Goal: Task Accomplishment & Management: Use online tool/utility

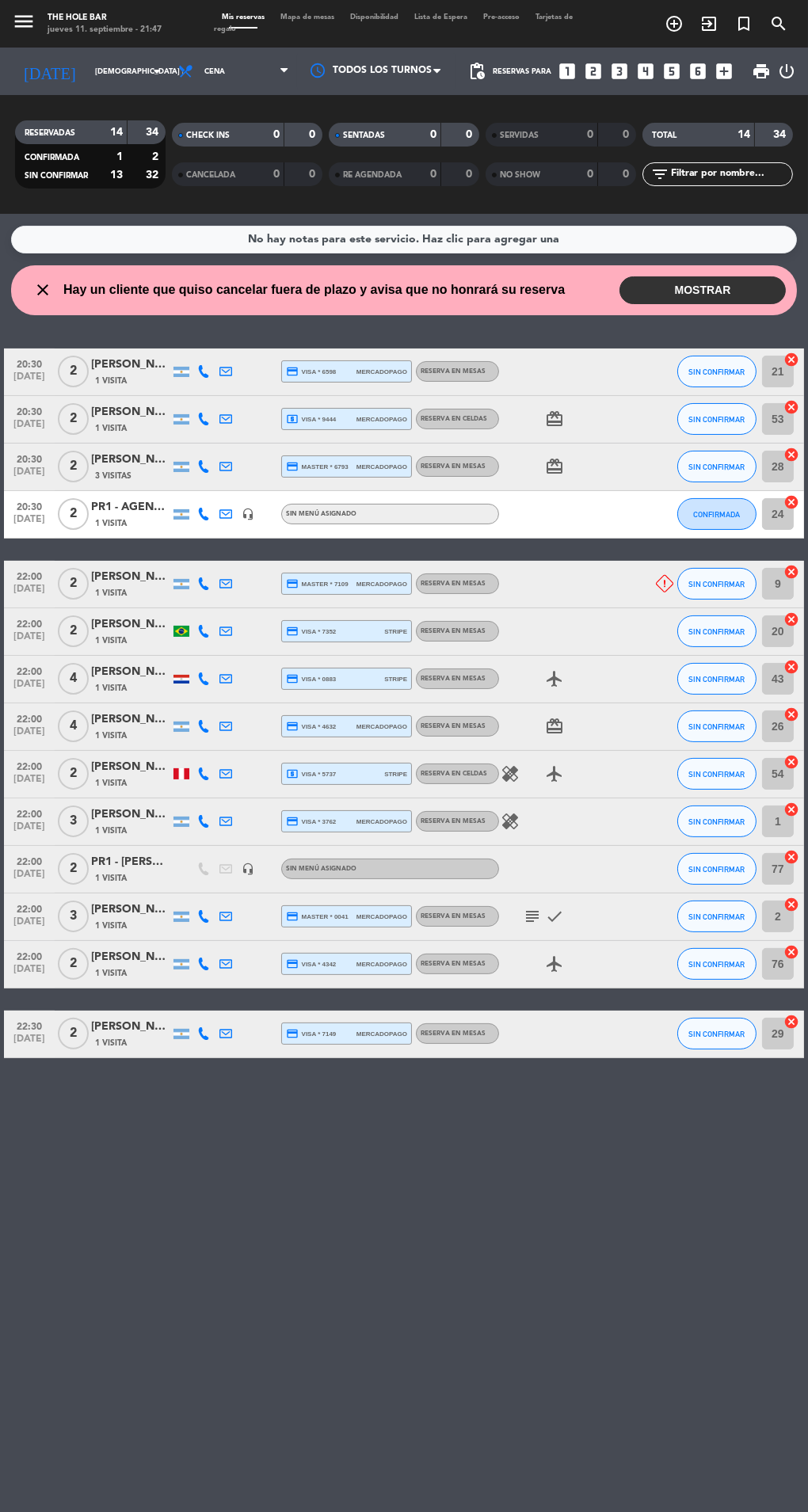
click at [87, 76] on input "[DEMOGRAPHIC_DATA] [DATE]" at bounding box center [139, 72] width 104 height 25
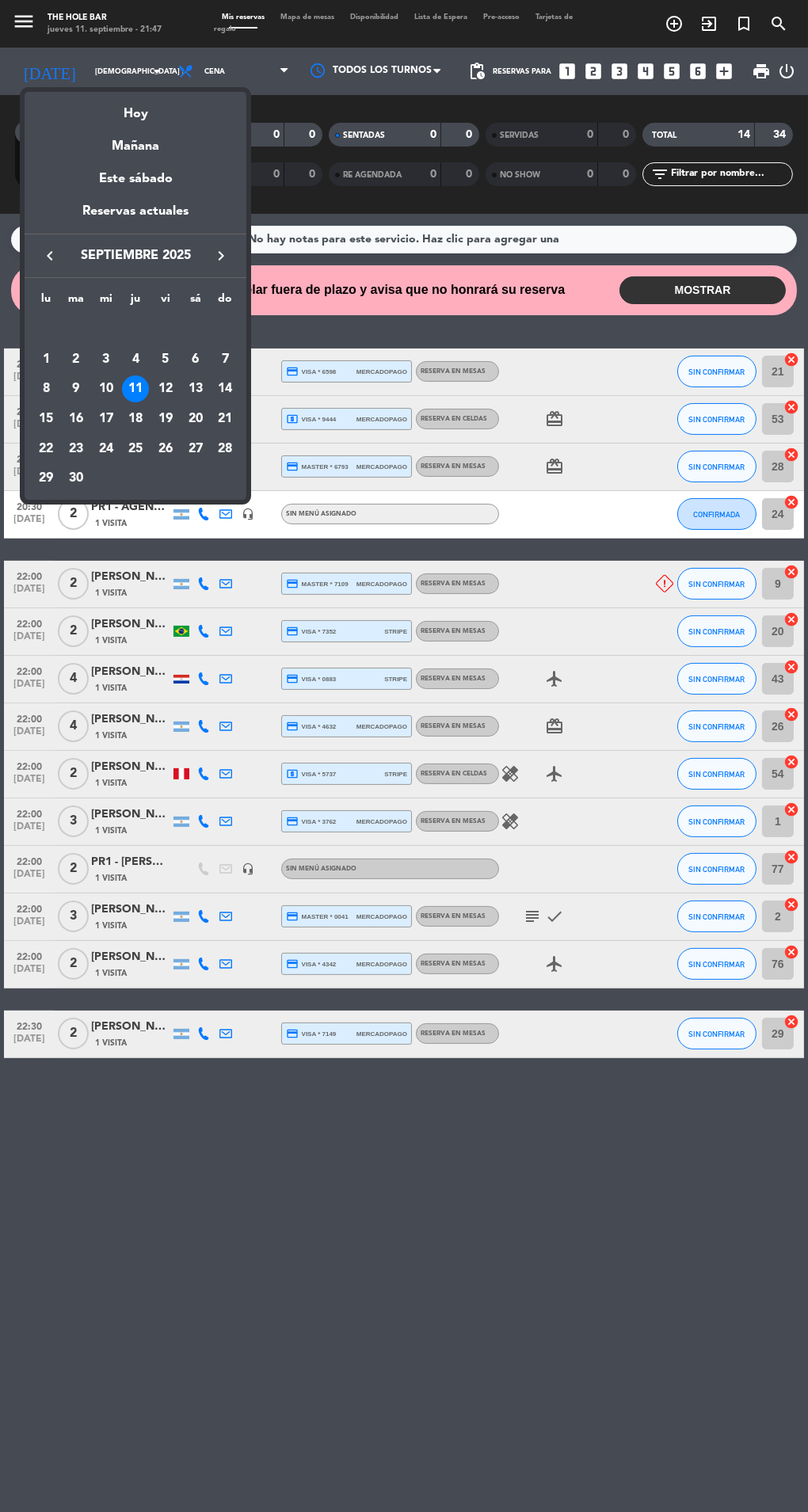
click at [118, 120] on div "Hoy" at bounding box center [136, 109] width 222 height 33
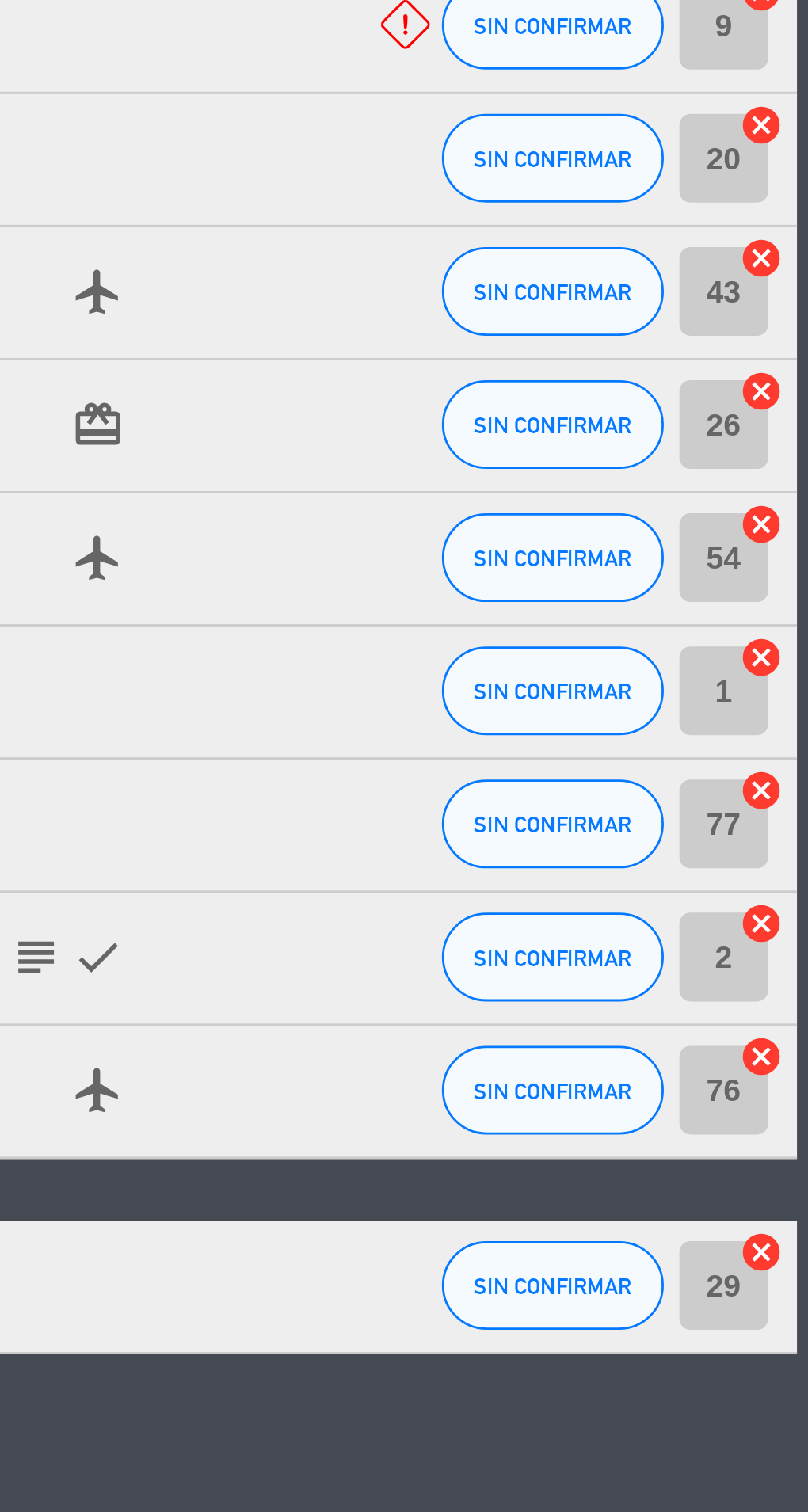
click at [791, 1017] on icon "cancel" at bounding box center [791, 1021] width 16 height 16
click at [789, 946] on icon "cancel" at bounding box center [791, 952] width 16 height 16
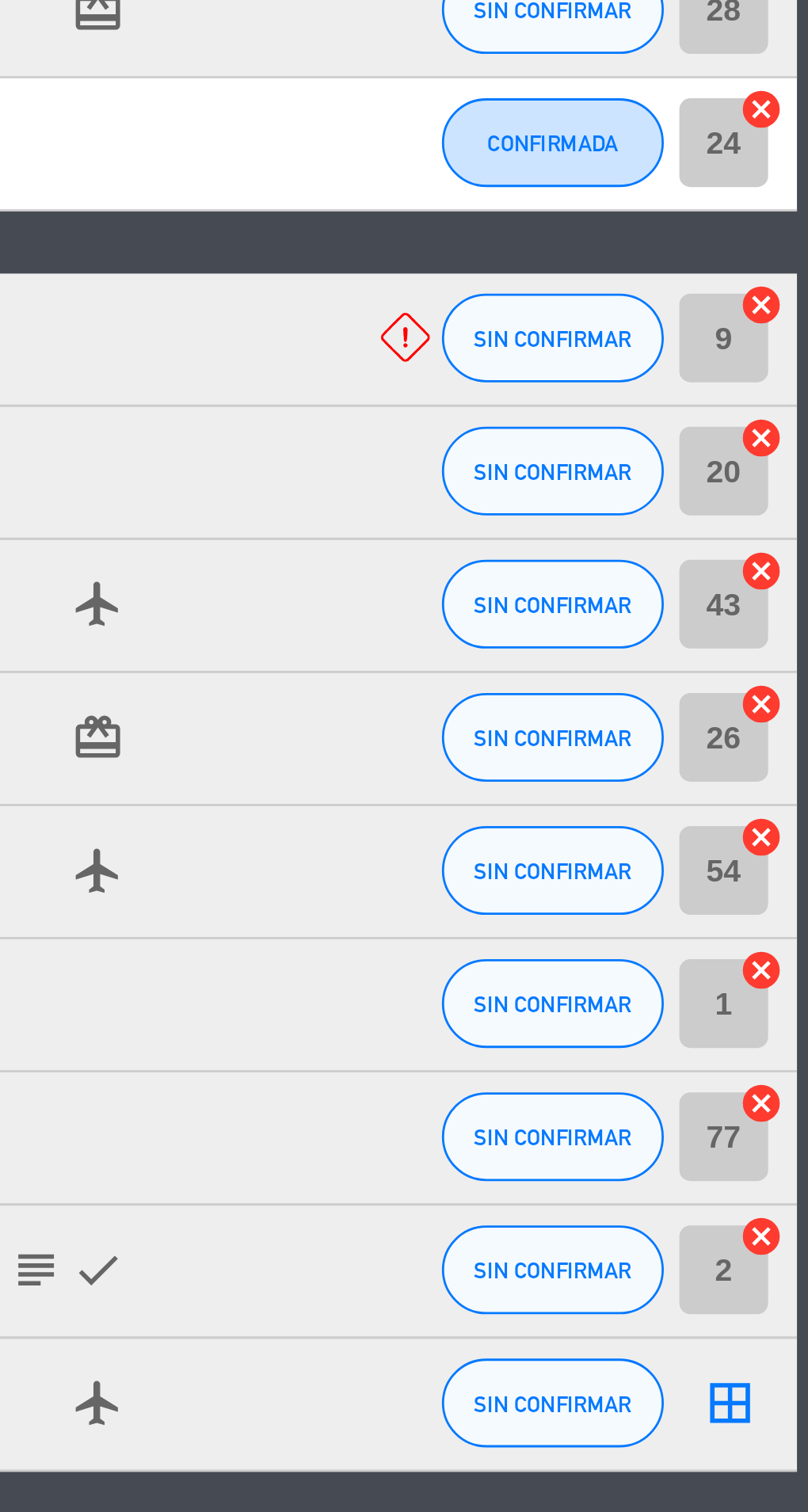
click at [792, 854] on icon "cancel" at bounding box center [791, 857] width 16 height 16
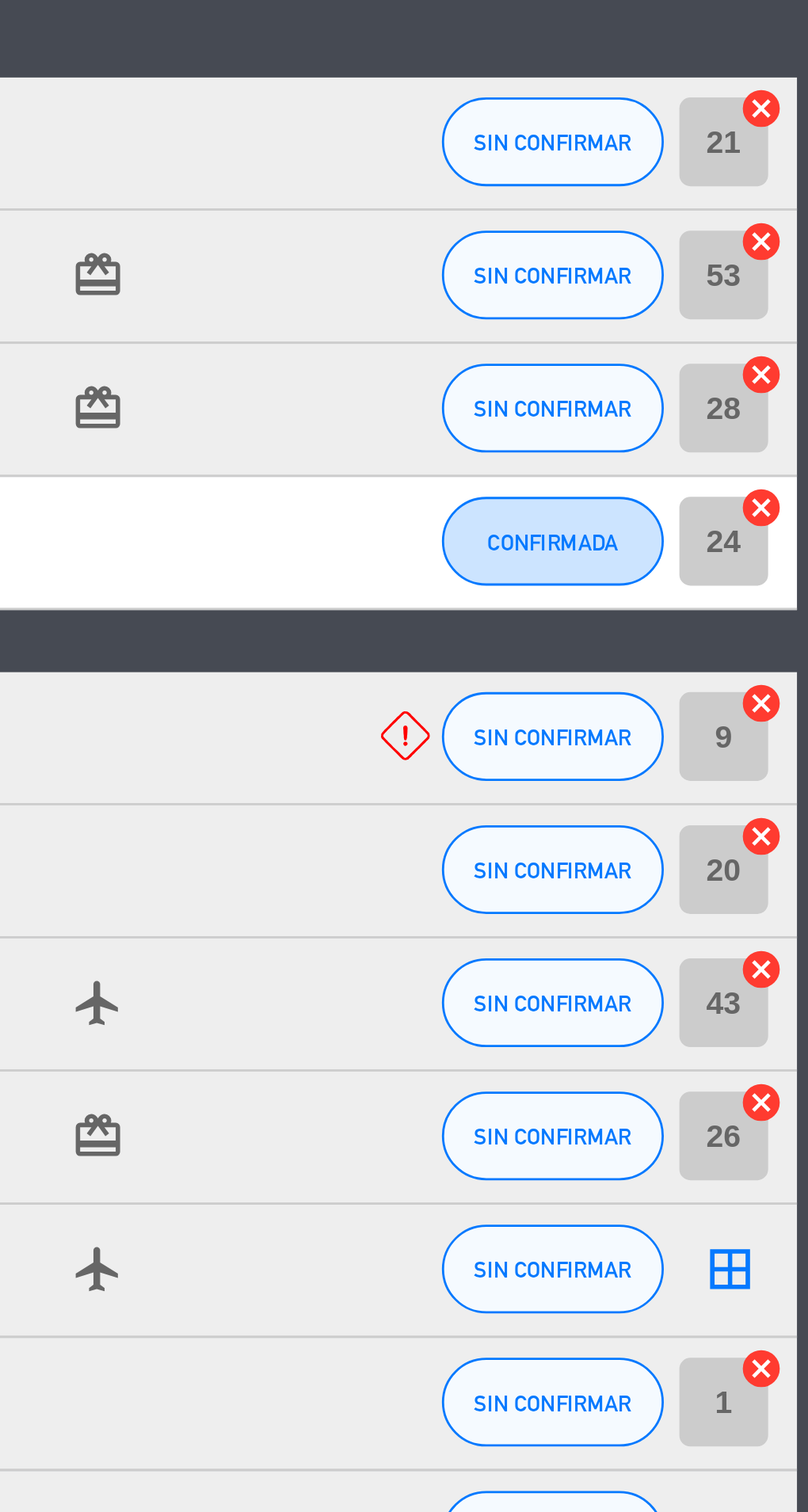
click at [787, 599] on input "9" at bounding box center [778, 584] width 32 height 32
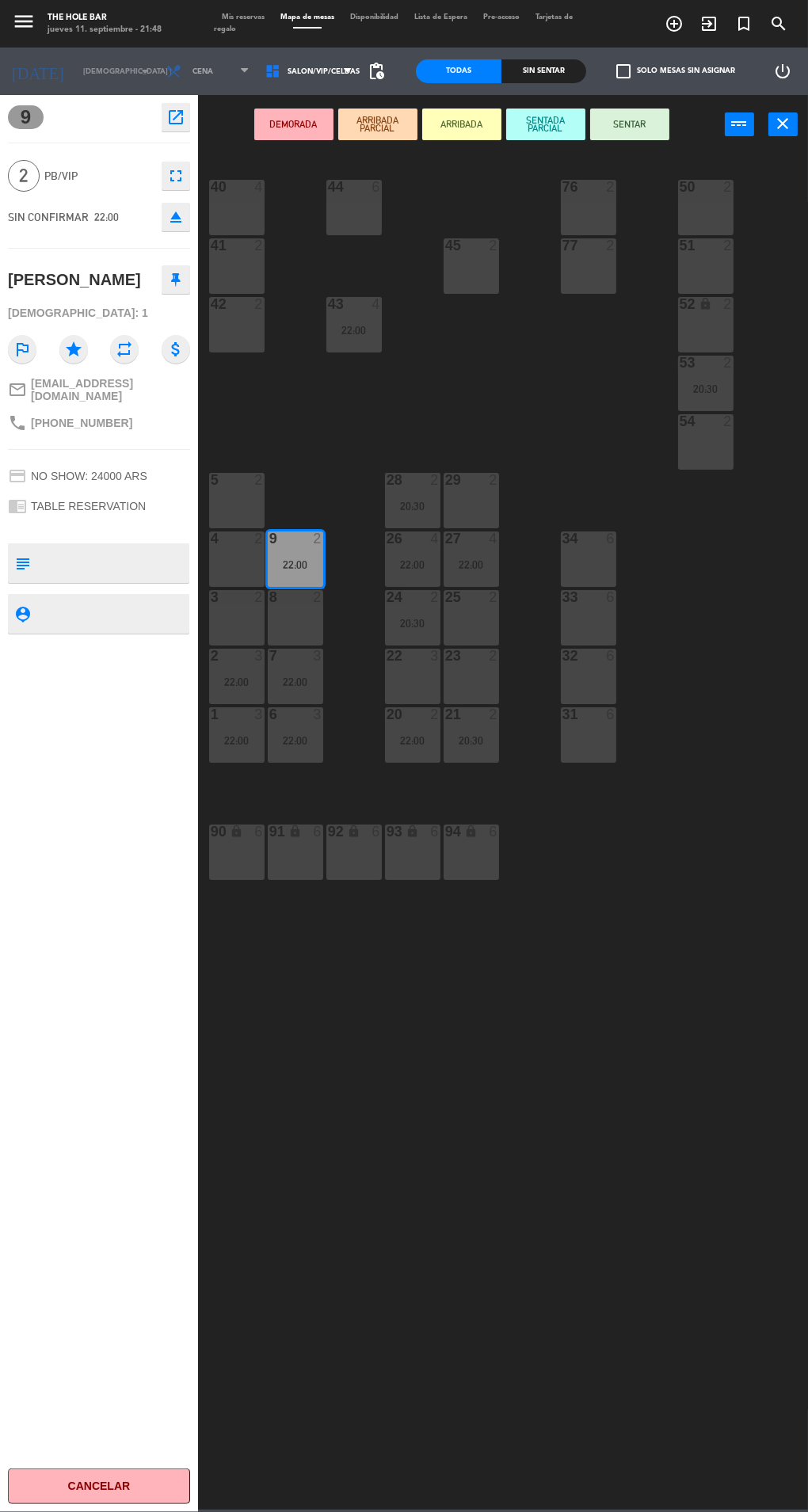
click at [241, 17] on span "Mis reservas" at bounding box center [242, 16] width 58 height 7
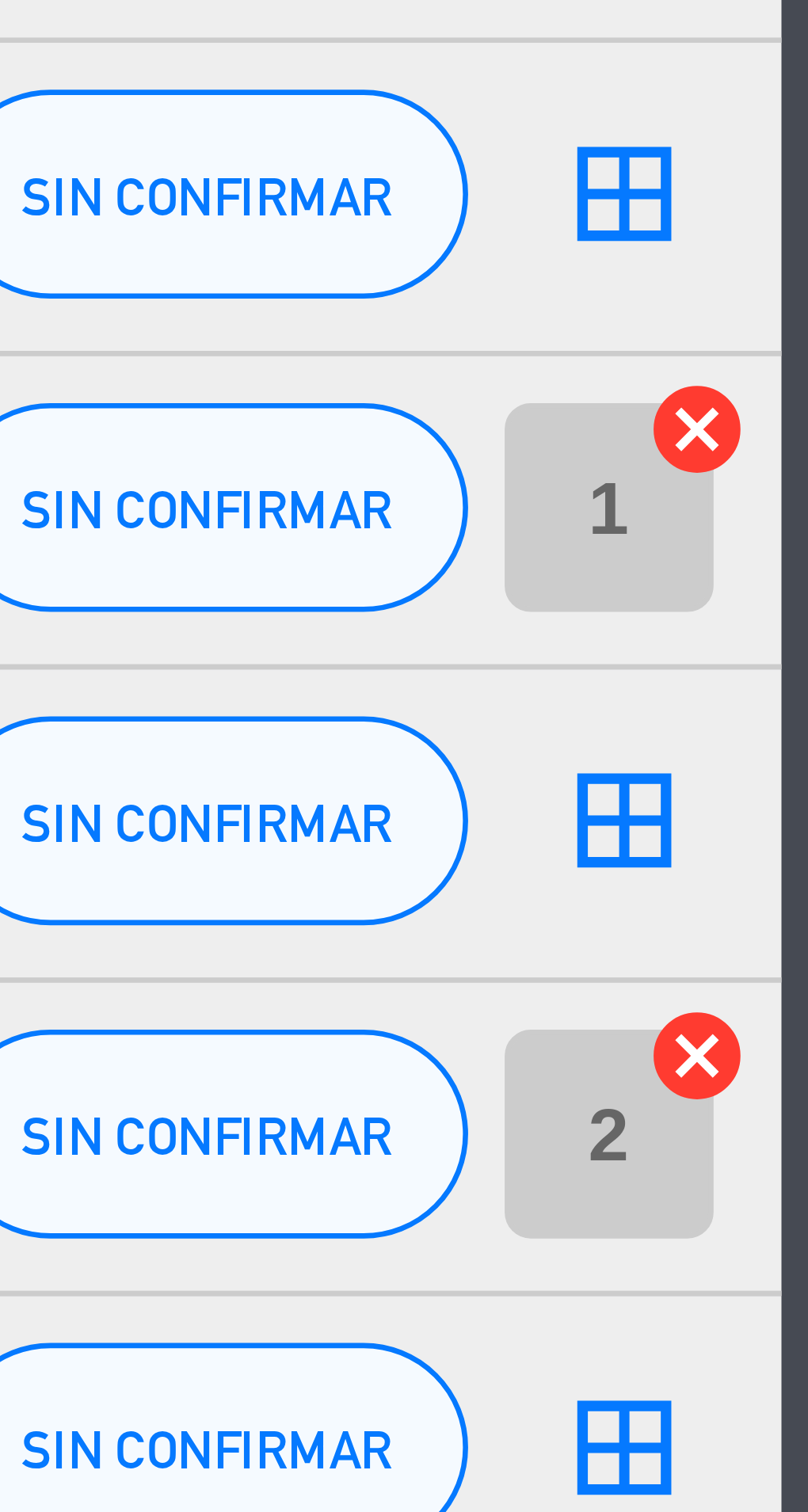
click at [793, 902] on icon "cancel" at bounding box center [791, 904] width 16 height 16
click at [792, 809] on icon "cancel" at bounding box center [791, 809] width 16 height 16
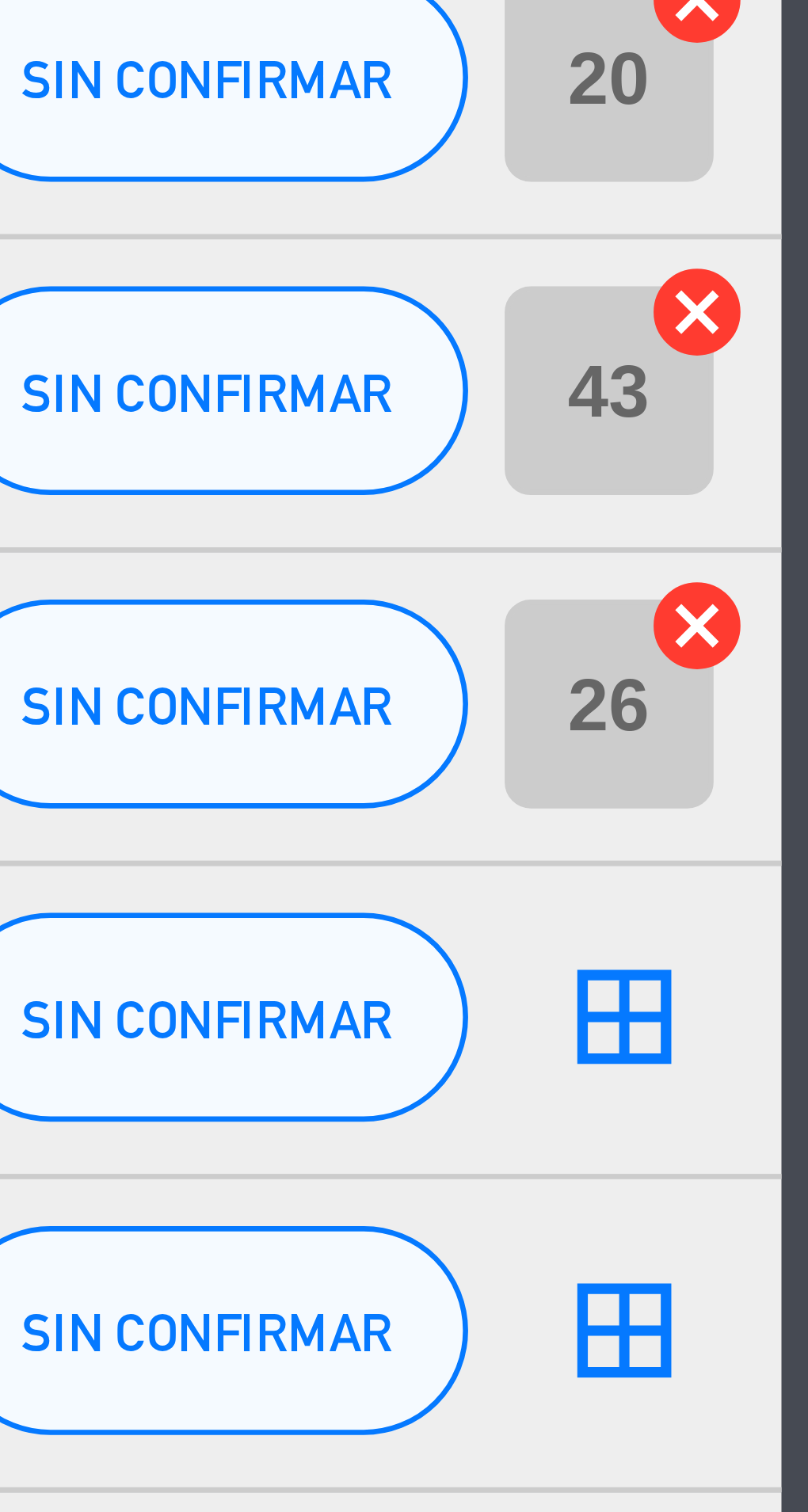
click at [792, 717] on icon "cancel" at bounding box center [791, 714] width 16 height 16
click at [792, 664] on icon "cancel" at bounding box center [791, 667] width 16 height 16
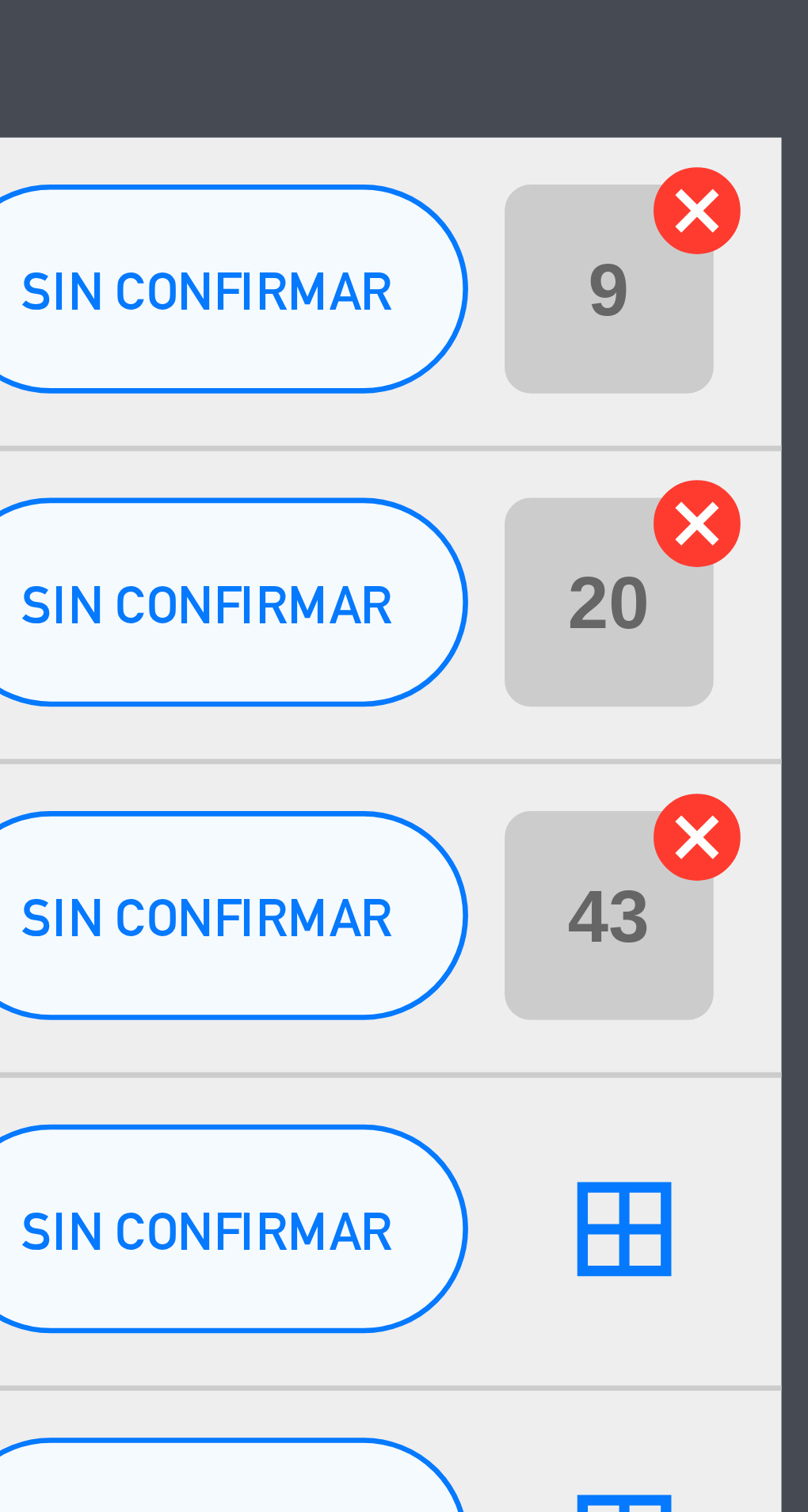
click at [789, 620] on icon "cancel" at bounding box center [791, 619] width 16 height 16
click at [791, 575] on icon "cancel" at bounding box center [791, 571] width 16 height 16
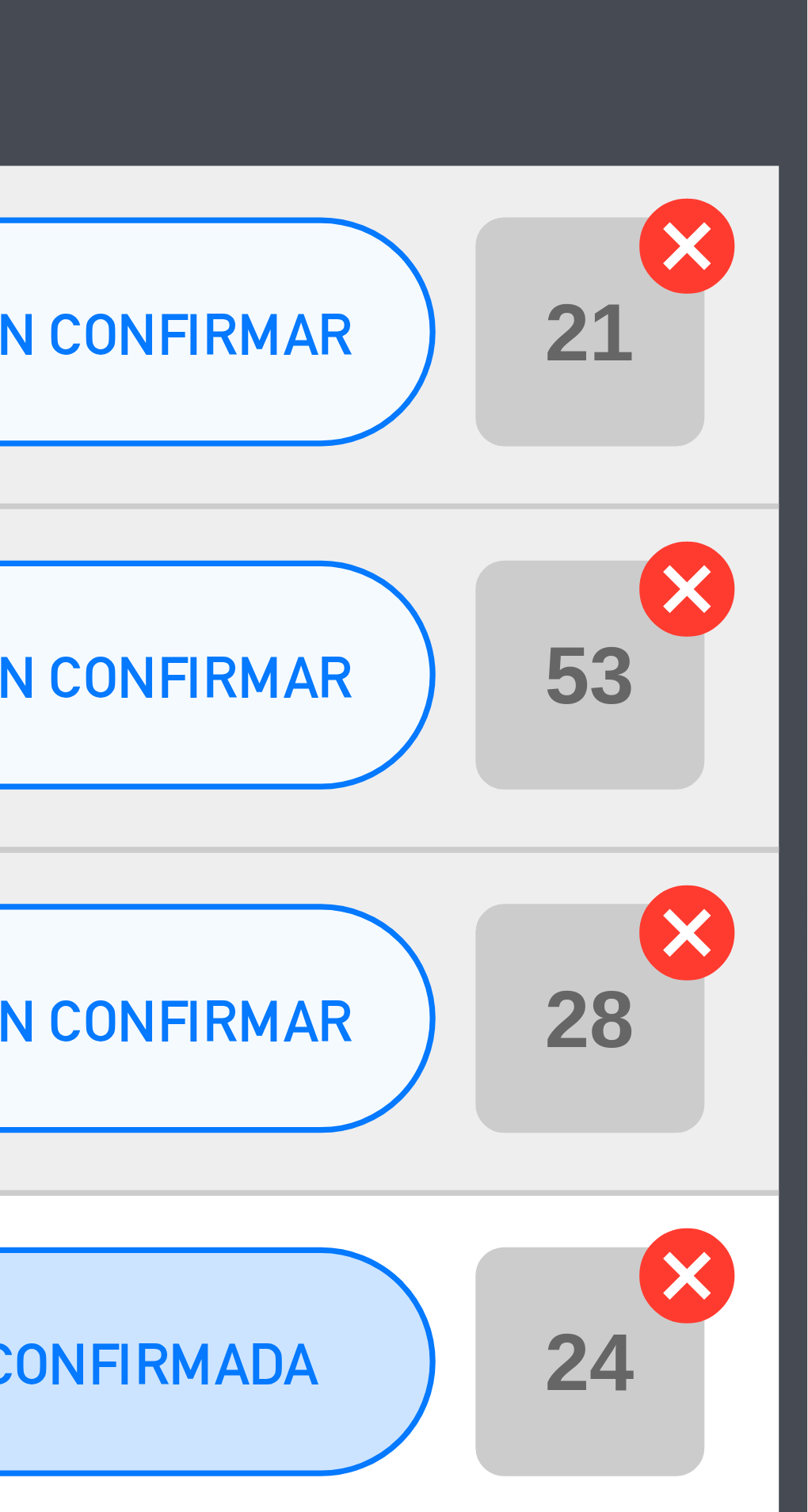
click at [793, 500] on icon "cancel" at bounding box center [791, 502] width 16 height 16
click at [791, 456] on icon "cancel" at bounding box center [791, 454] width 16 height 16
click at [792, 409] on icon "cancel" at bounding box center [791, 407] width 16 height 16
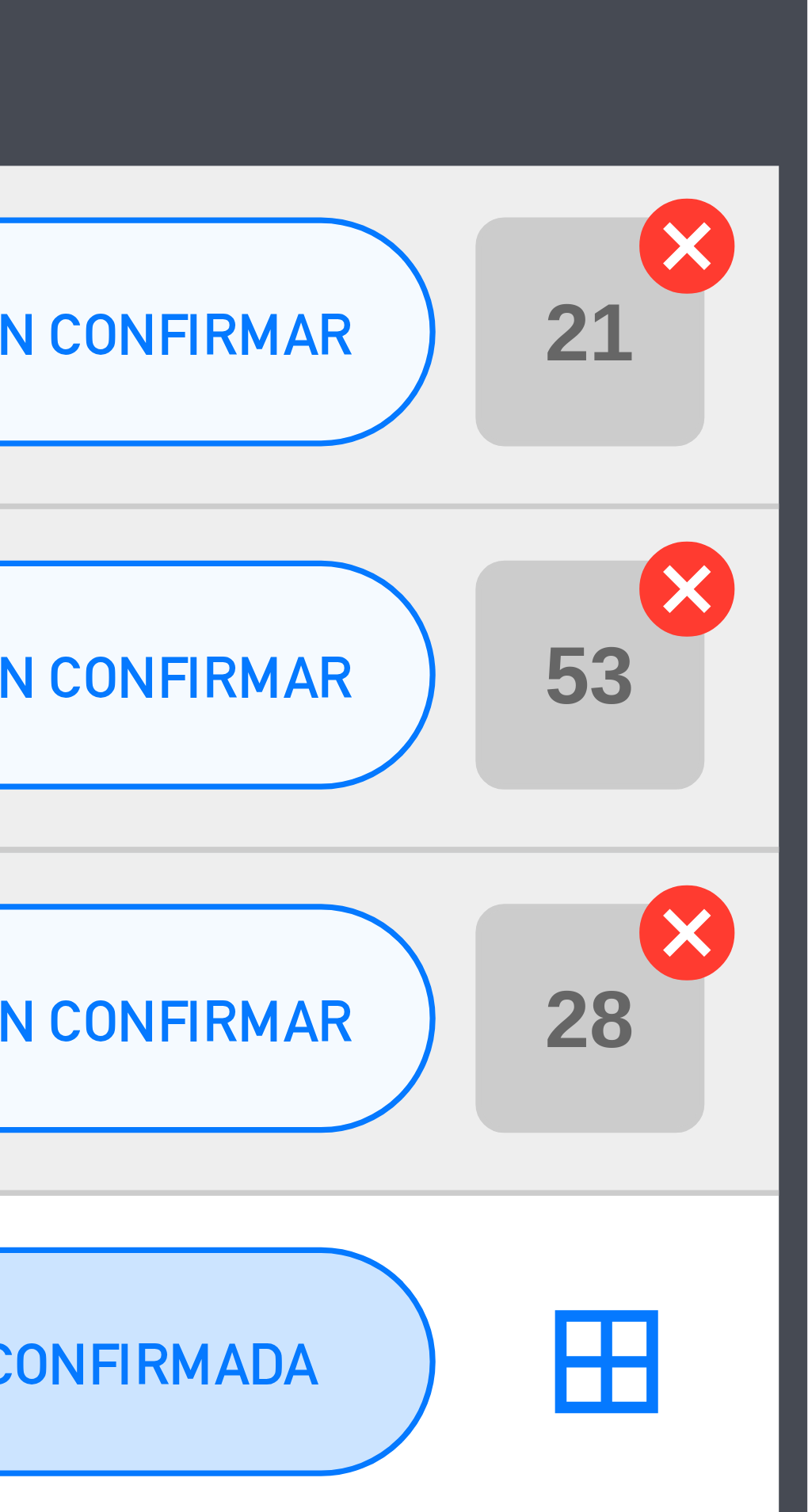
click at [790, 362] on icon "cancel" at bounding box center [791, 359] width 16 height 16
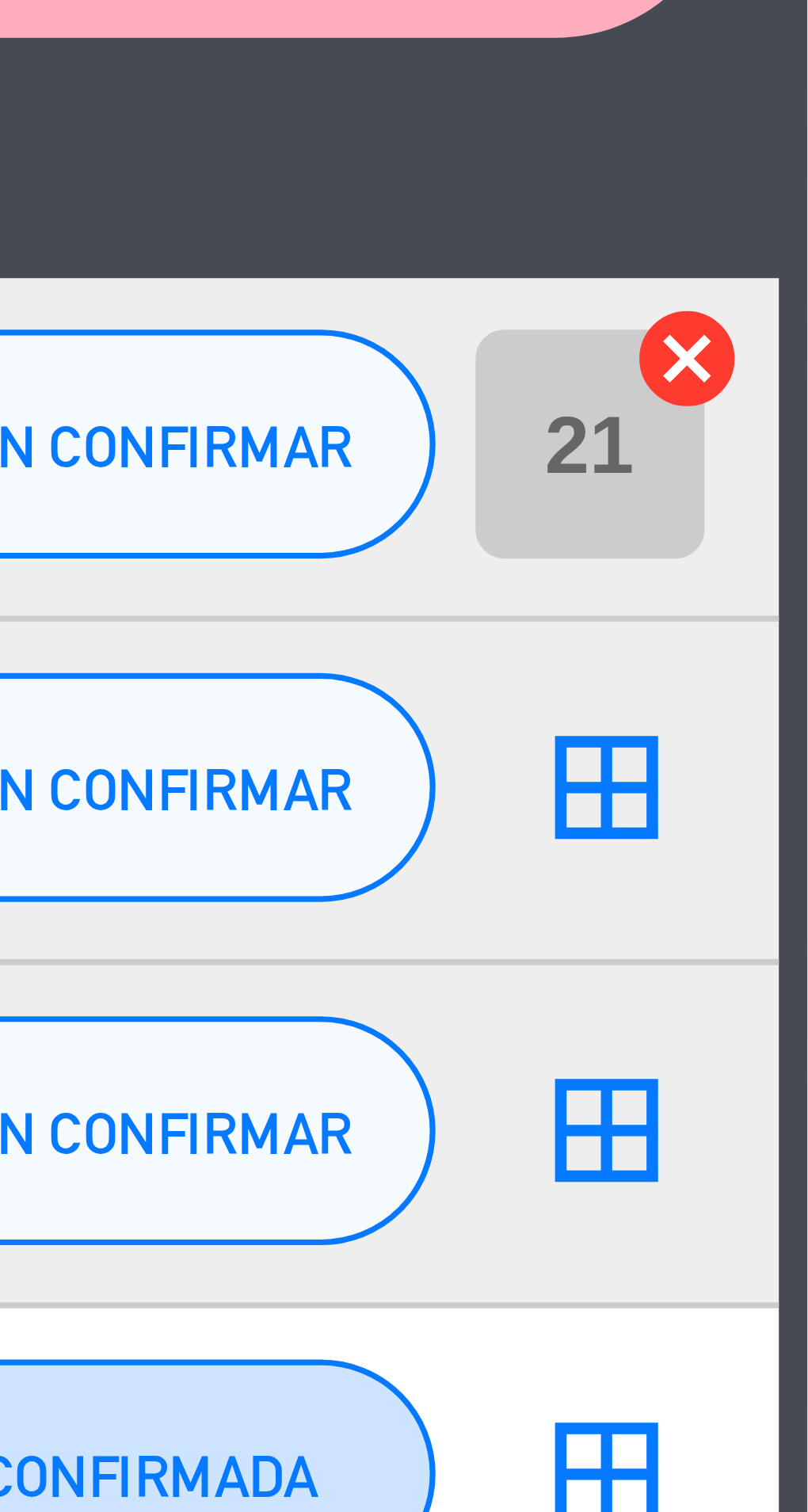
click at [791, 358] on icon "cancel" at bounding box center [791, 359] width 16 height 16
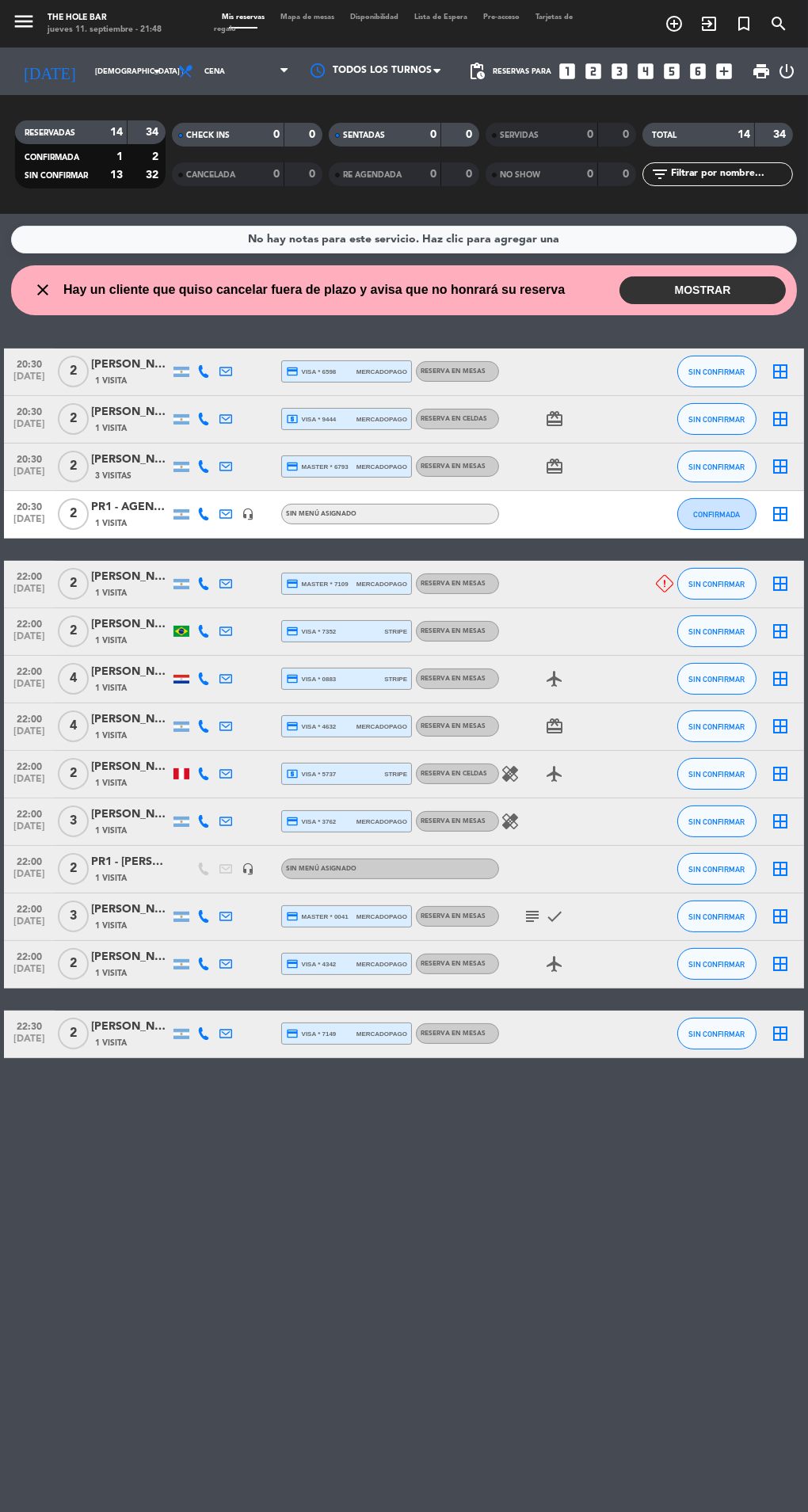
click at [265, 28] on span at bounding box center [242, 28] width 58 height 2
click at [304, 15] on span "Mapa de mesas" at bounding box center [307, 16] width 70 height 7
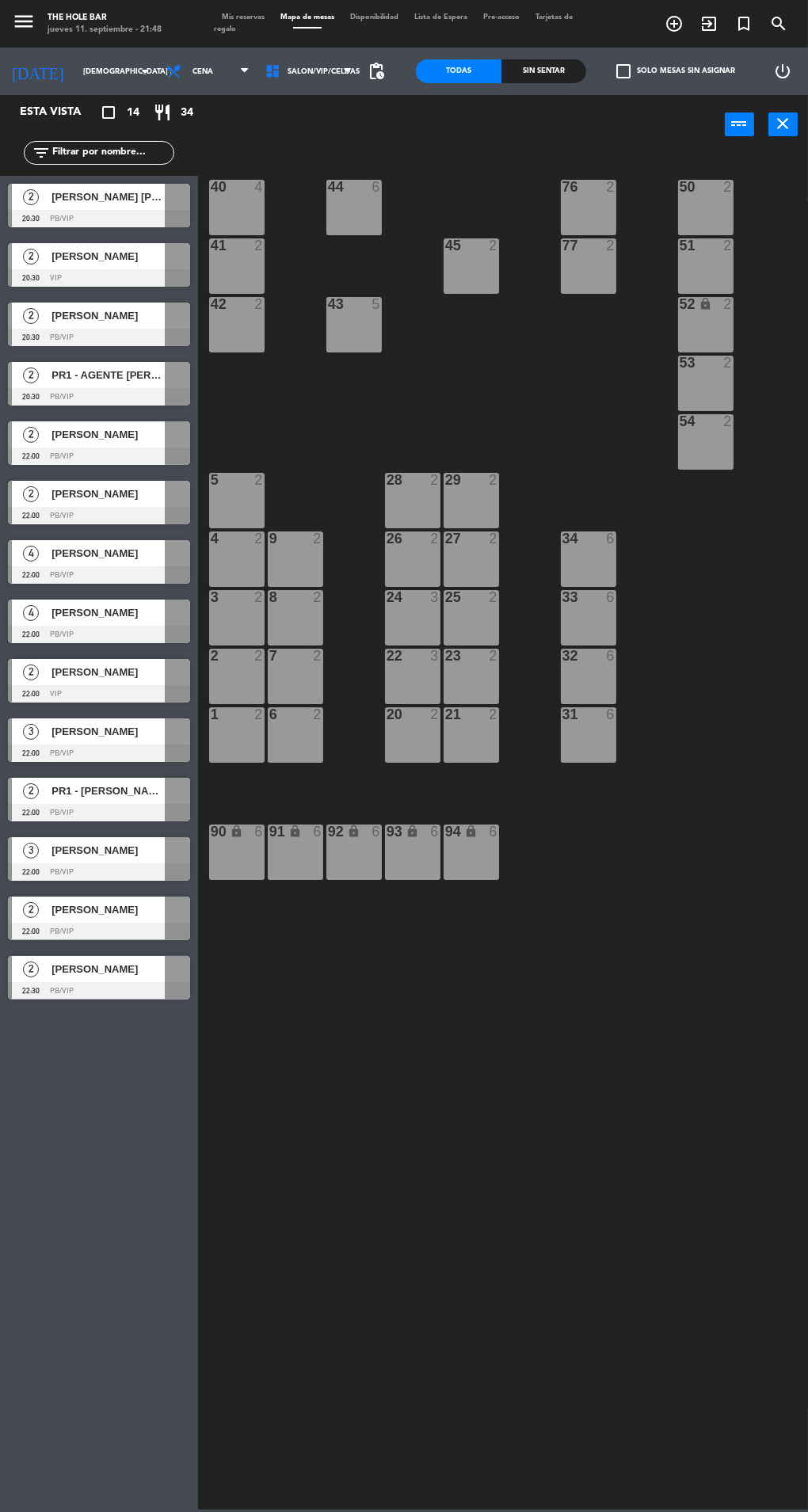
click at [561, 76] on div "Sin sentar" at bounding box center [544, 71] width 85 height 24
click at [52, 225] on div at bounding box center [99, 218] width 182 height 17
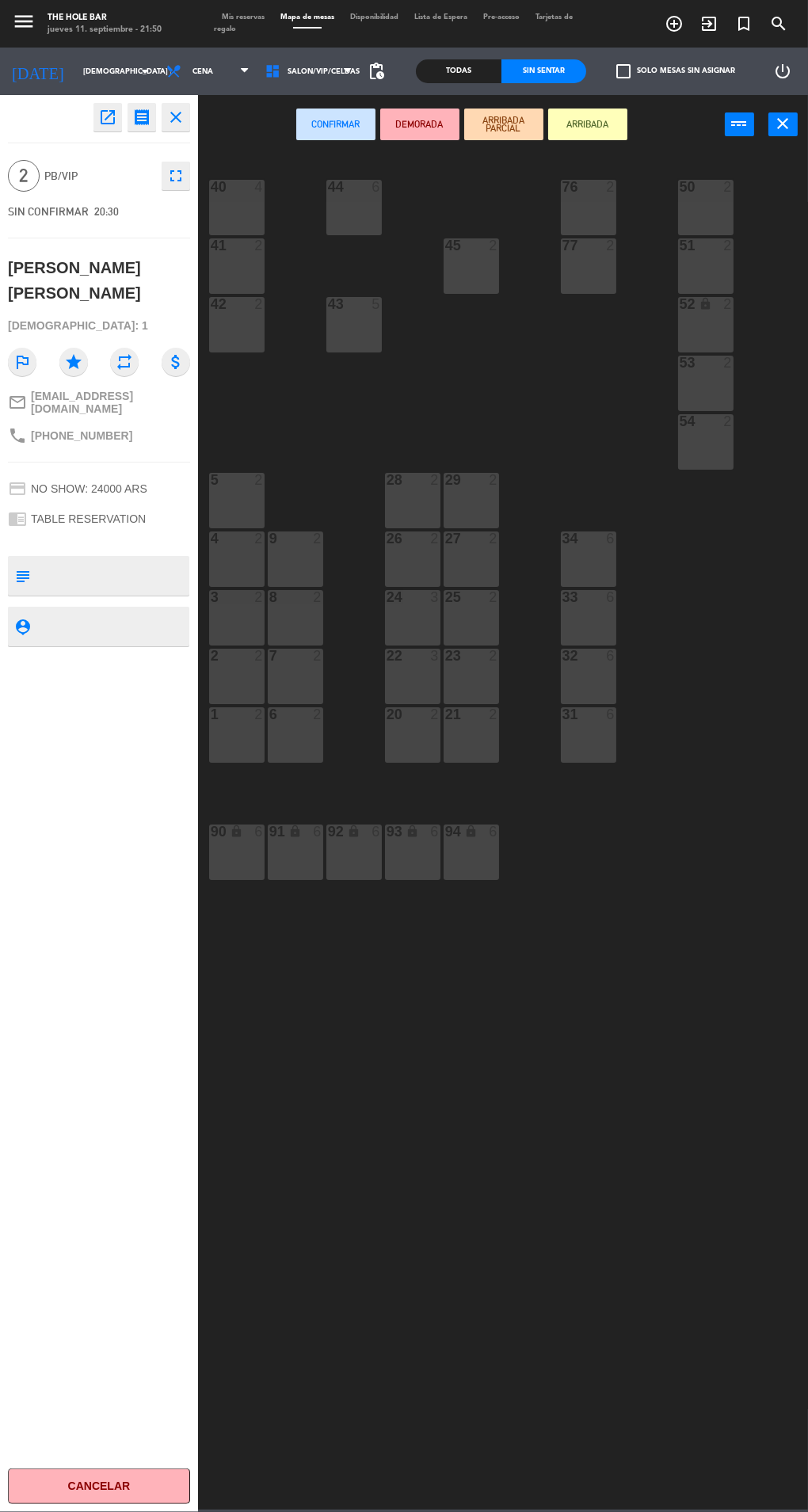
click at [289, 656] on div at bounding box center [295, 655] width 26 height 14
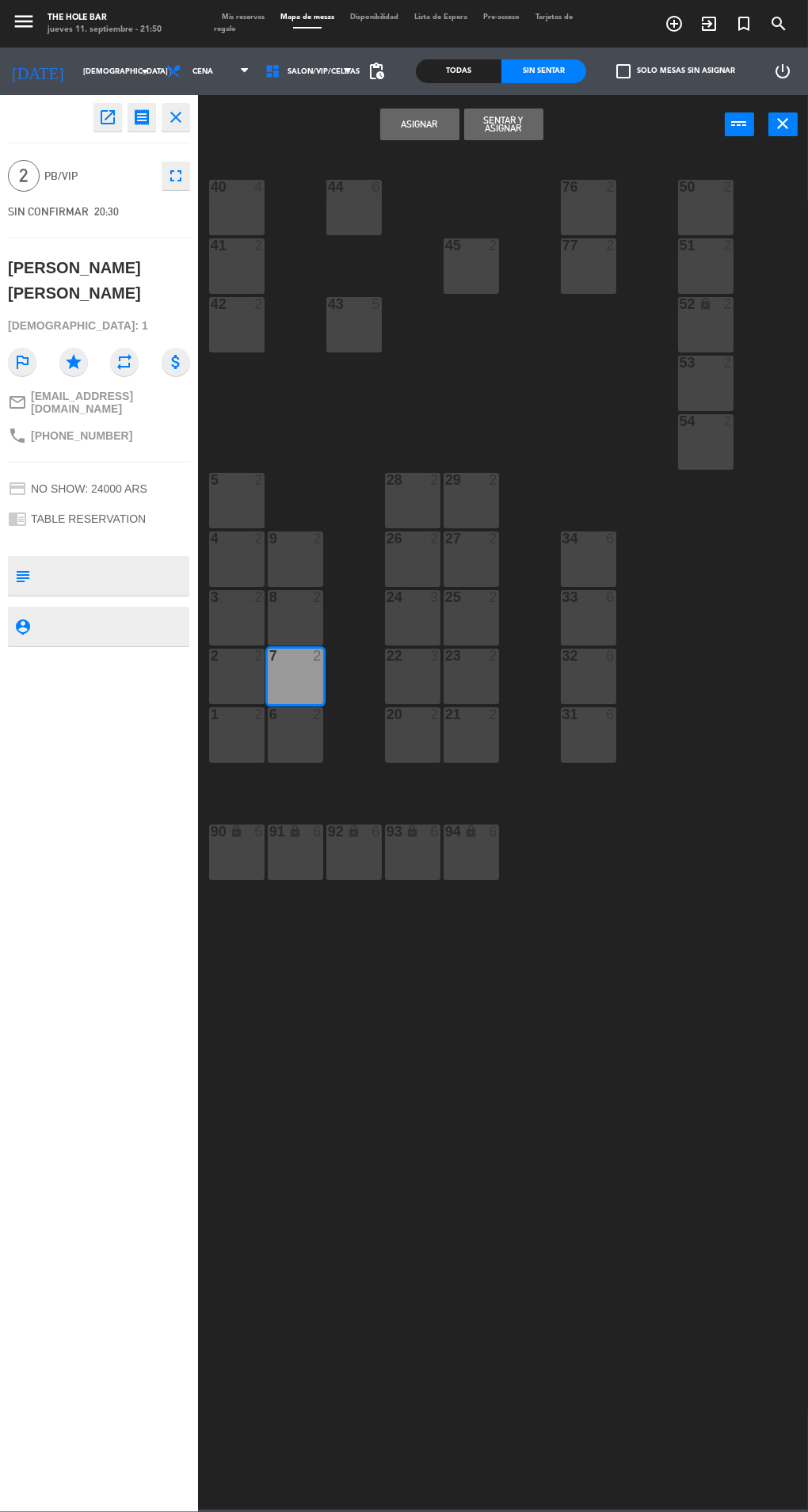
click at [508, 136] on button "Sentar y Asignar" at bounding box center [504, 124] width 79 height 32
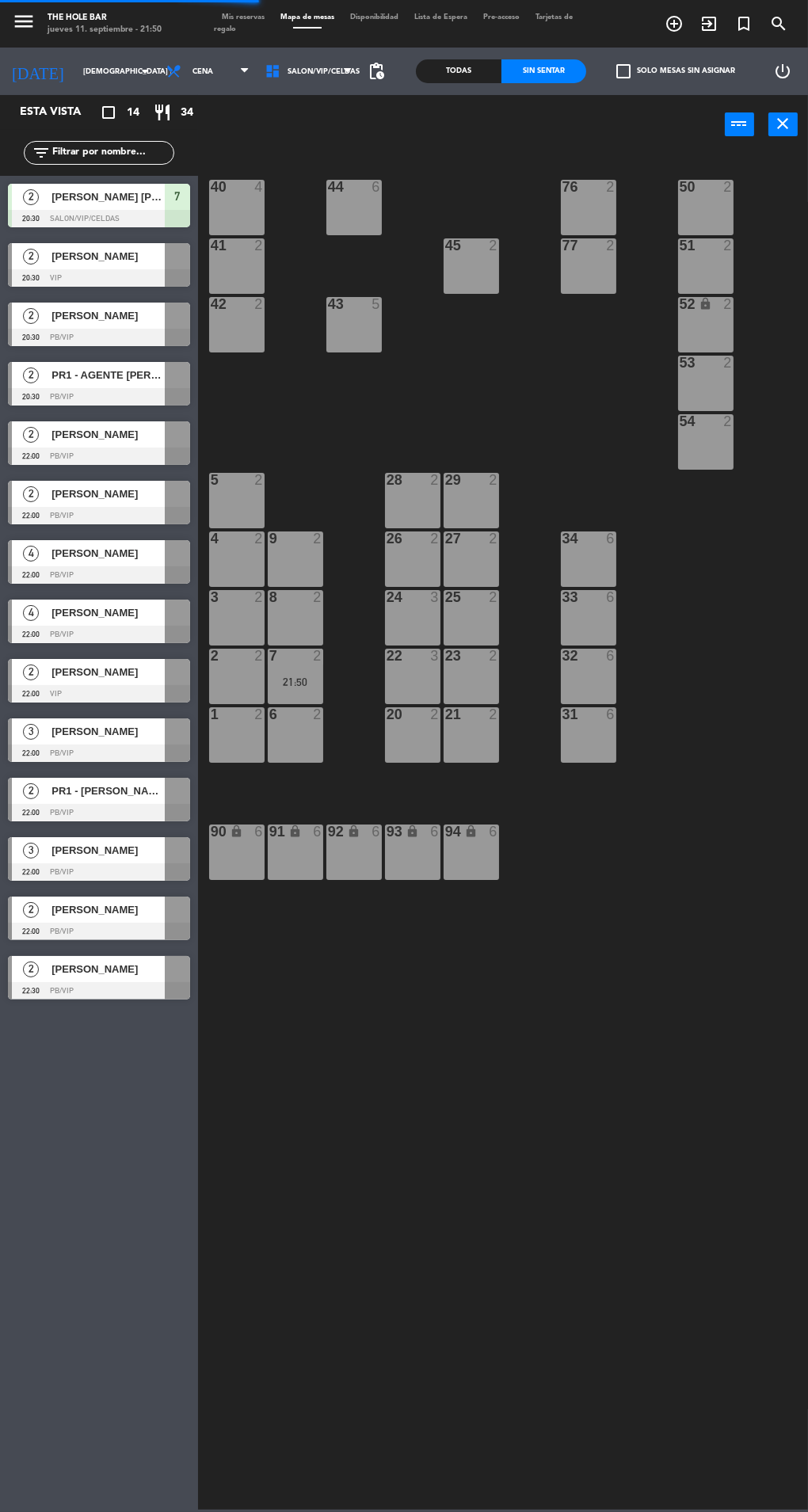
click at [52, 273] on div at bounding box center [99, 278] width 182 height 17
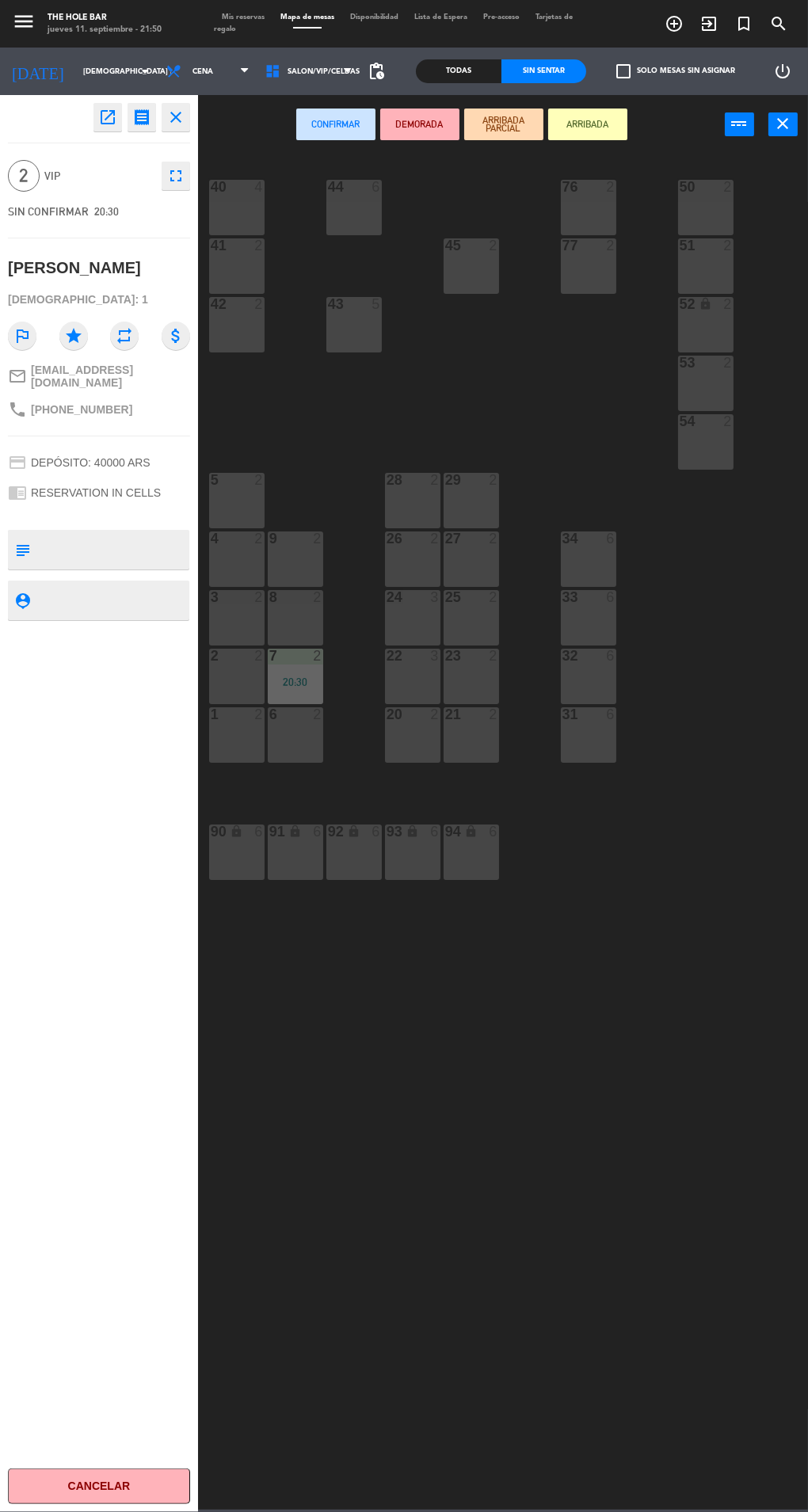
click at [686, 206] on div "50 2" at bounding box center [705, 207] width 55 height 55
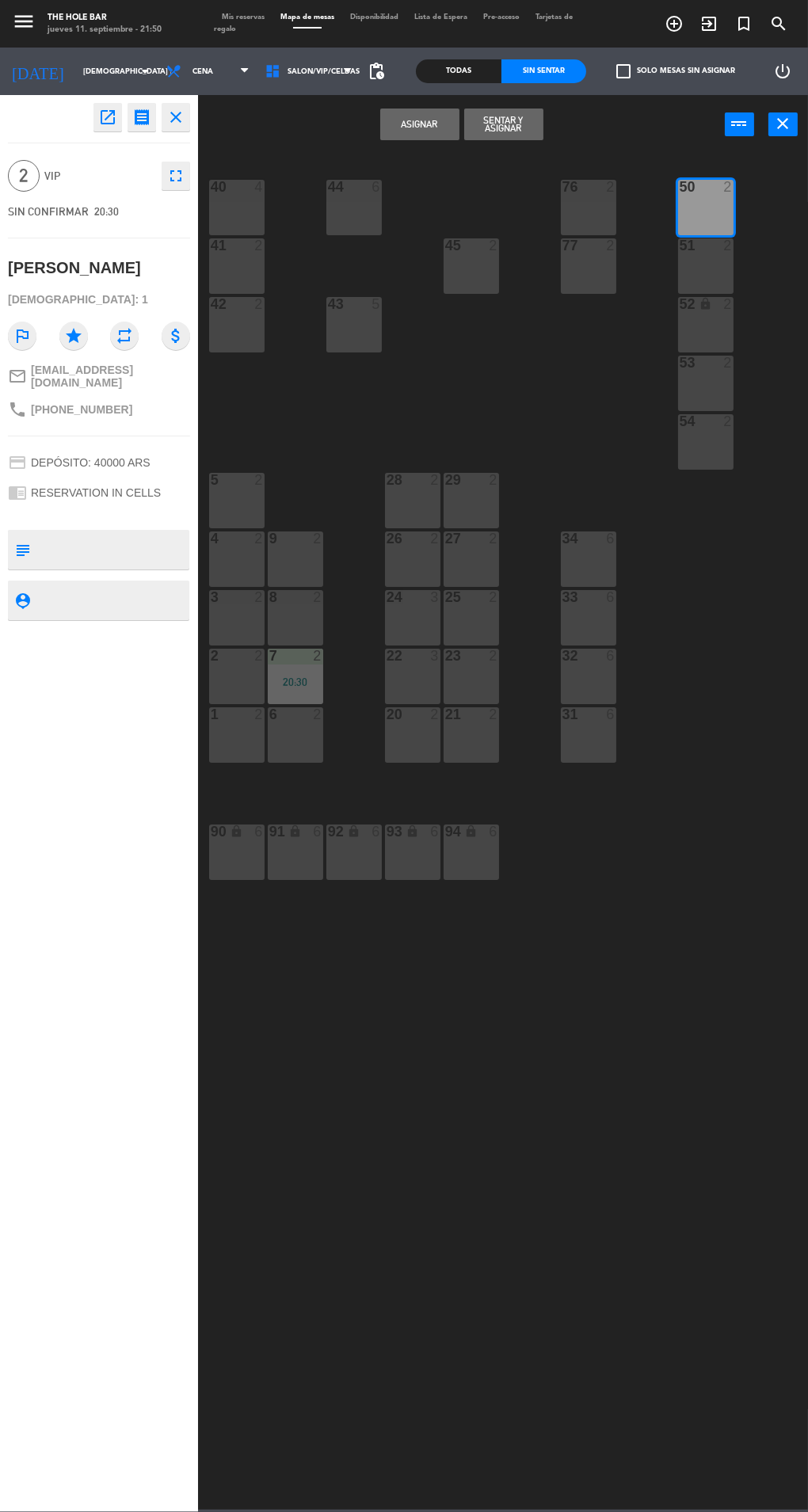
click at [524, 131] on button "Sentar y Asignar" at bounding box center [504, 124] width 79 height 32
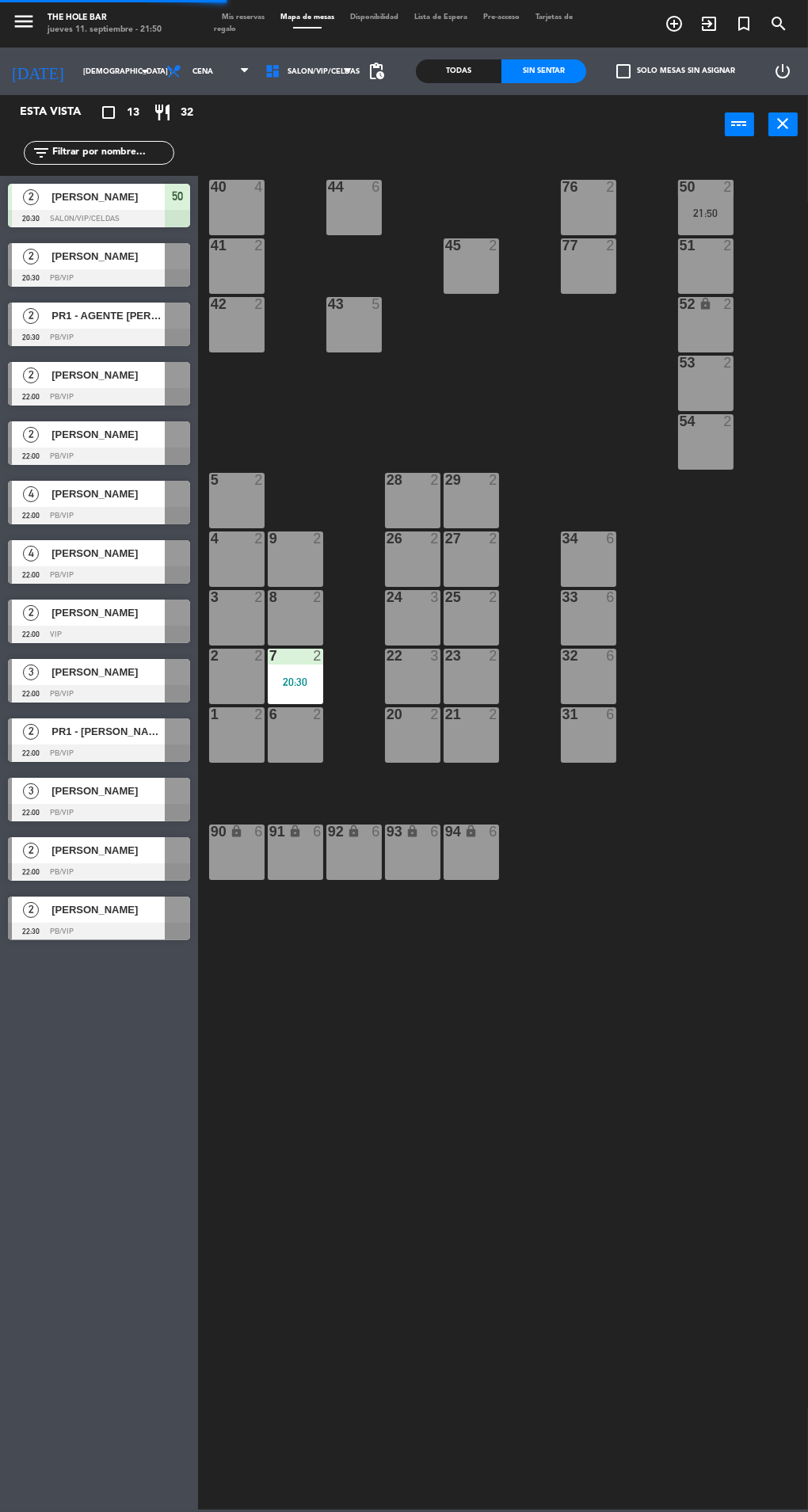
click at [66, 286] on div at bounding box center [99, 278] width 182 height 17
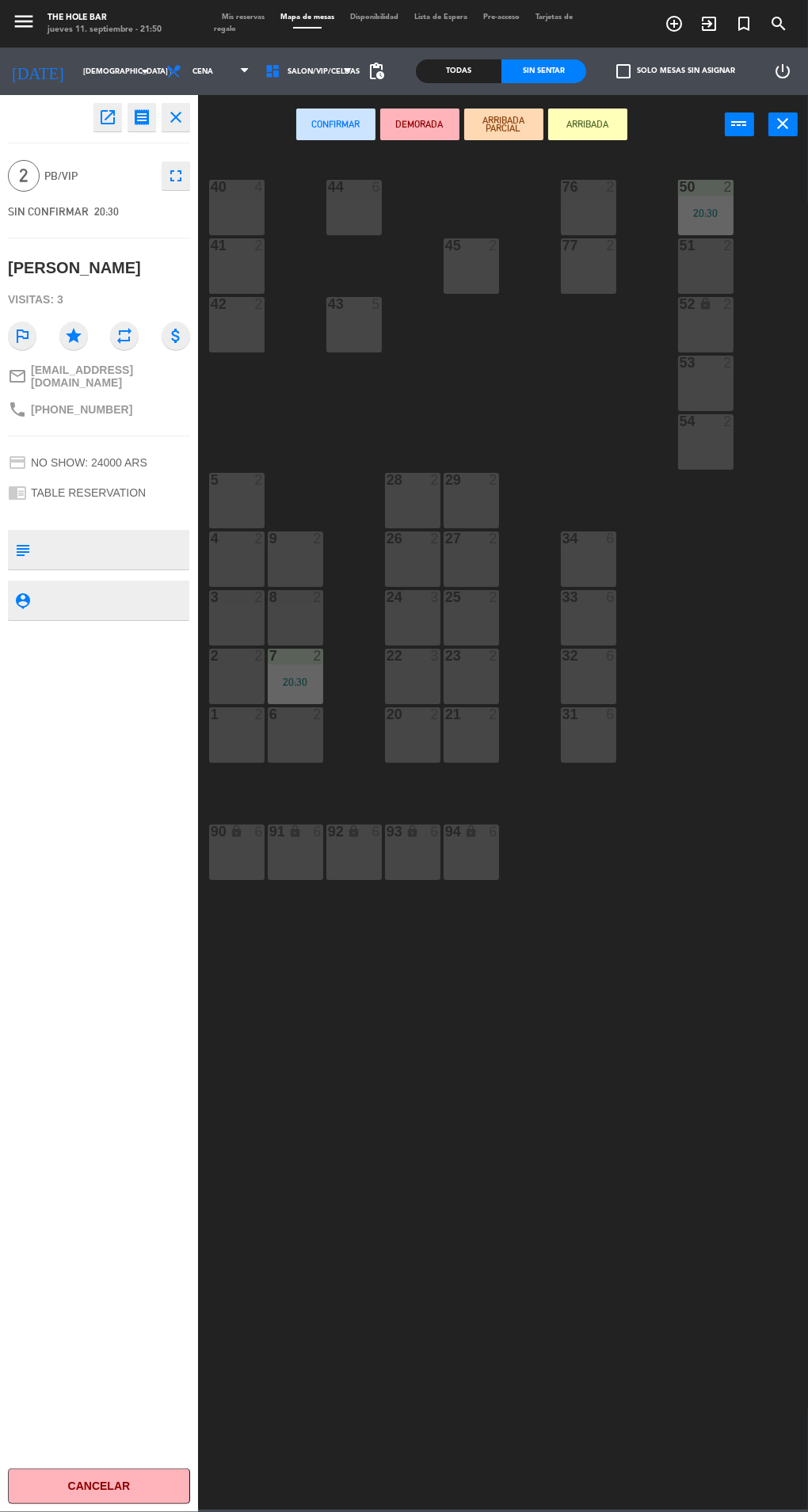
click at [475, 575] on div "27 2" at bounding box center [471, 559] width 55 height 55
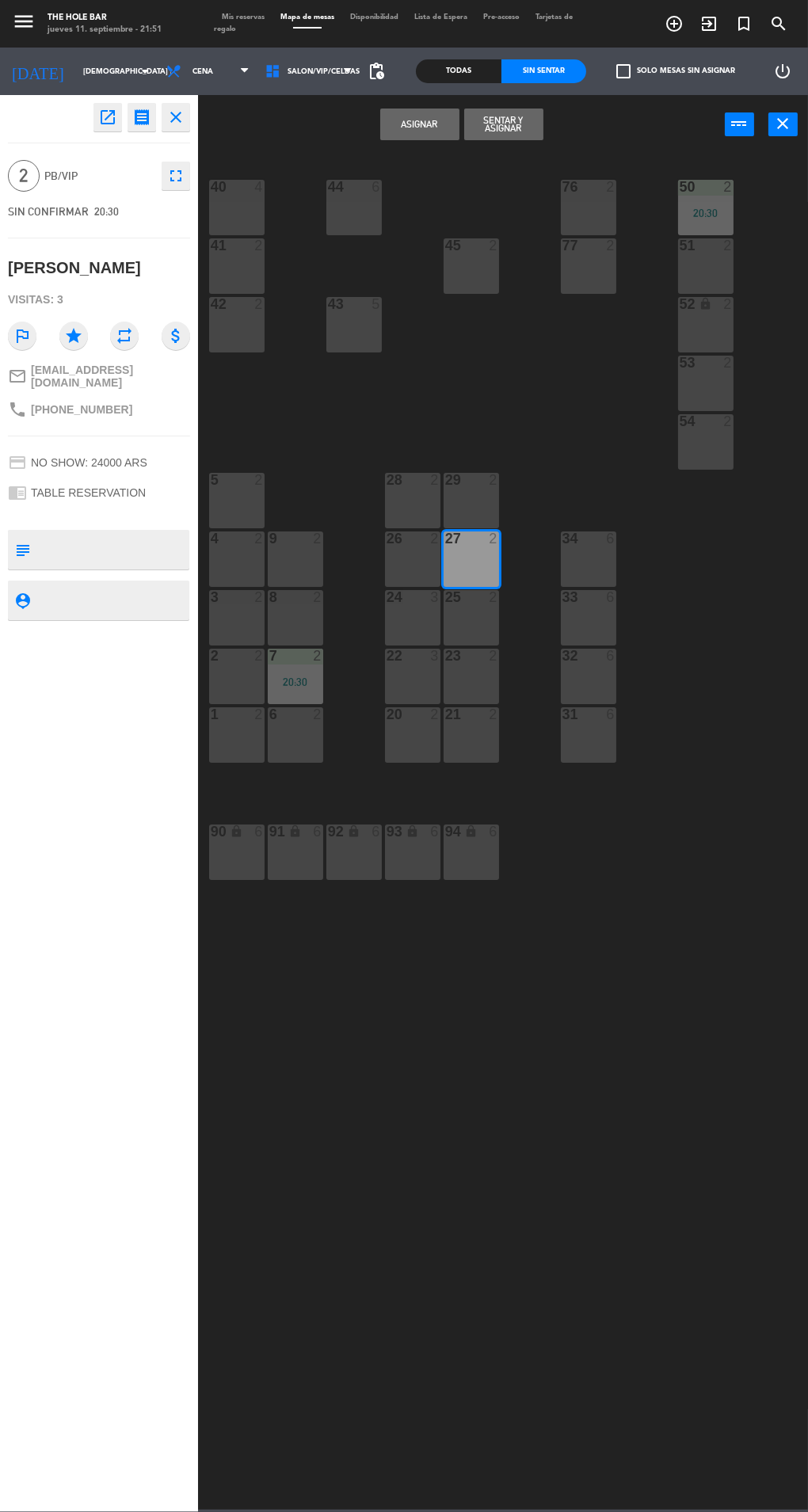
click at [526, 133] on button "Sentar y Asignar" at bounding box center [504, 124] width 79 height 32
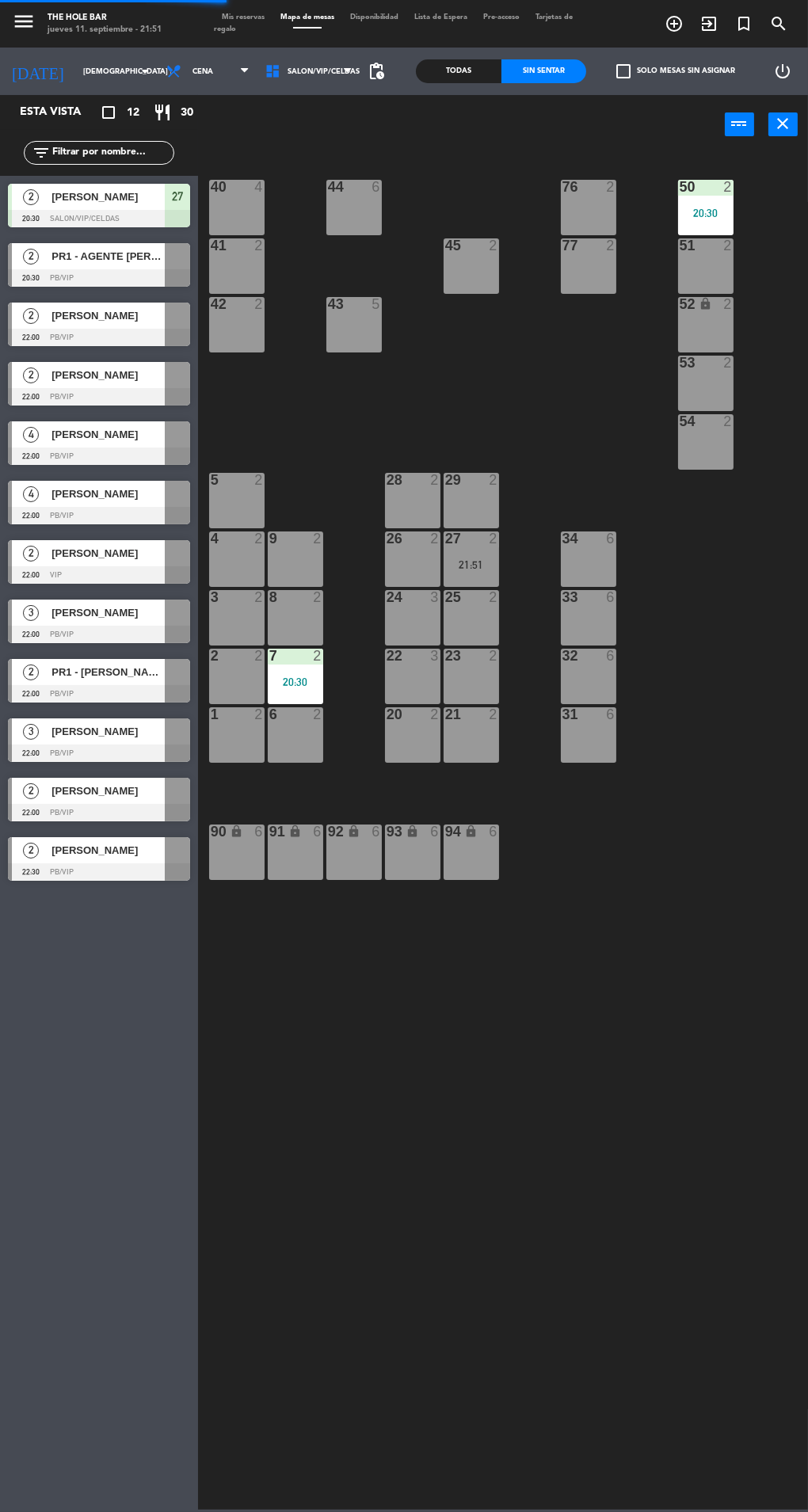
click at [45, 277] on div at bounding box center [99, 278] width 182 height 17
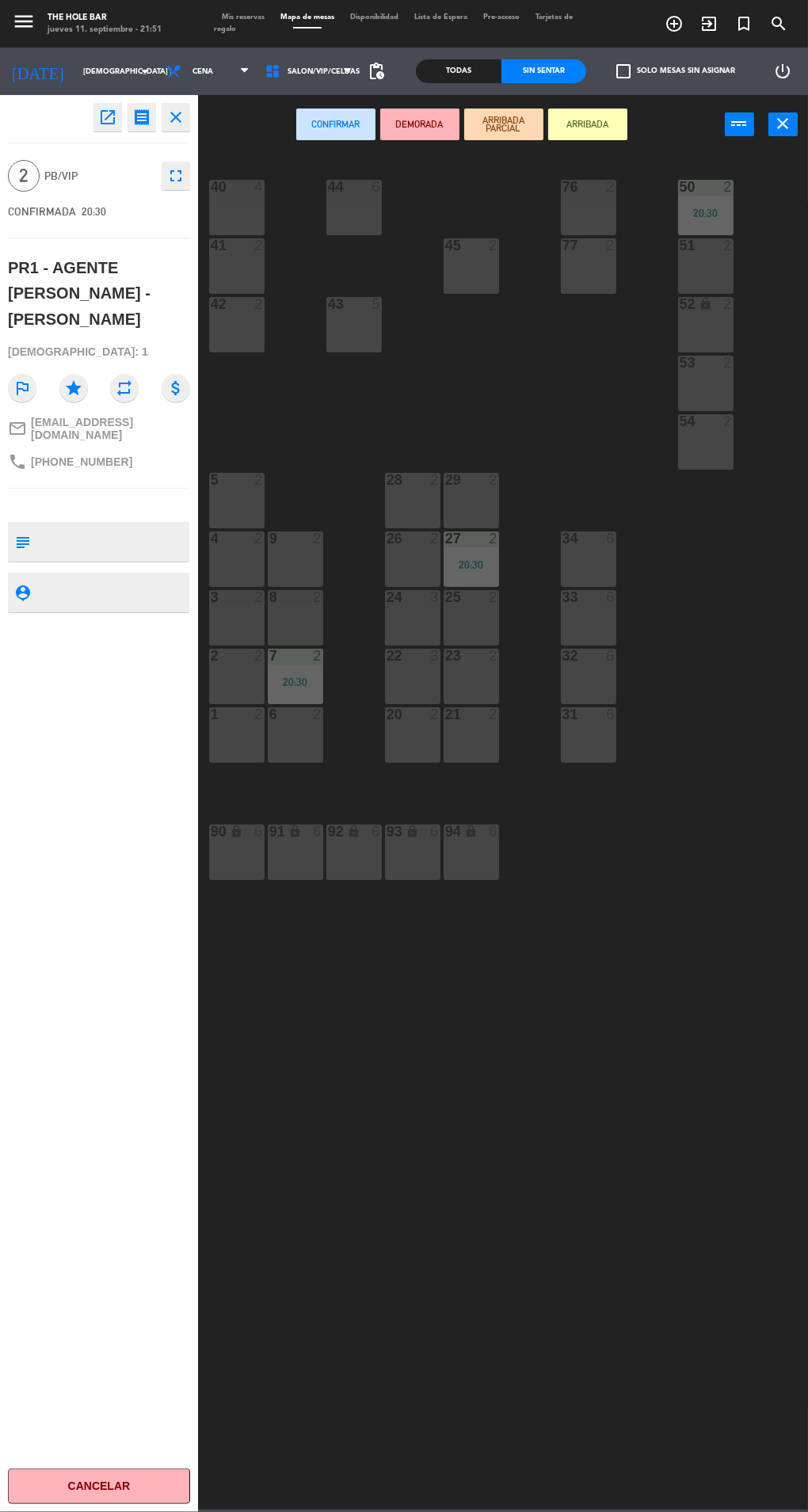
click at [472, 679] on div "23 2" at bounding box center [471, 676] width 55 height 55
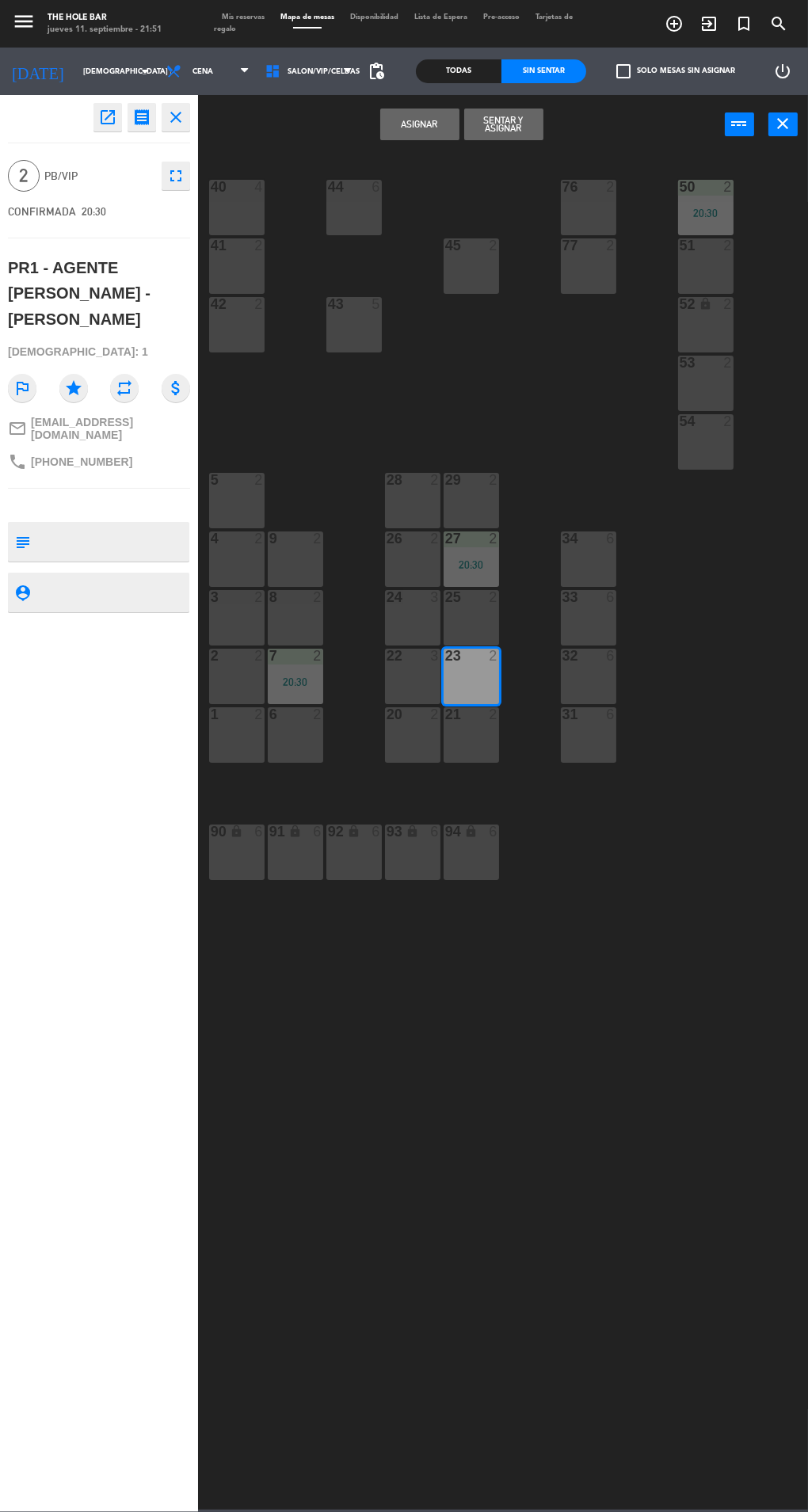
click at [478, 131] on button "Sentar y Asignar" at bounding box center [504, 124] width 79 height 32
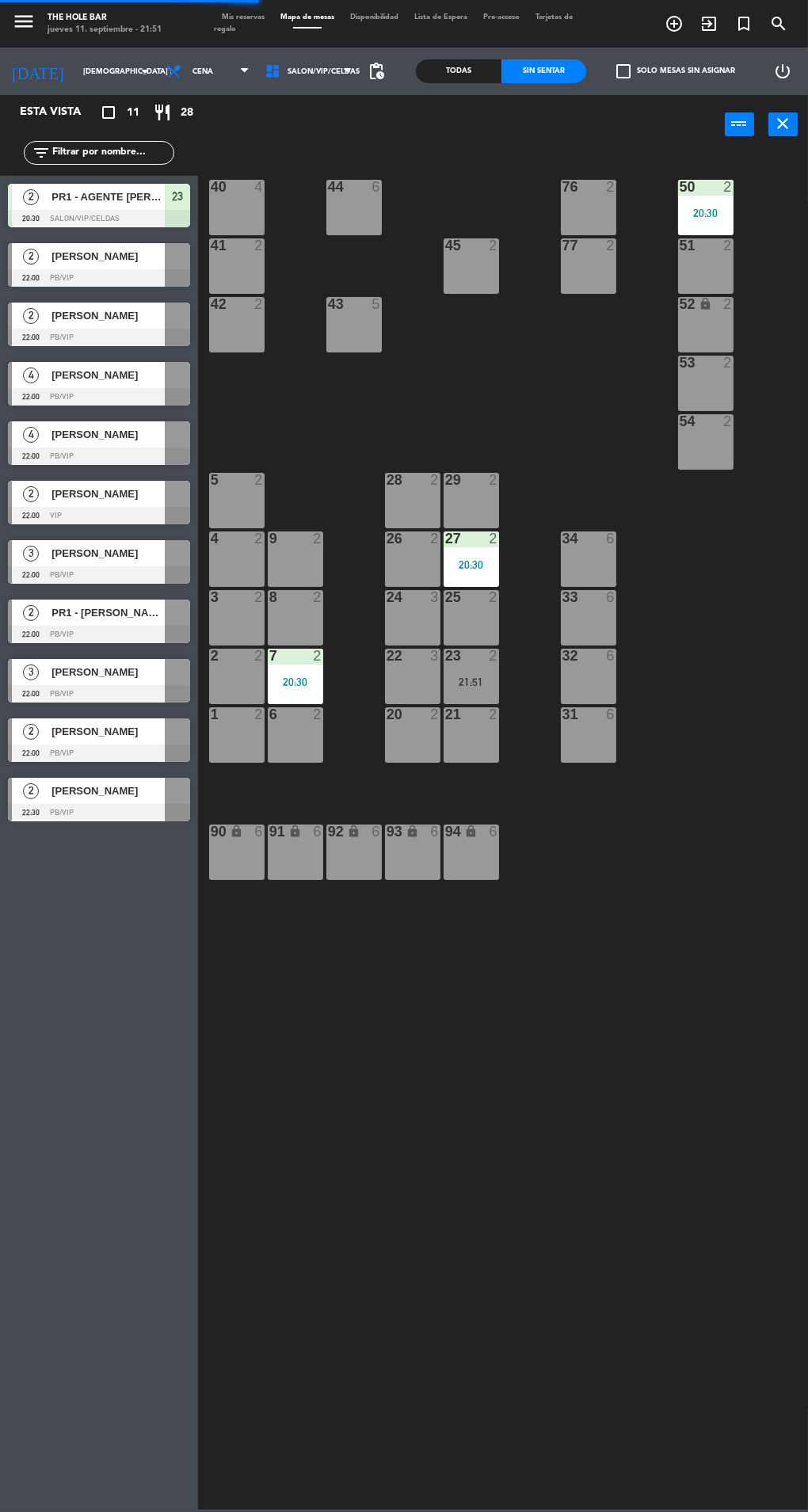
click at [33, 277] on div at bounding box center [99, 278] width 182 height 17
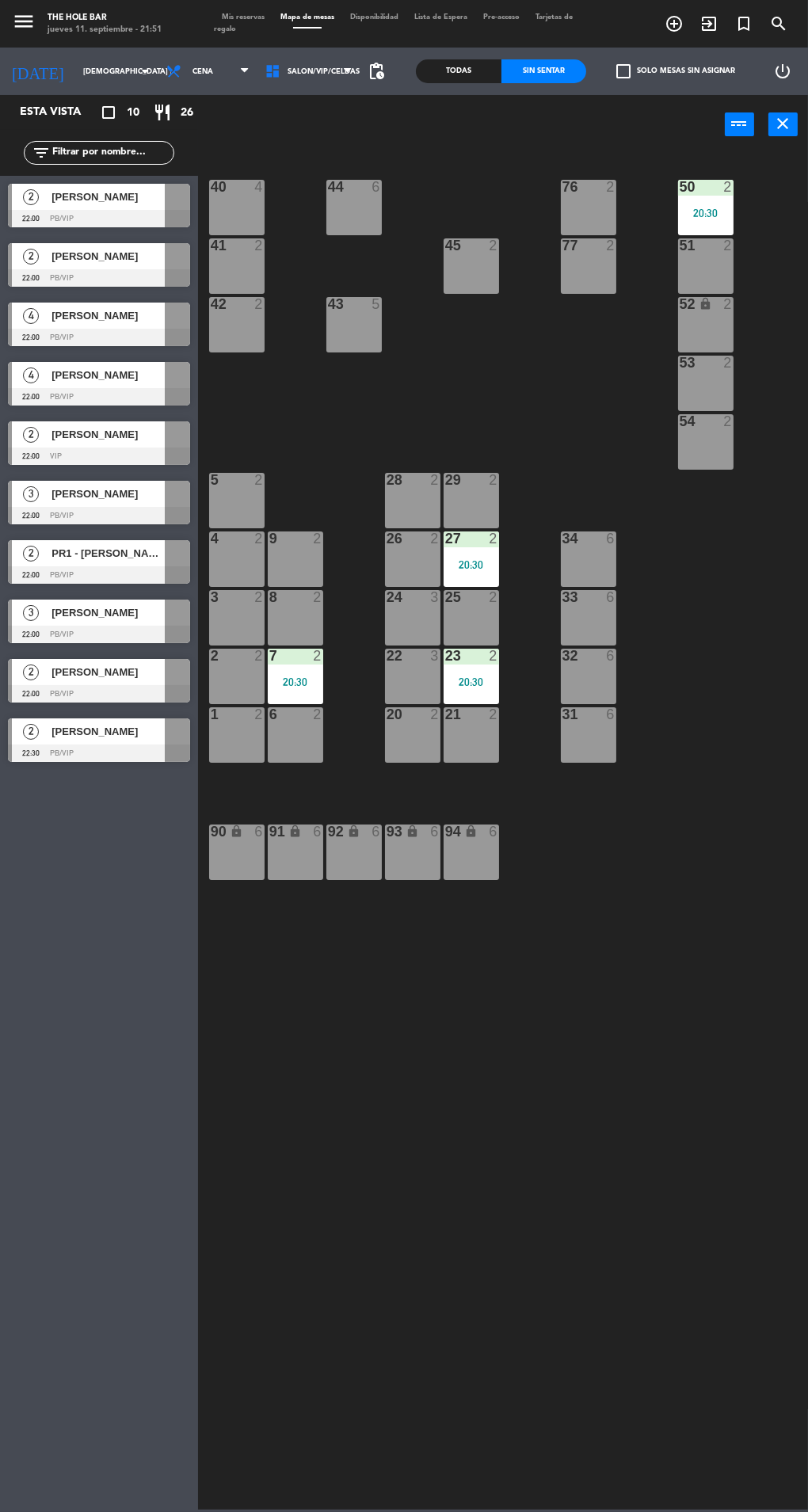
click at [672, 1339] on div "40 4 44 6 76 2 50 2 20:30 41 2 77 2 45 2 51 2 42 2 43 5 52 lock 2 53 2 54 2 28 …" at bounding box center [507, 830] width 602 height 1359
click at [44, 277] on div at bounding box center [99, 278] width 182 height 17
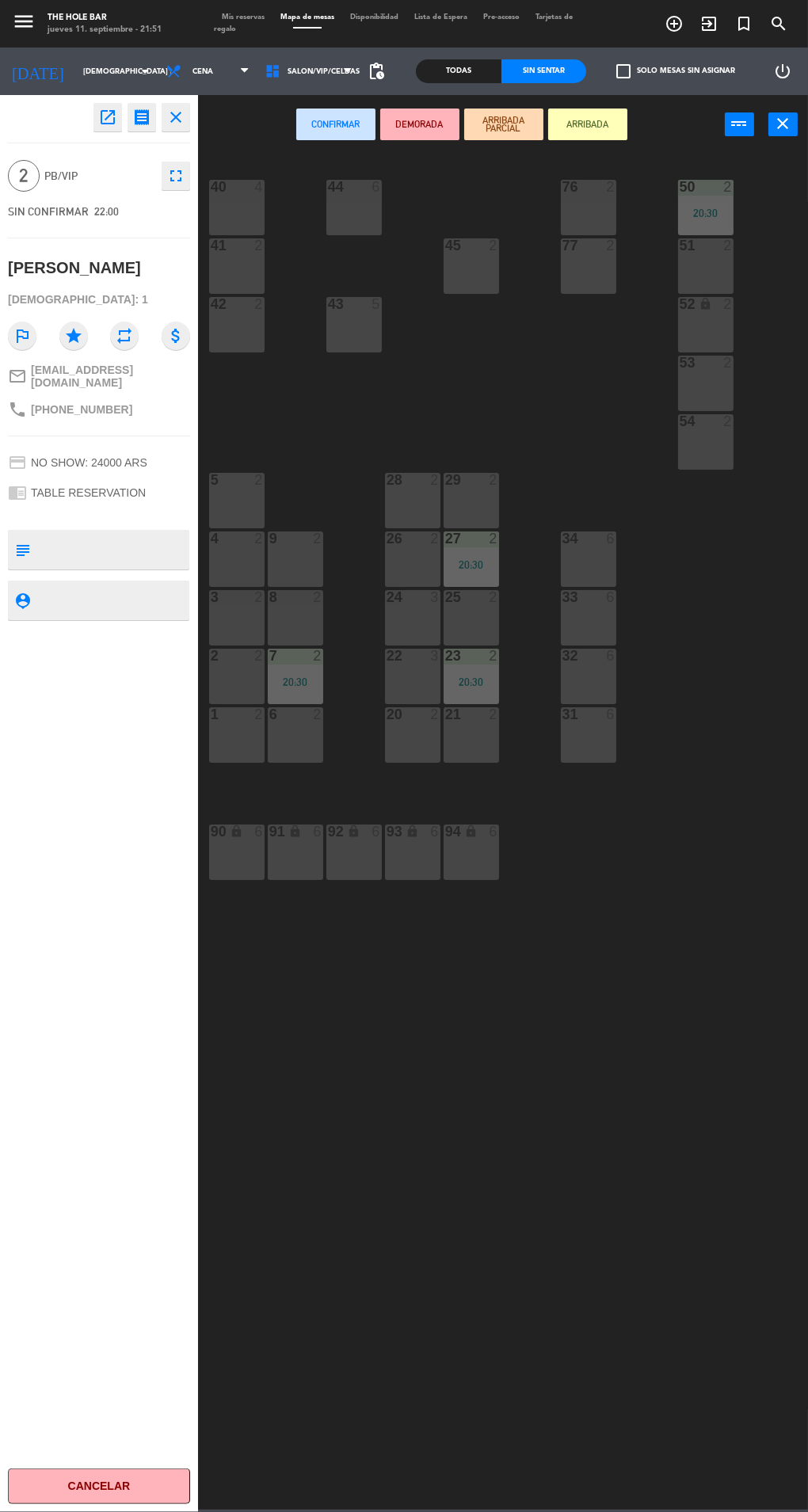
click at [402, 691] on div "22 3" at bounding box center [412, 676] width 55 height 55
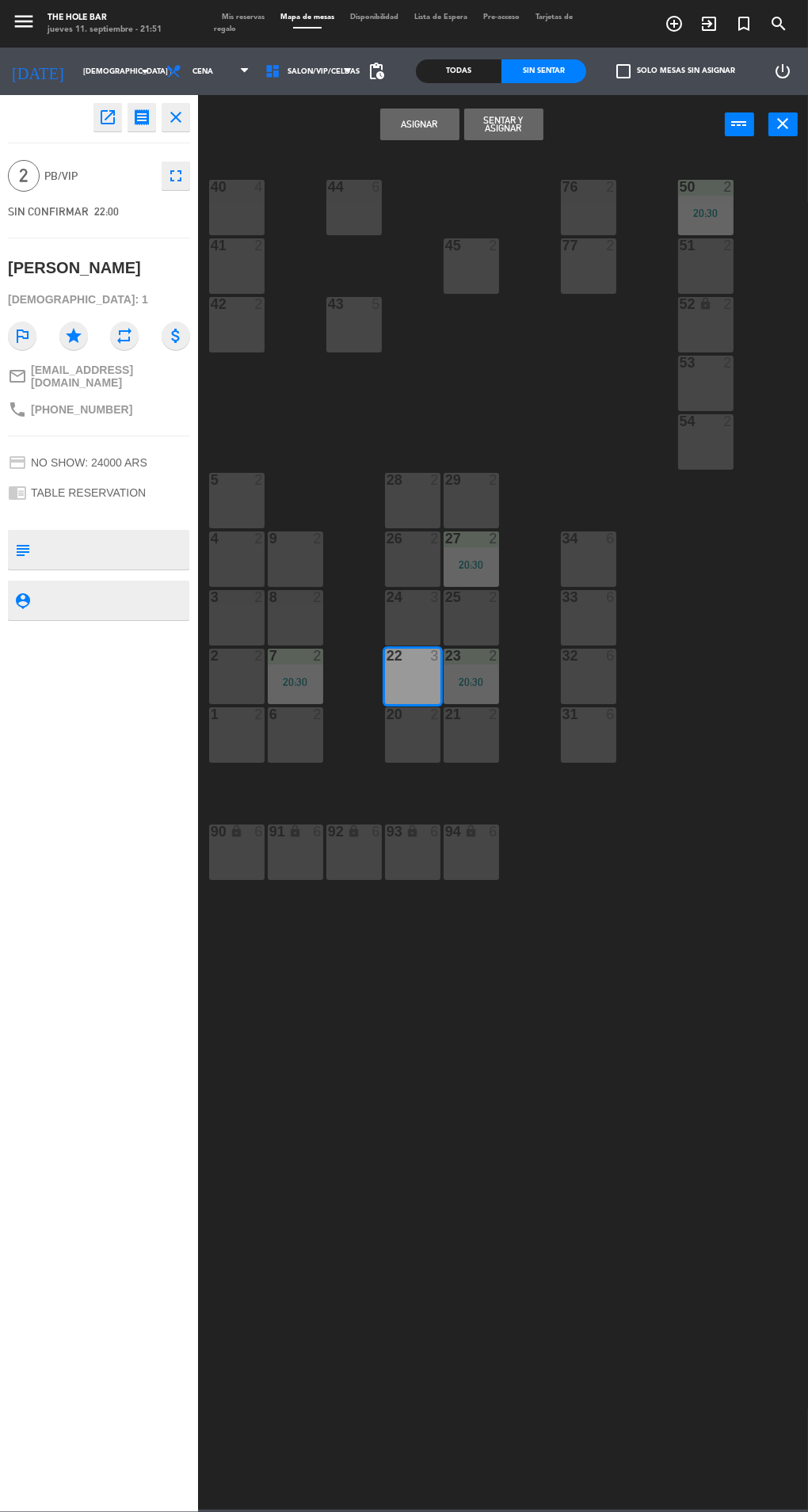
click at [493, 137] on button "Sentar y Asignar" at bounding box center [504, 124] width 79 height 32
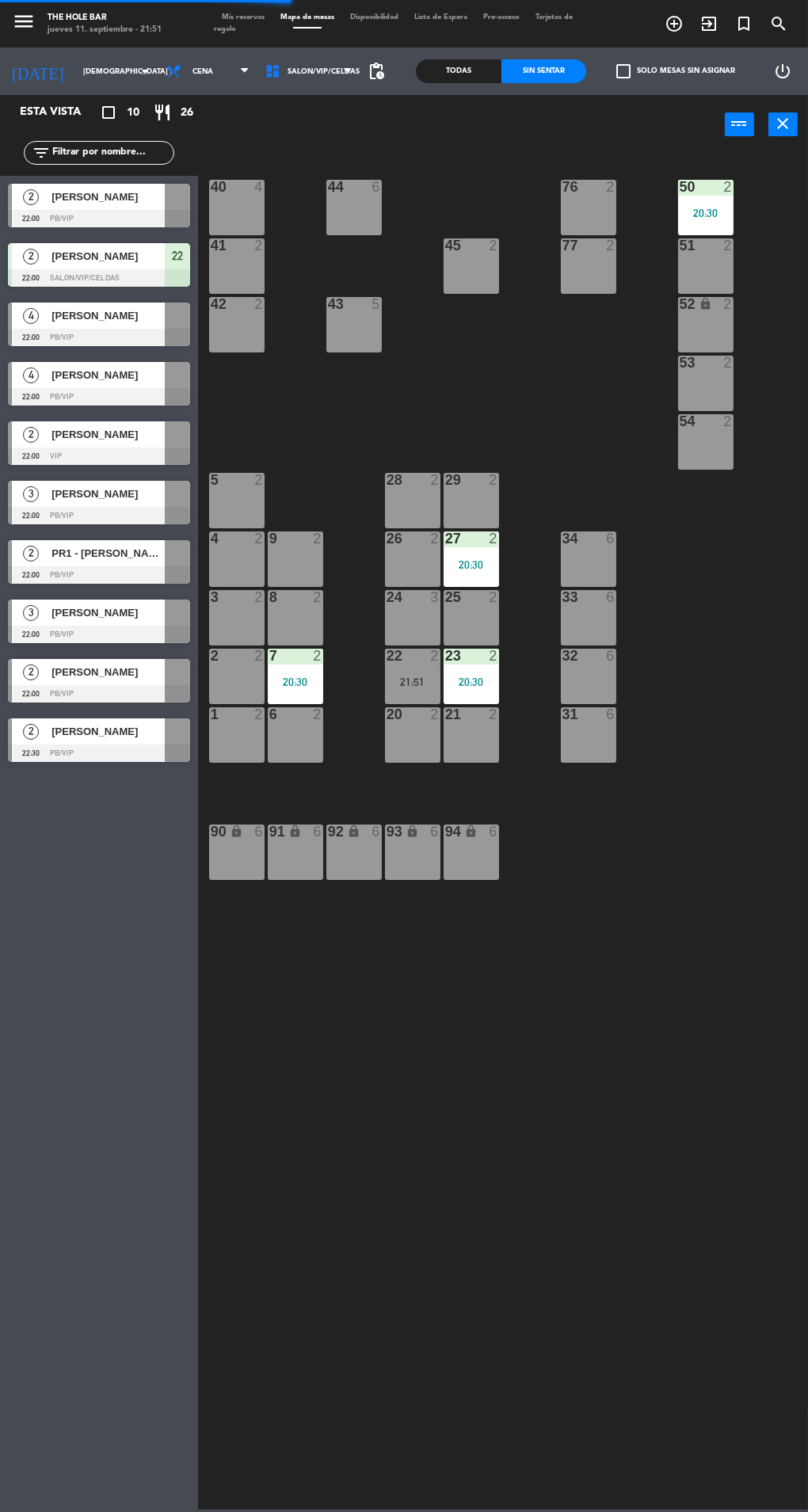
click at [231, 15] on span "Mis reservas" at bounding box center [242, 16] width 58 height 7
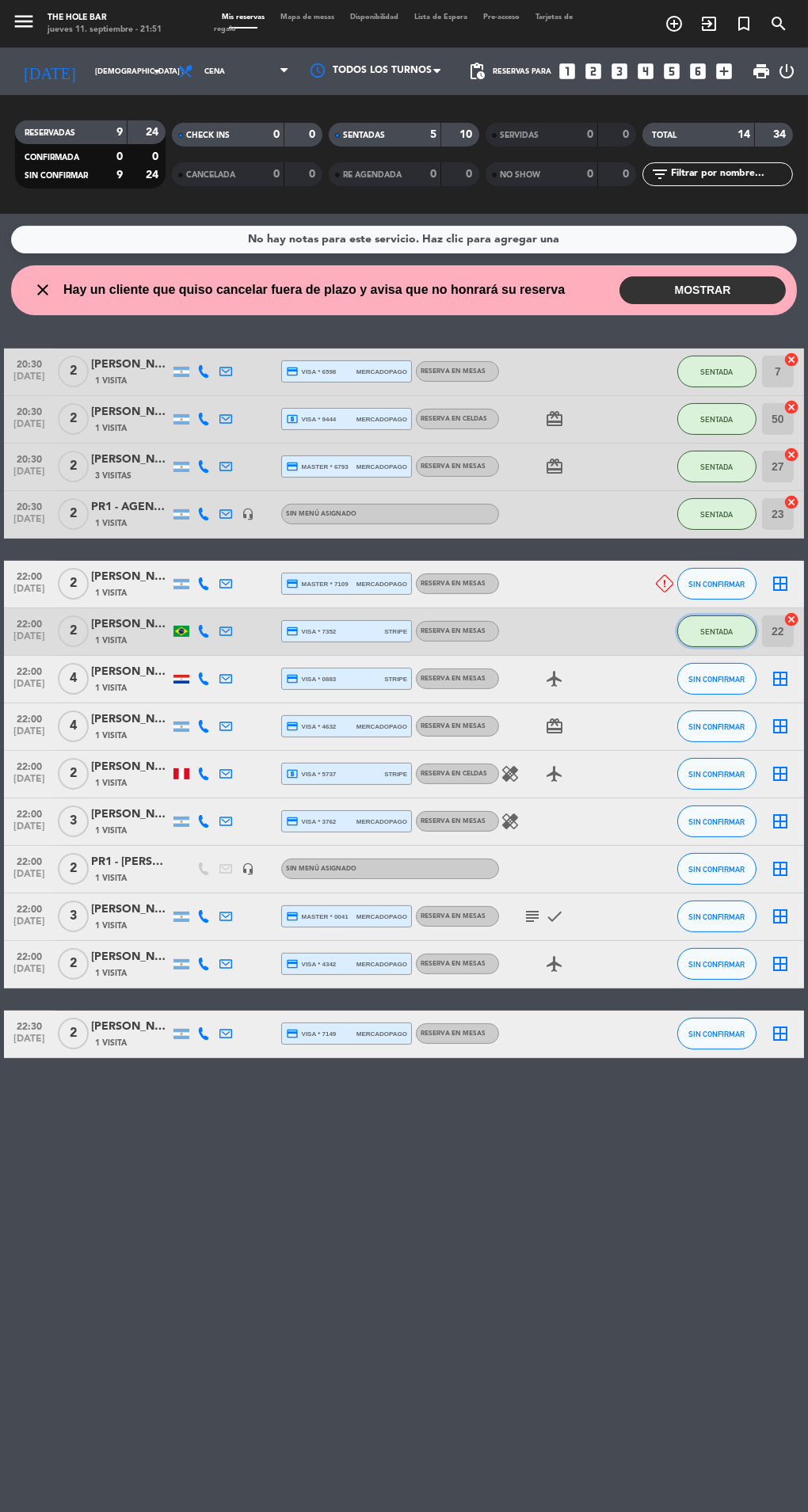
click at [731, 629] on span "SENTADA" at bounding box center [717, 631] width 33 height 9
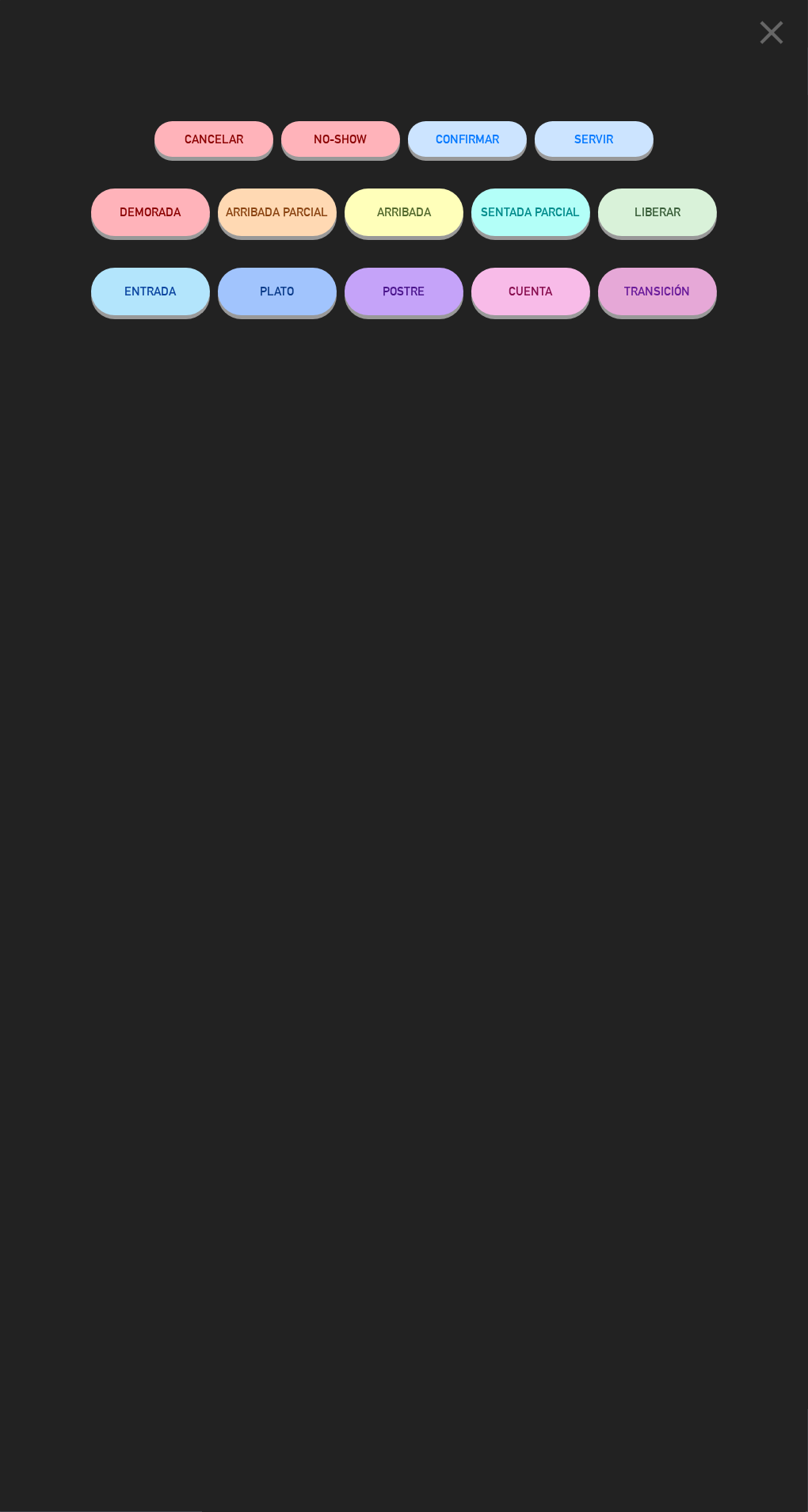
click at [612, 127] on button "SERVIR" at bounding box center [593, 138] width 119 height 35
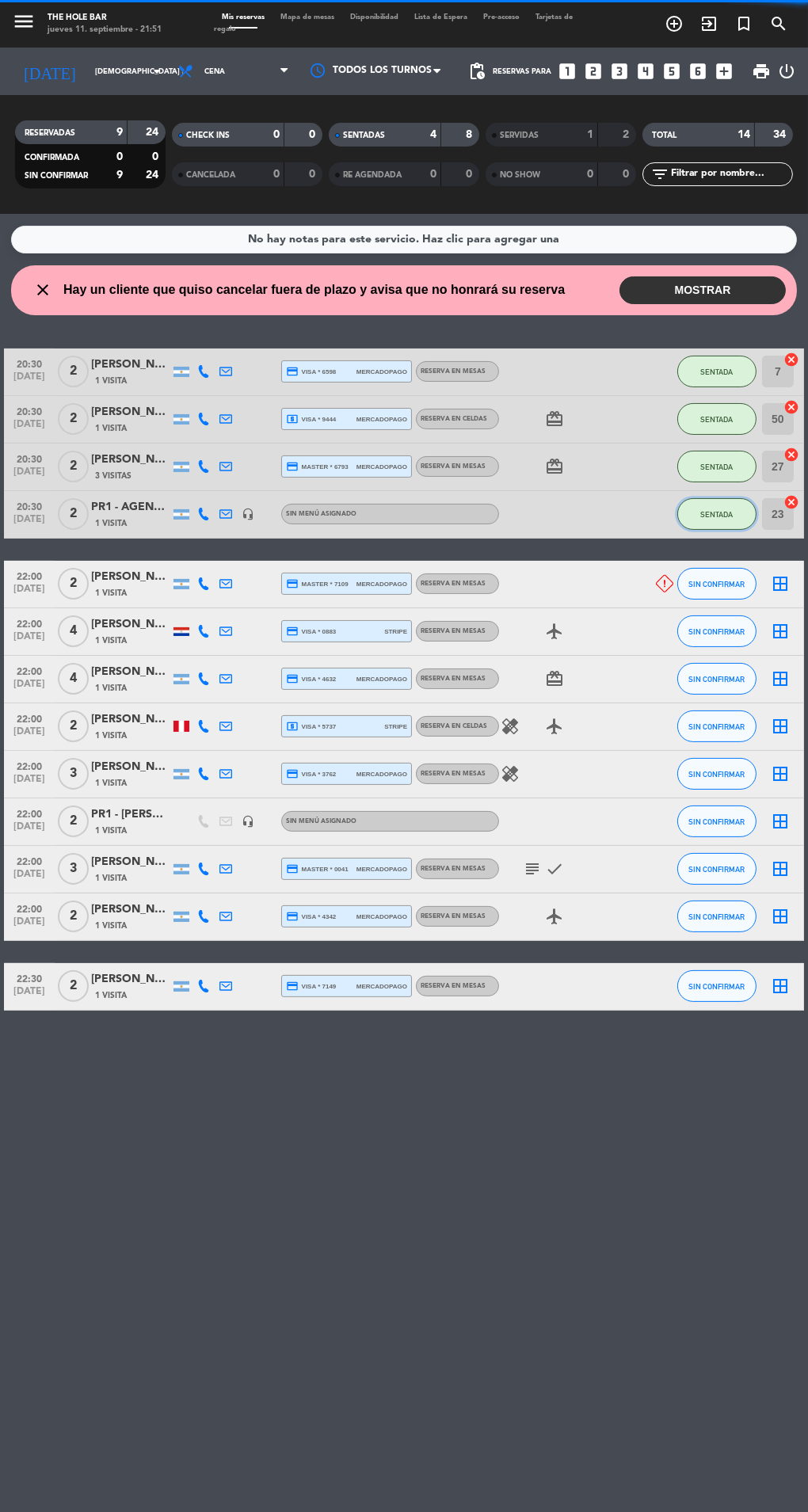
click at [738, 506] on button "SENTADA" at bounding box center [717, 514] width 79 height 32
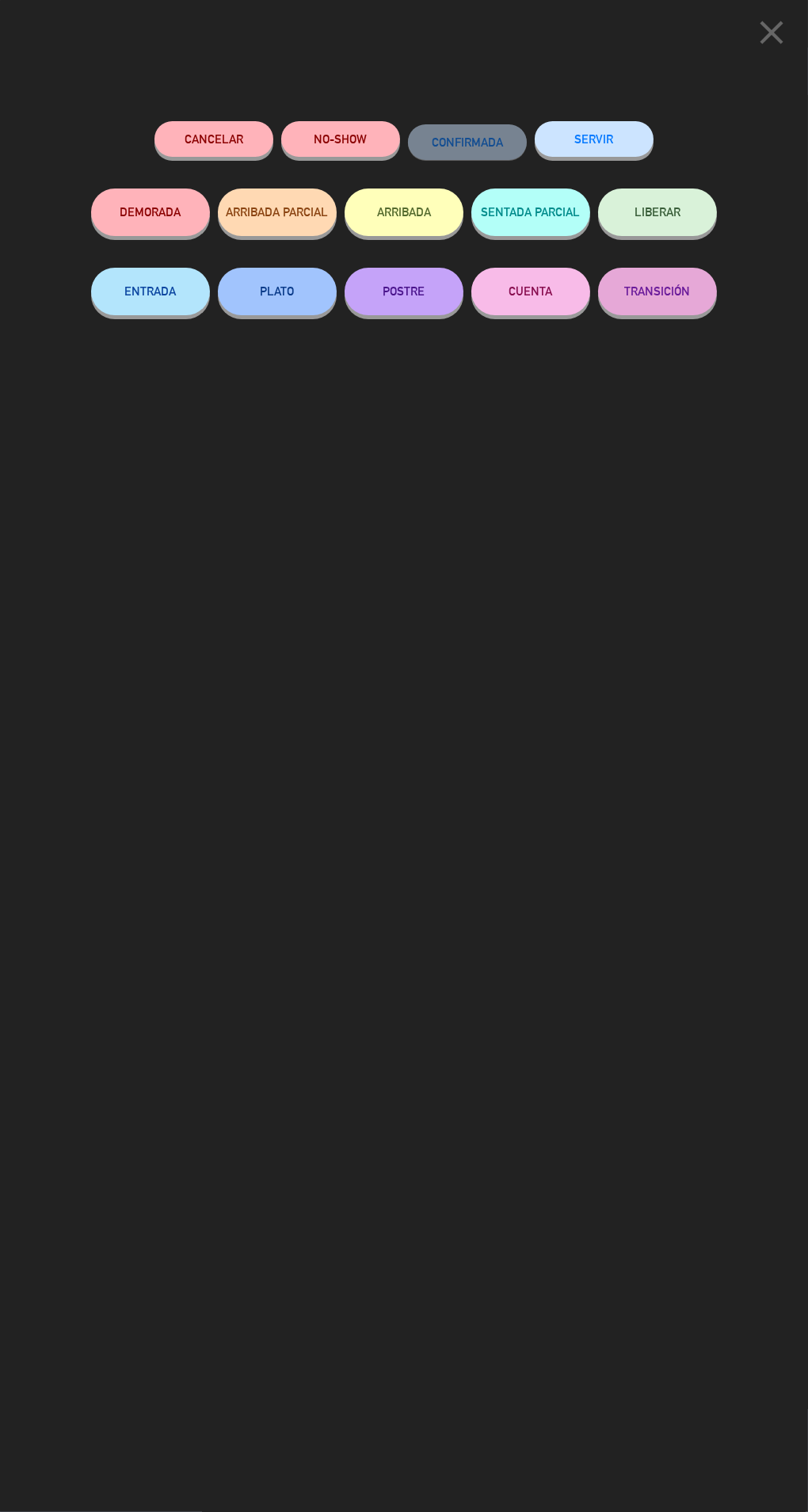
click at [629, 130] on button "SERVIR" at bounding box center [593, 138] width 119 height 35
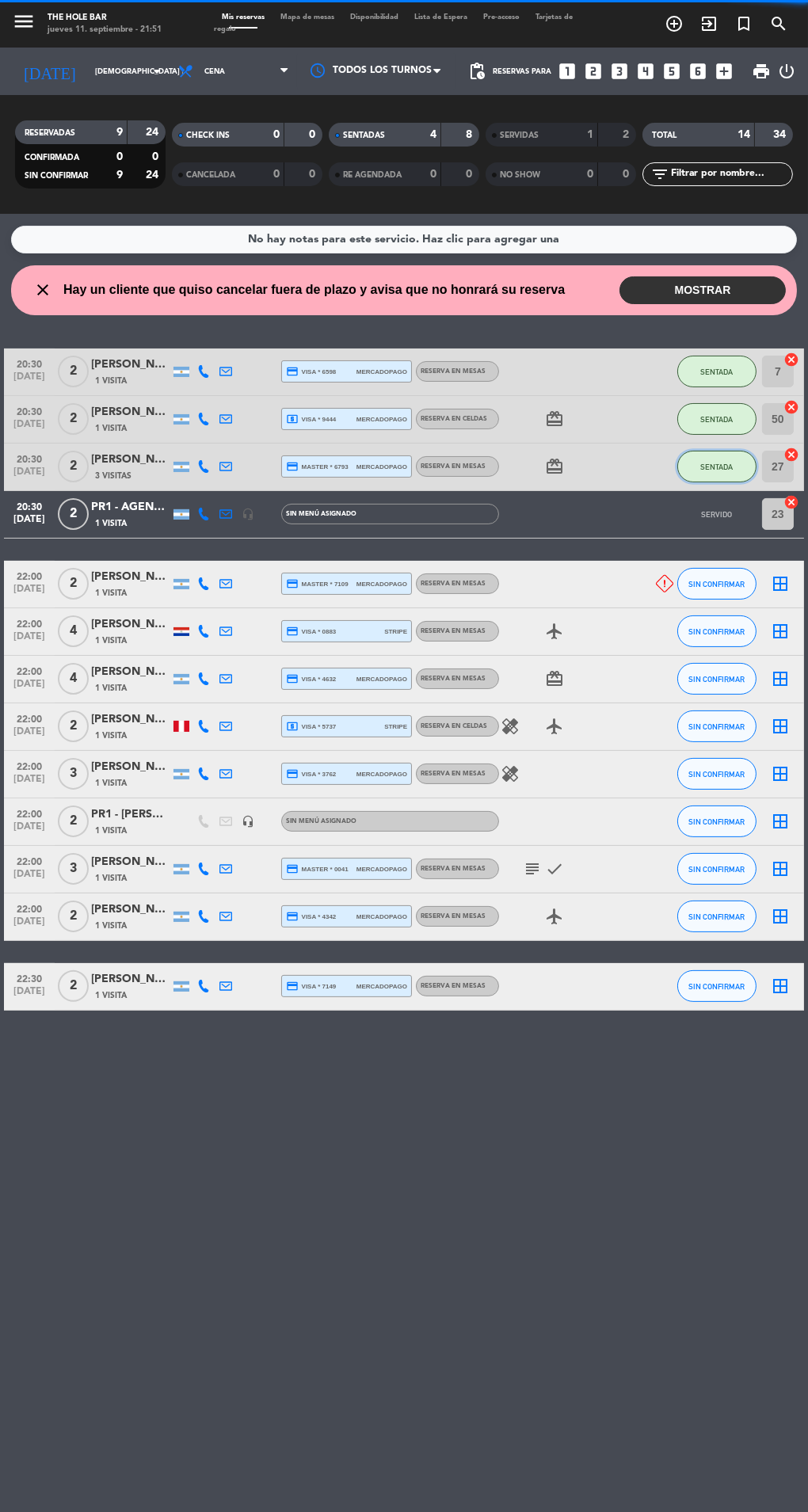
click at [706, 466] on span "SENTADA" at bounding box center [717, 467] width 33 height 9
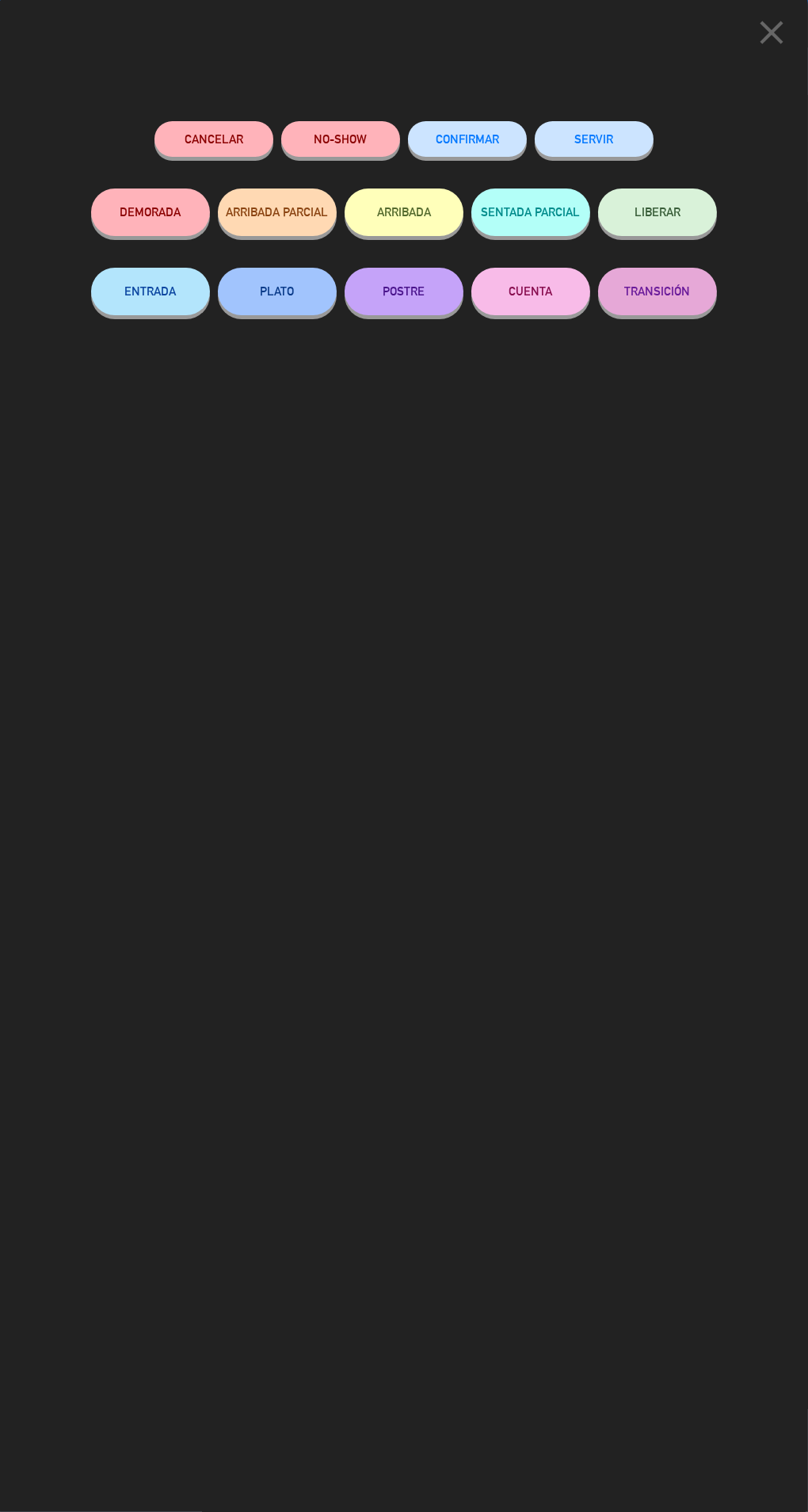
click at [623, 127] on button "SERVIR" at bounding box center [593, 138] width 119 height 35
click at [617, 125] on button "SERVIR" at bounding box center [593, 138] width 119 height 35
click at [597, 100] on div "close Cancelar NO-SHOW CONFIRMAR SERVIR DEMORADA ARRIBADA PARCIAL ARRIBADA SENT…" at bounding box center [404, 756] width 808 height 1512
click at [607, 144] on button "SERVIR" at bounding box center [593, 138] width 119 height 35
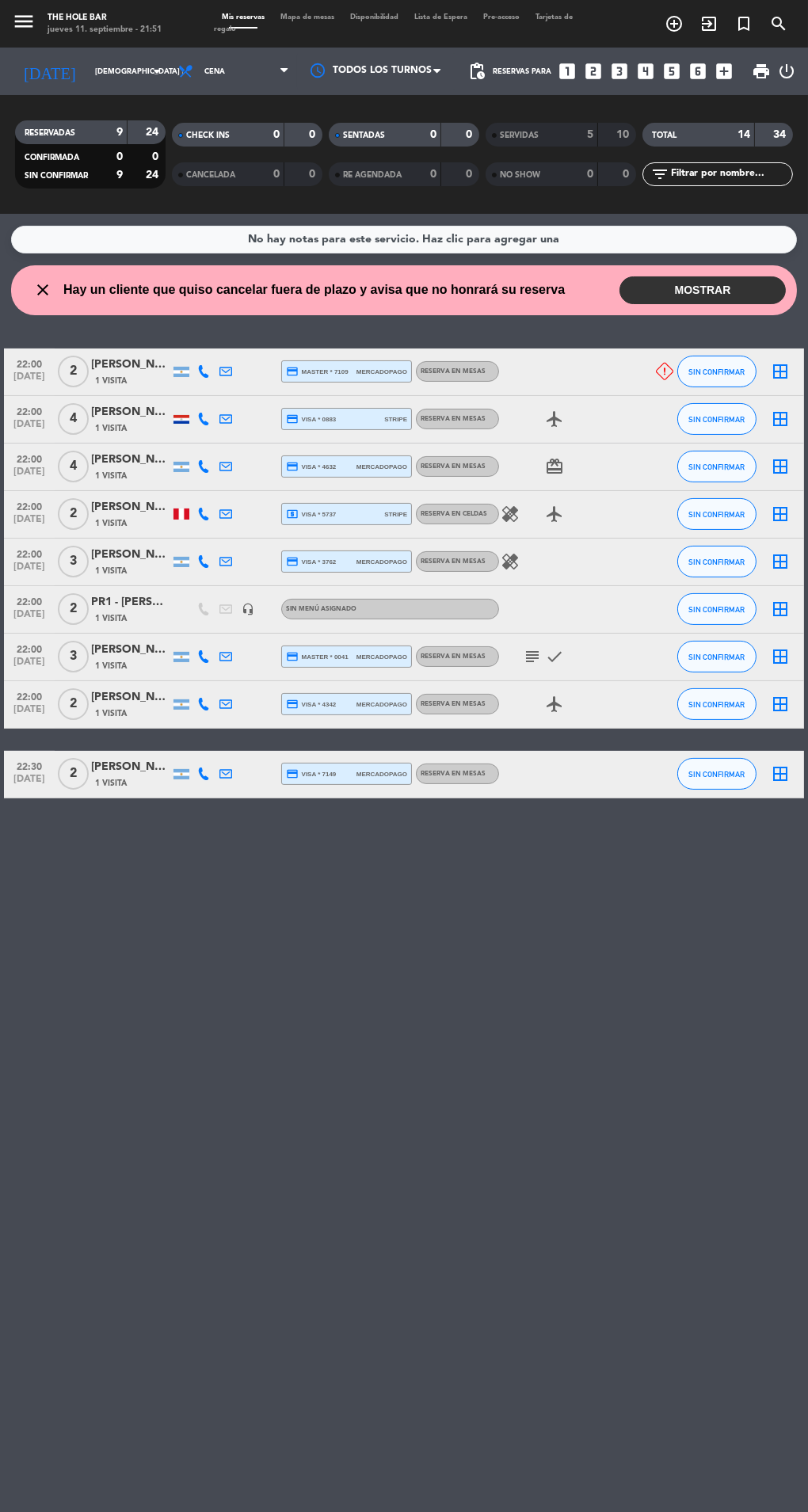
click at [313, 58] on div at bounding box center [376, 71] width 159 height 35
click at [291, 17] on span "Mapa de mesas" at bounding box center [307, 16] width 70 height 7
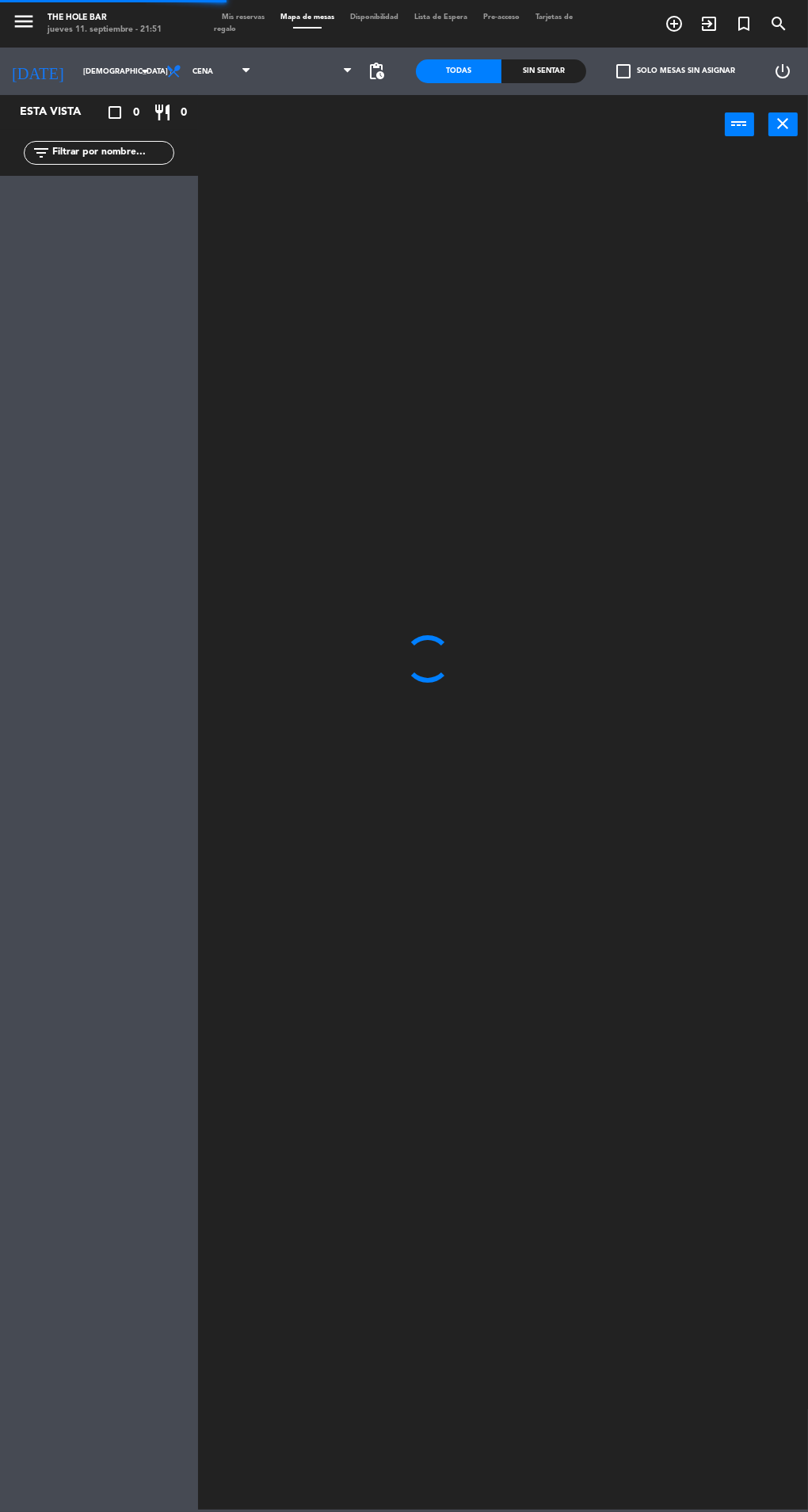
click at [294, 28] on span at bounding box center [307, 28] width 70 height 2
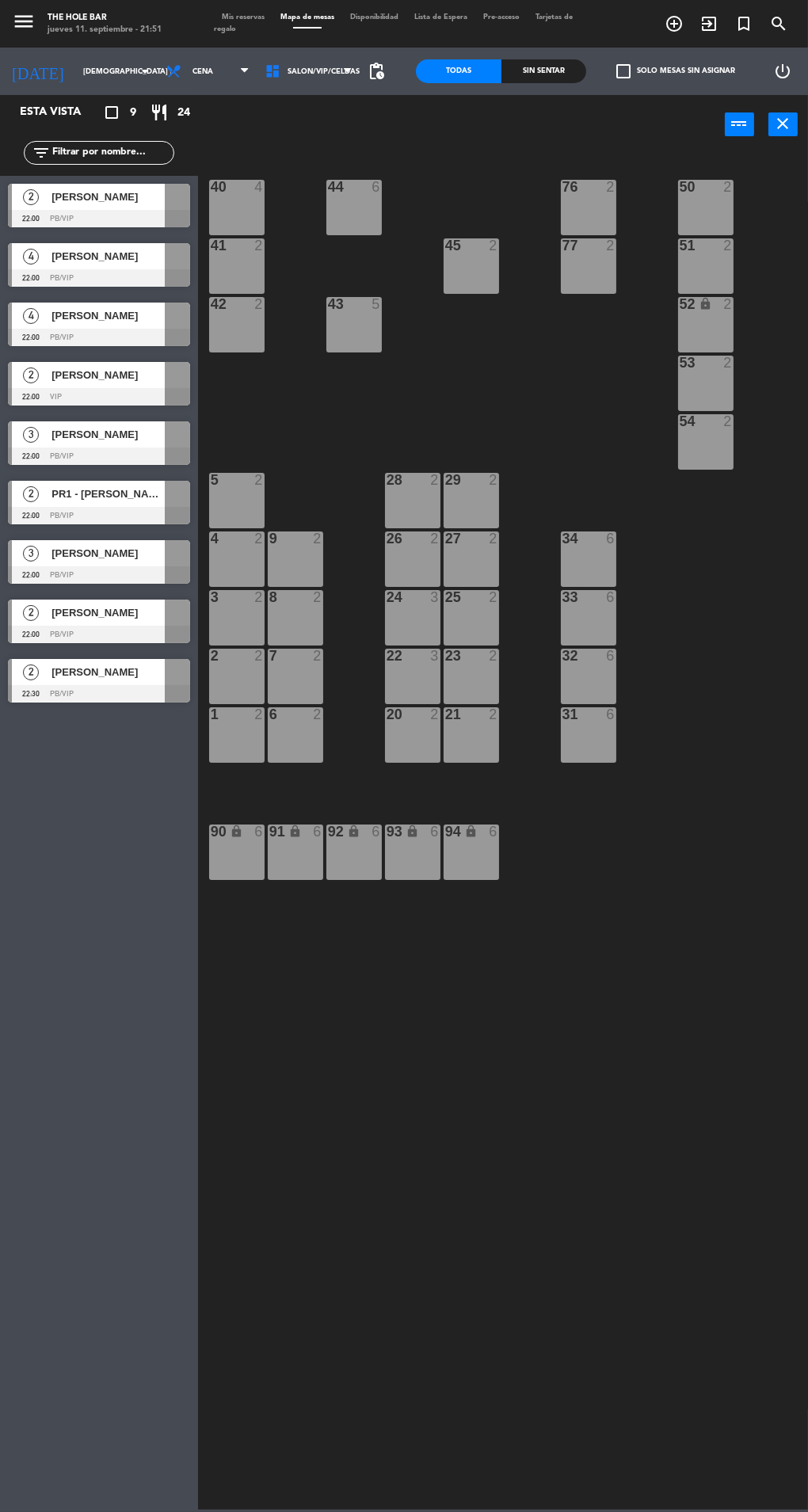
click at [387, 538] on div "26" at bounding box center [386, 539] width 1 height 14
click at [361, 133] on button "WALK IN" at bounding box center [377, 124] width 79 height 32
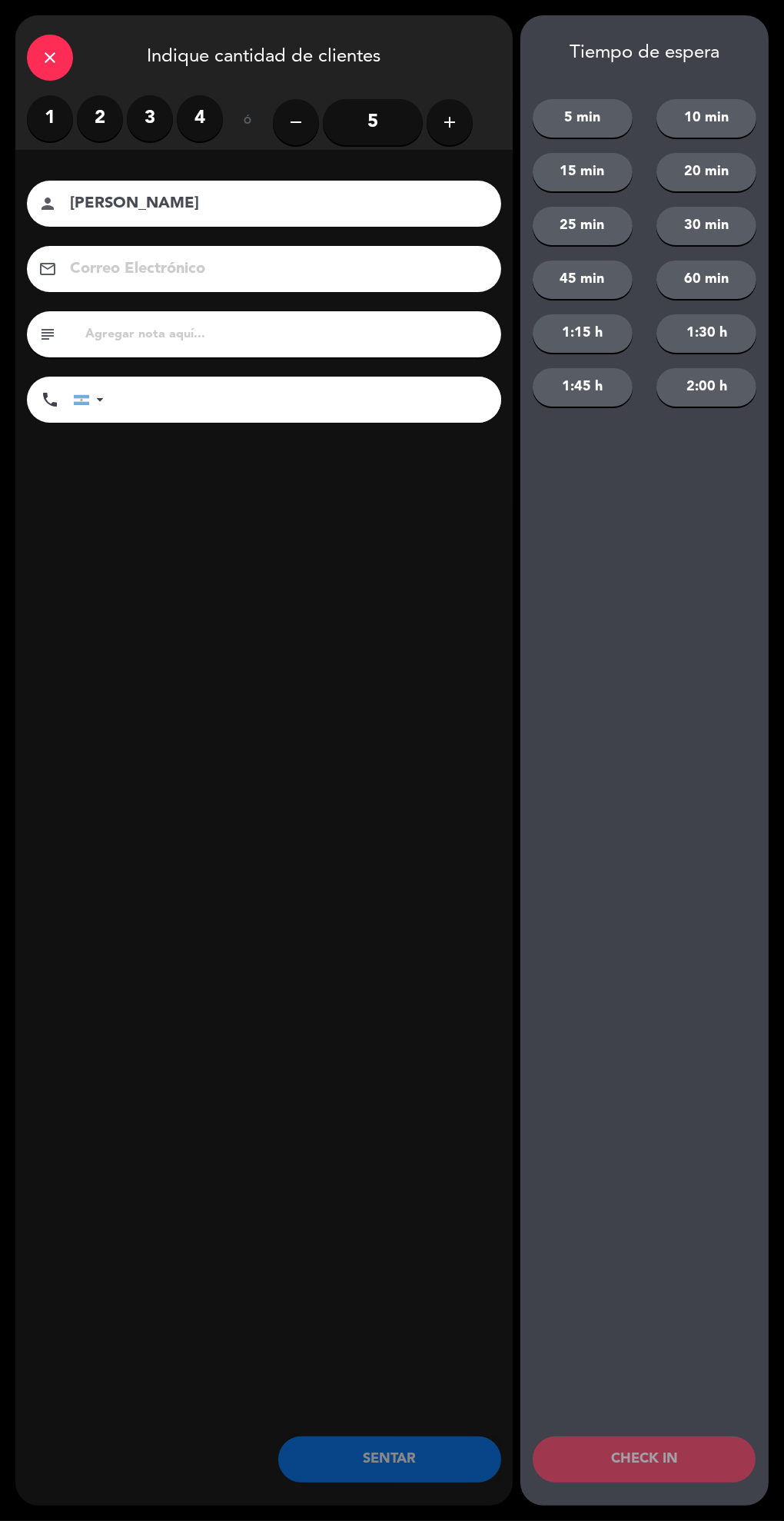
click at [61, 133] on label "1" at bounding box center [50, 118] width 46 height 46
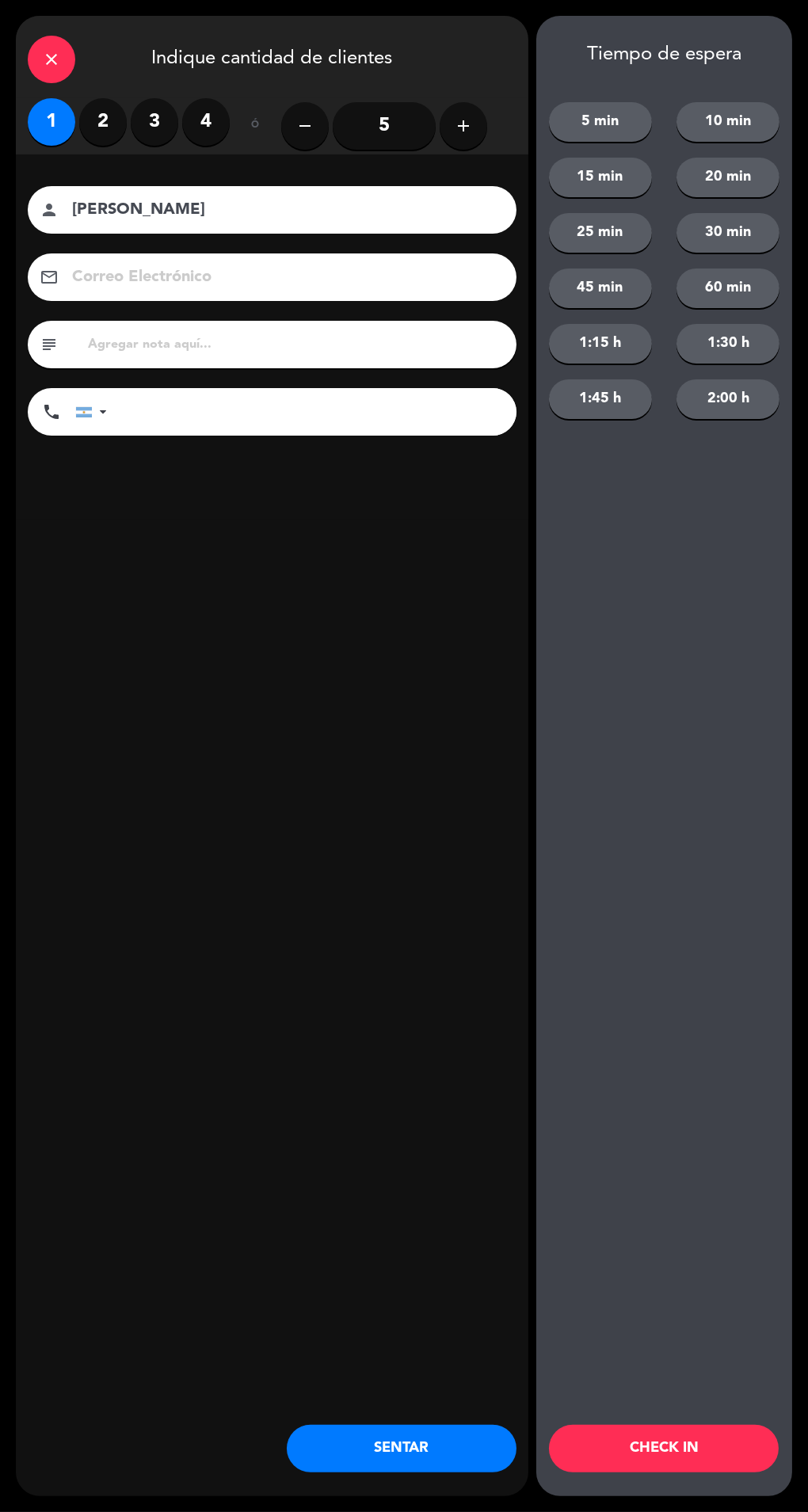
click at [113, 138] on label "2" at bounding box center [103, 122] width 48 height 48
click at [240, 204] on input "[PERSON_NAME]" at bounding box center [283, 210] width 425 height 28
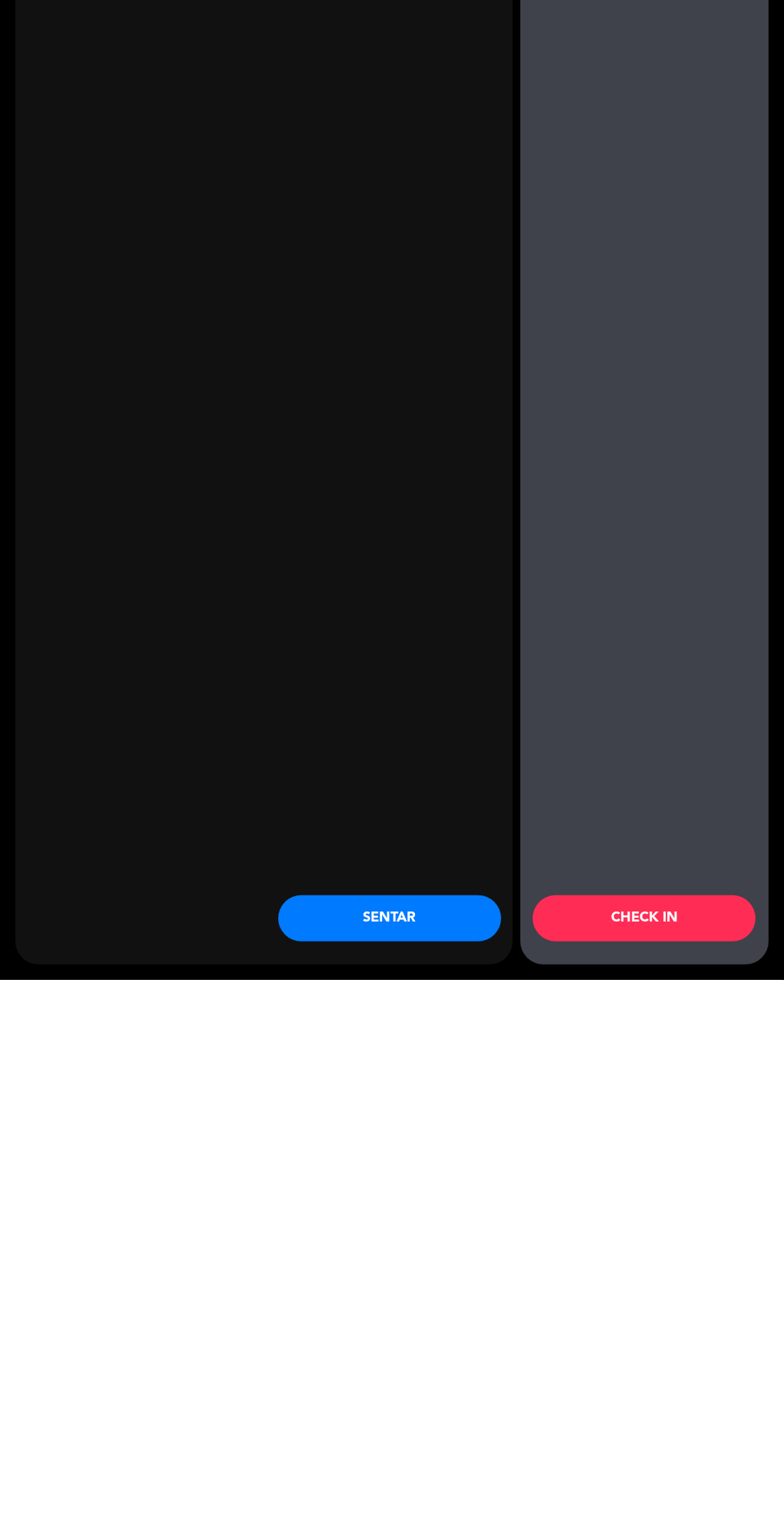
type input "Manu frete pr"
click at [353, 1466] on button "SENTAR" at bounding box center [389, 1460] width 223 height 46
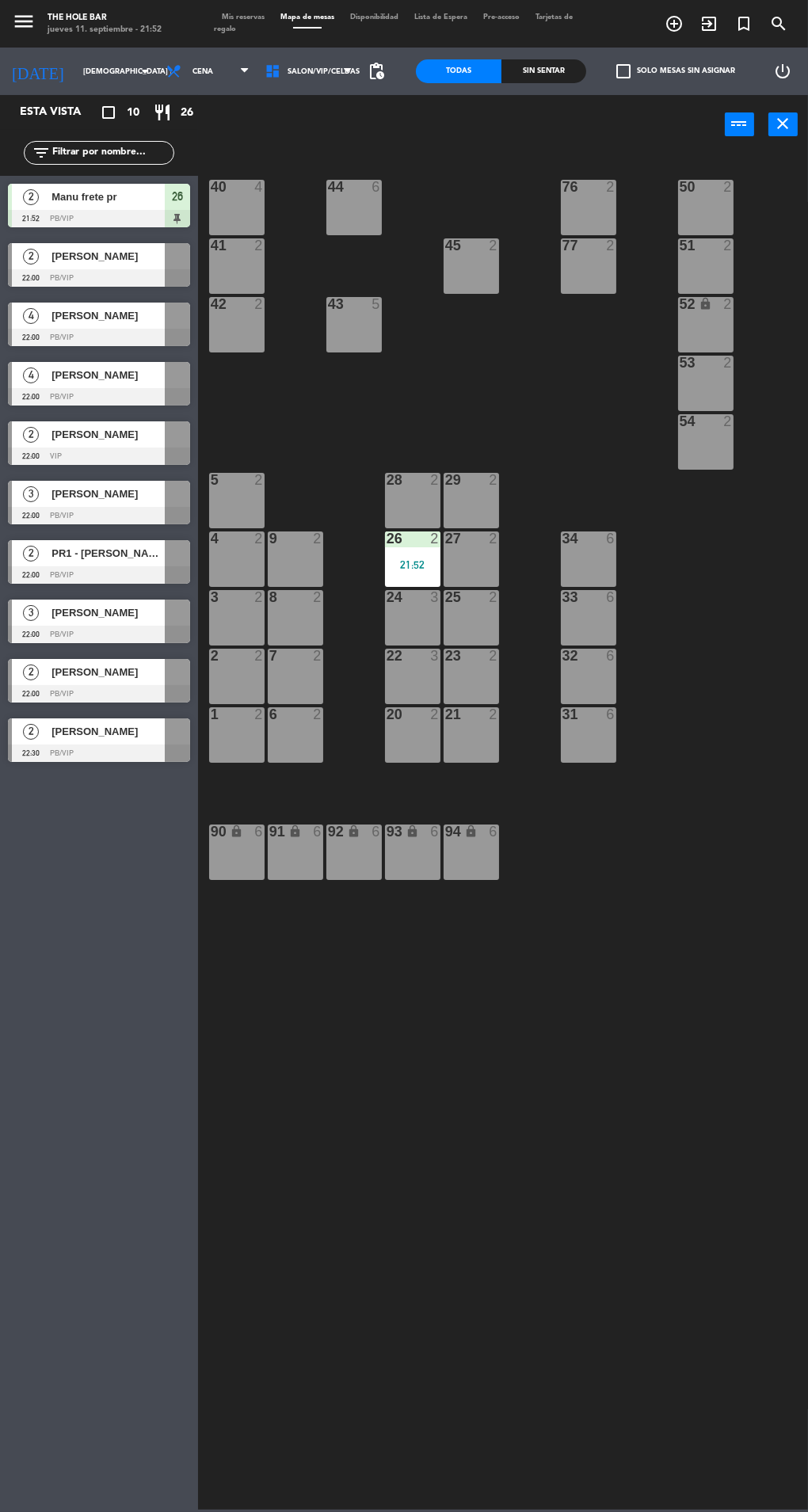
click at [555, 73] on div "Sin sentar" at bounding box center [544, 71] width 85 height 24
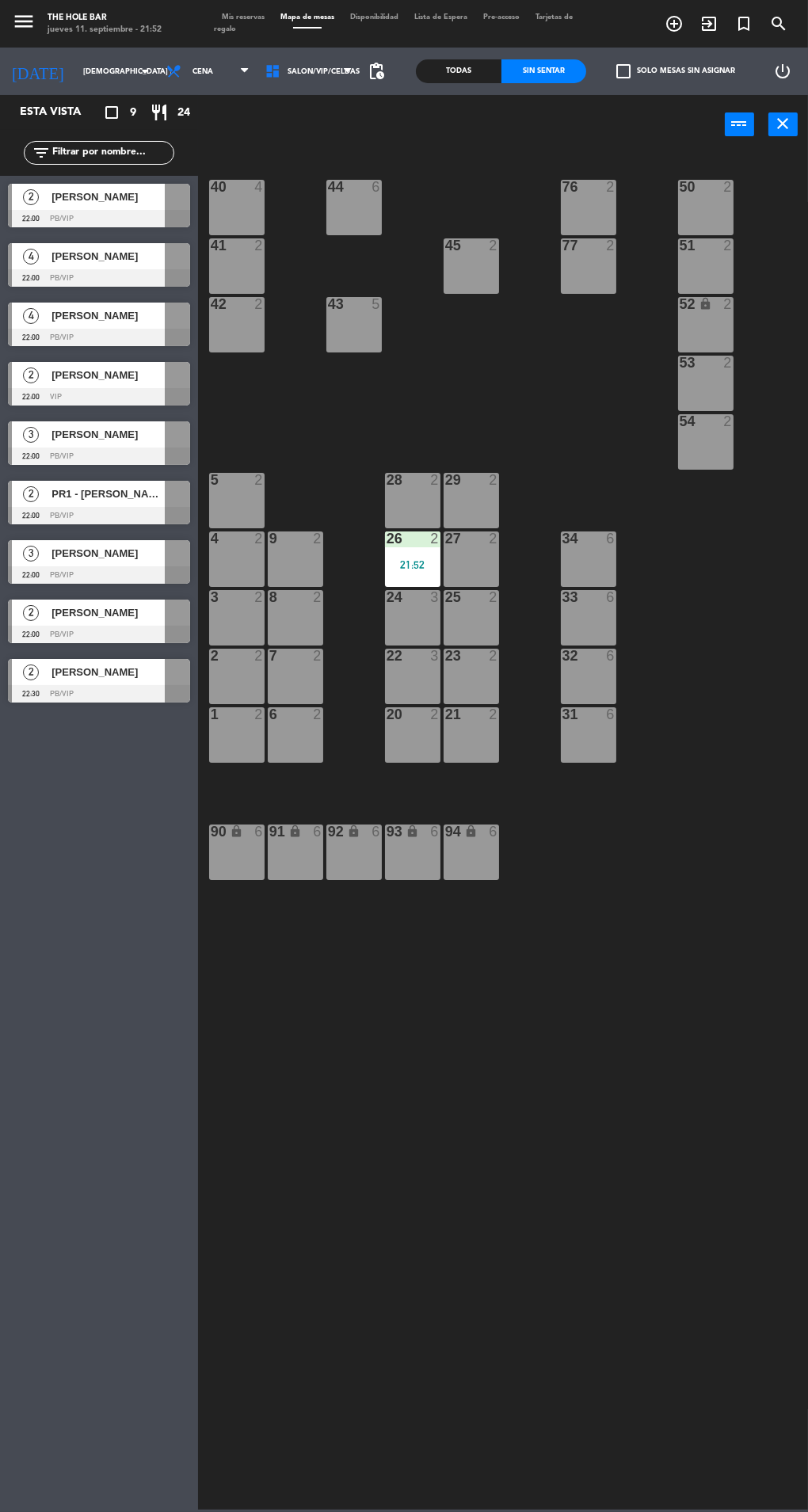
click at [213, 631] on div "3 2" at bounding box center [236, 617] width 55 height 55
click at [353, 133] on button "WALK IN" at bounding box center [377, 124] width 79 height 32
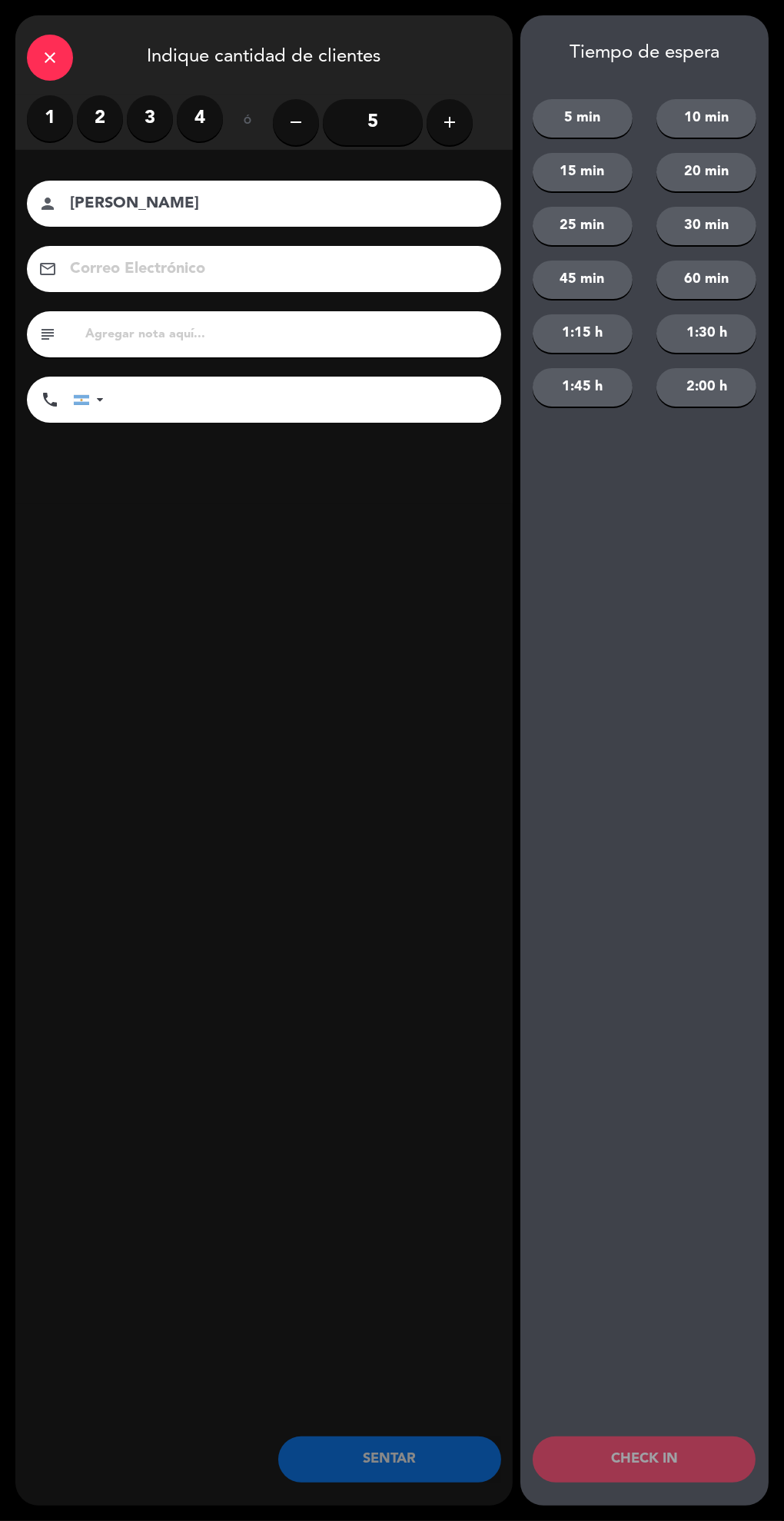
type input "[PERSON_NAME]"
click at [100, 138] on label "2" at bounding box center [100, 118] width 46 height 46
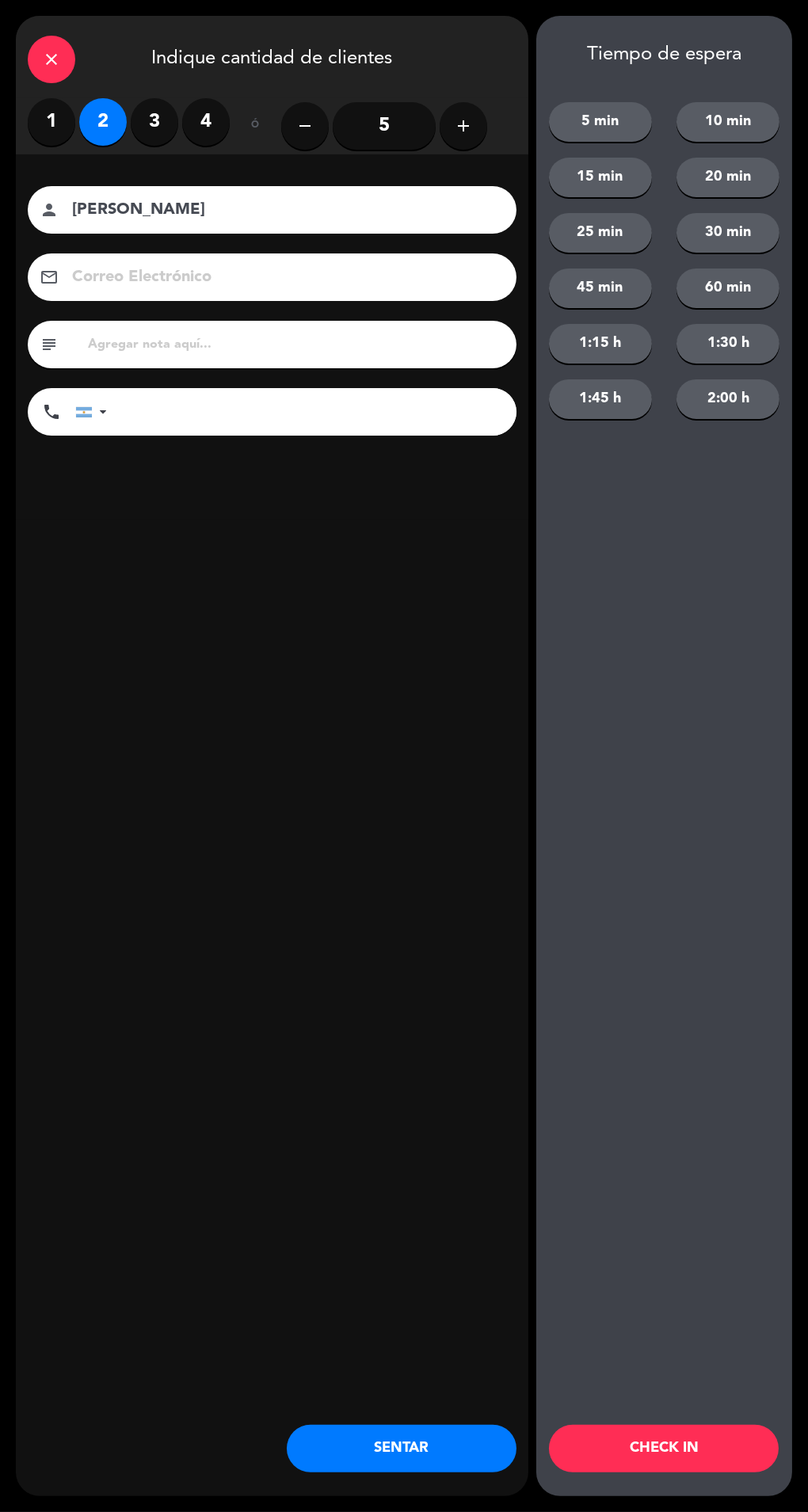
click at [464, 1468] on button "SENTAR" at bounding box center [401, 1449] width 229 height 48
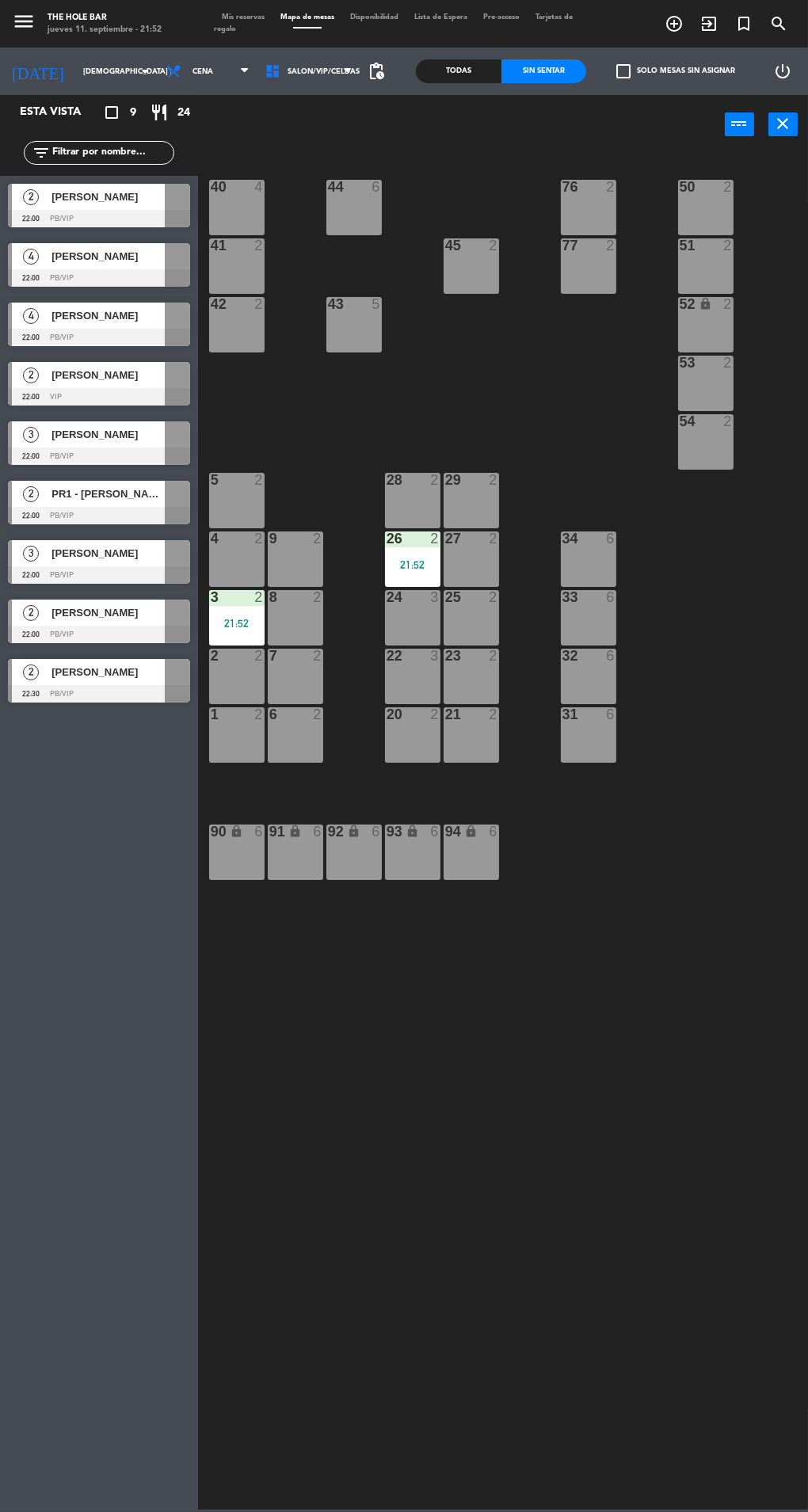
click at [312, 562] on div "9 2" at bounding box center [295, 559] width 55 height 55
click at [364, 136] on button "WALK IN" at bounding box center [377, 124] width 79 height 32
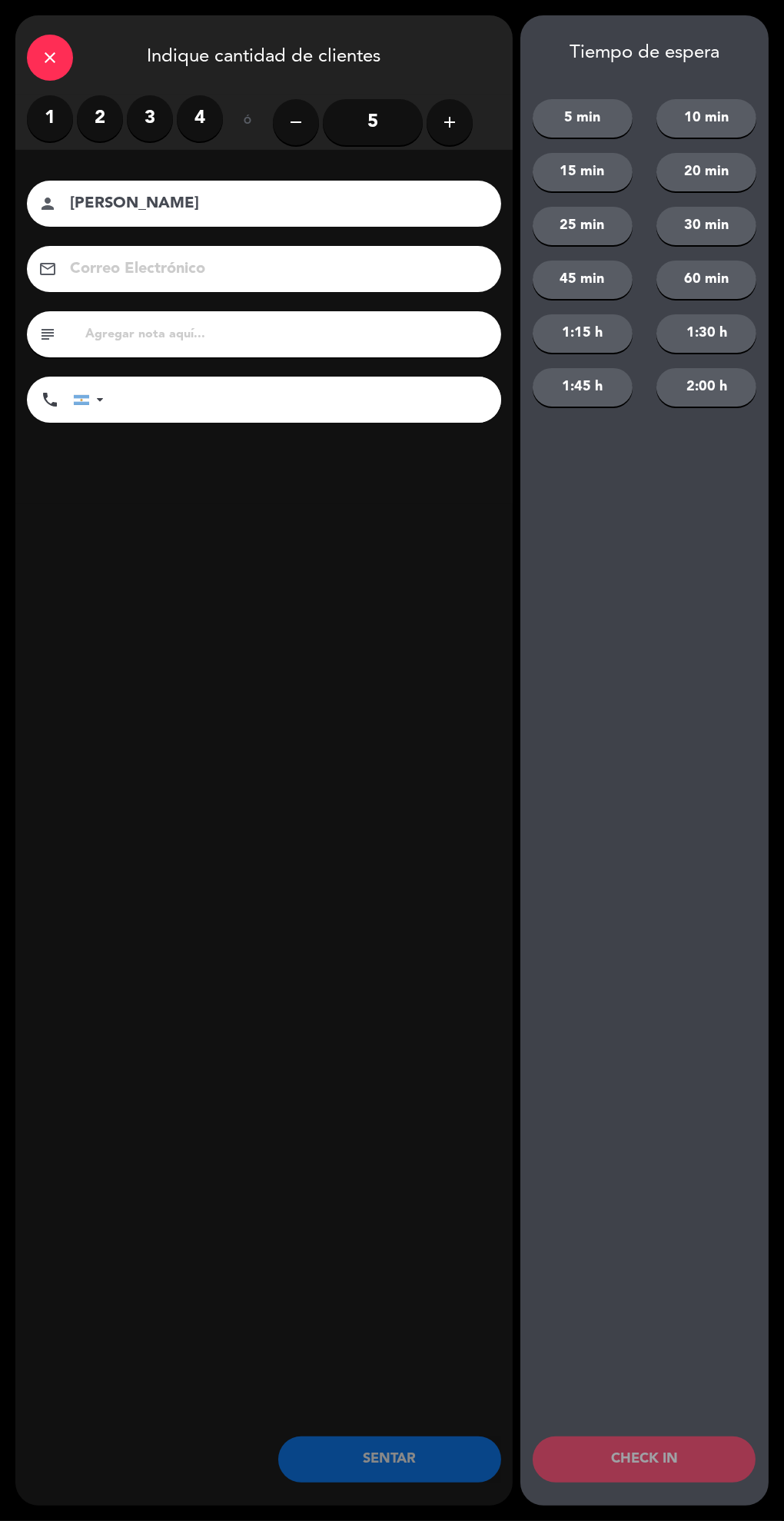
type input "[PERSON_NAME]"
click at [97, 113] on label "2" at bounding box center [100, 118] width 46 height 46
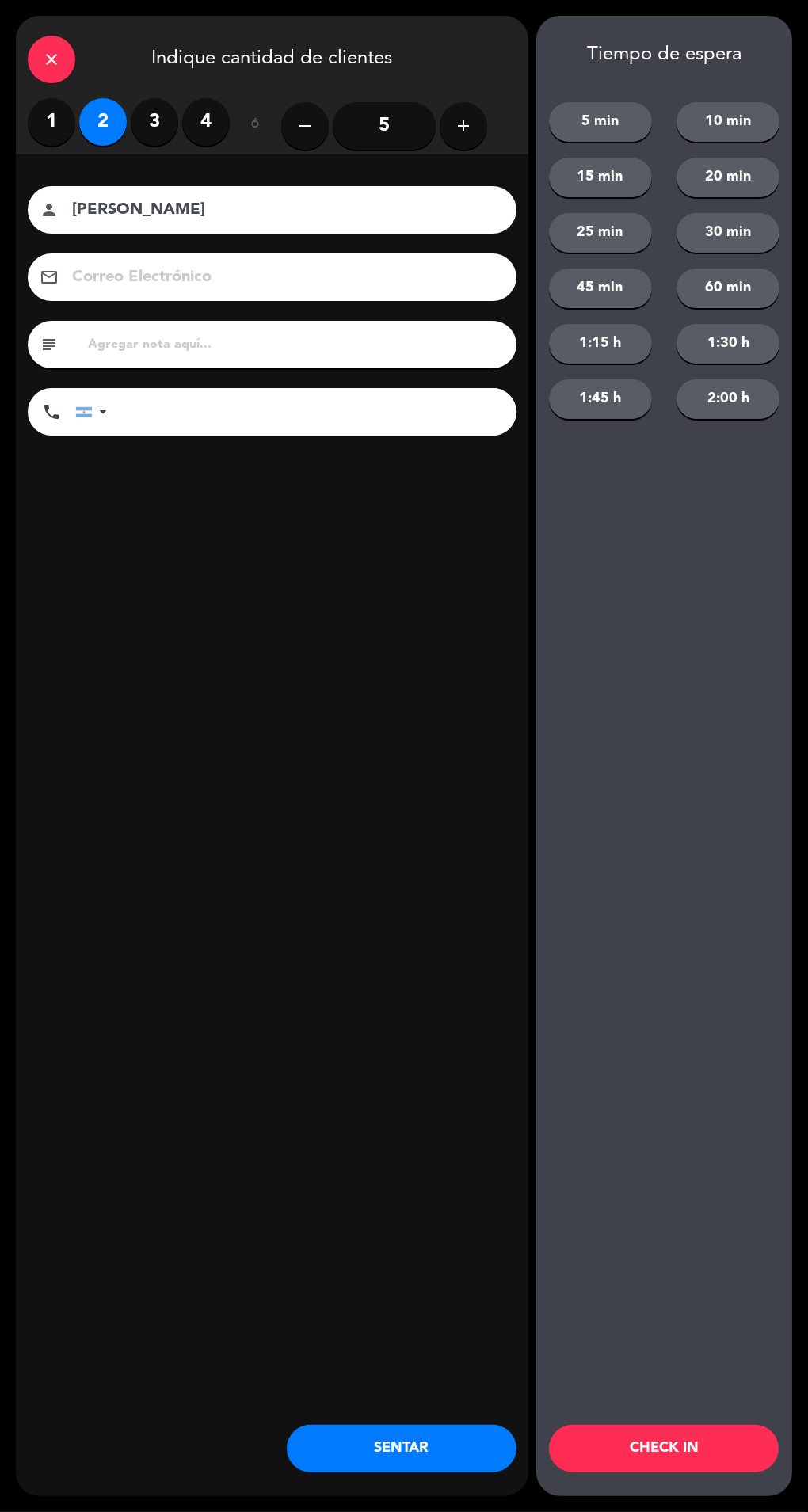
click at [405, 1465] on button "SENTAR" at bounding box center [401, 1449] width 229 height 48
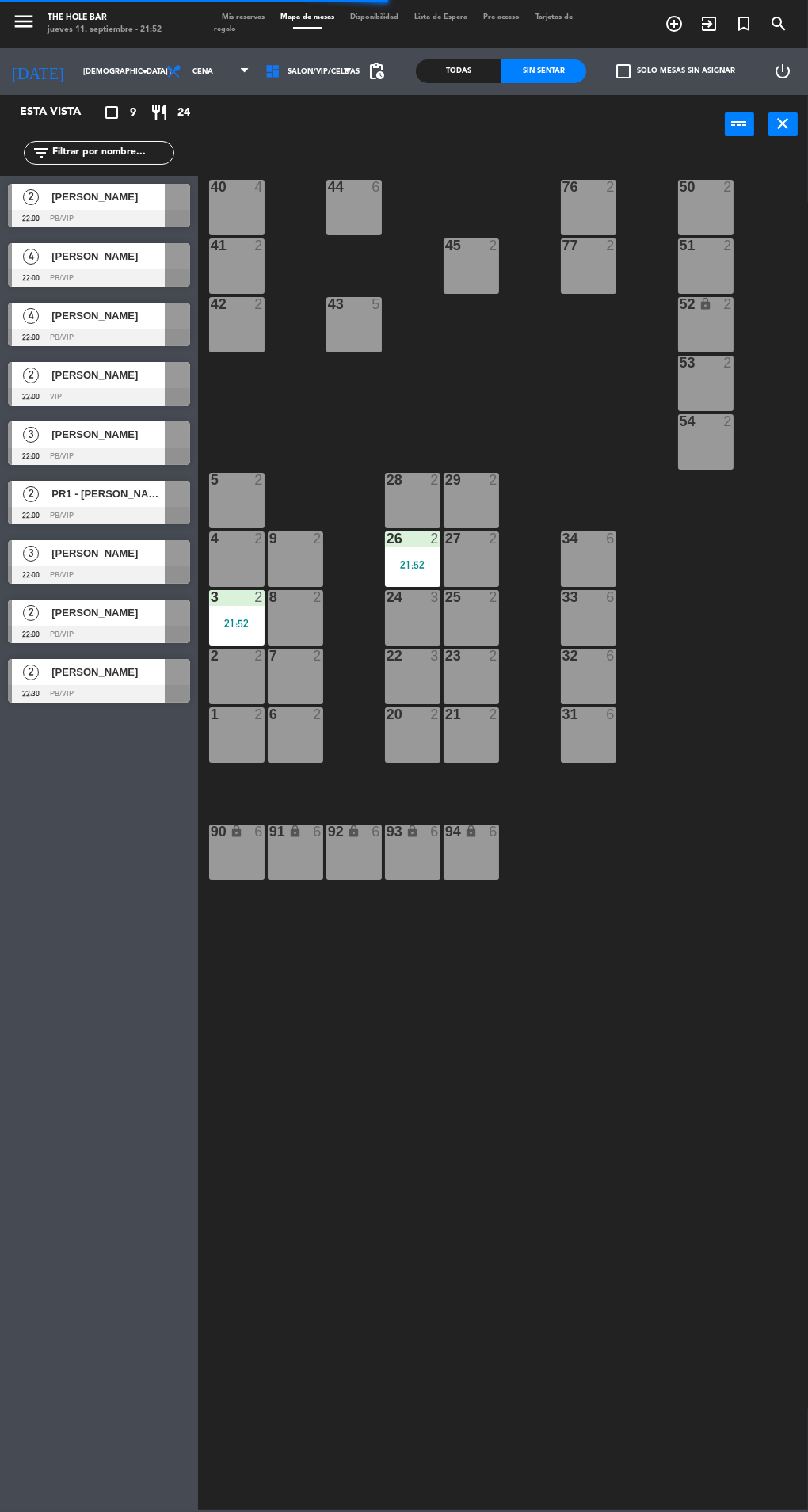
click at [287, 622] on div "8 2" at bounding box center [295, 617] width 55 height 55
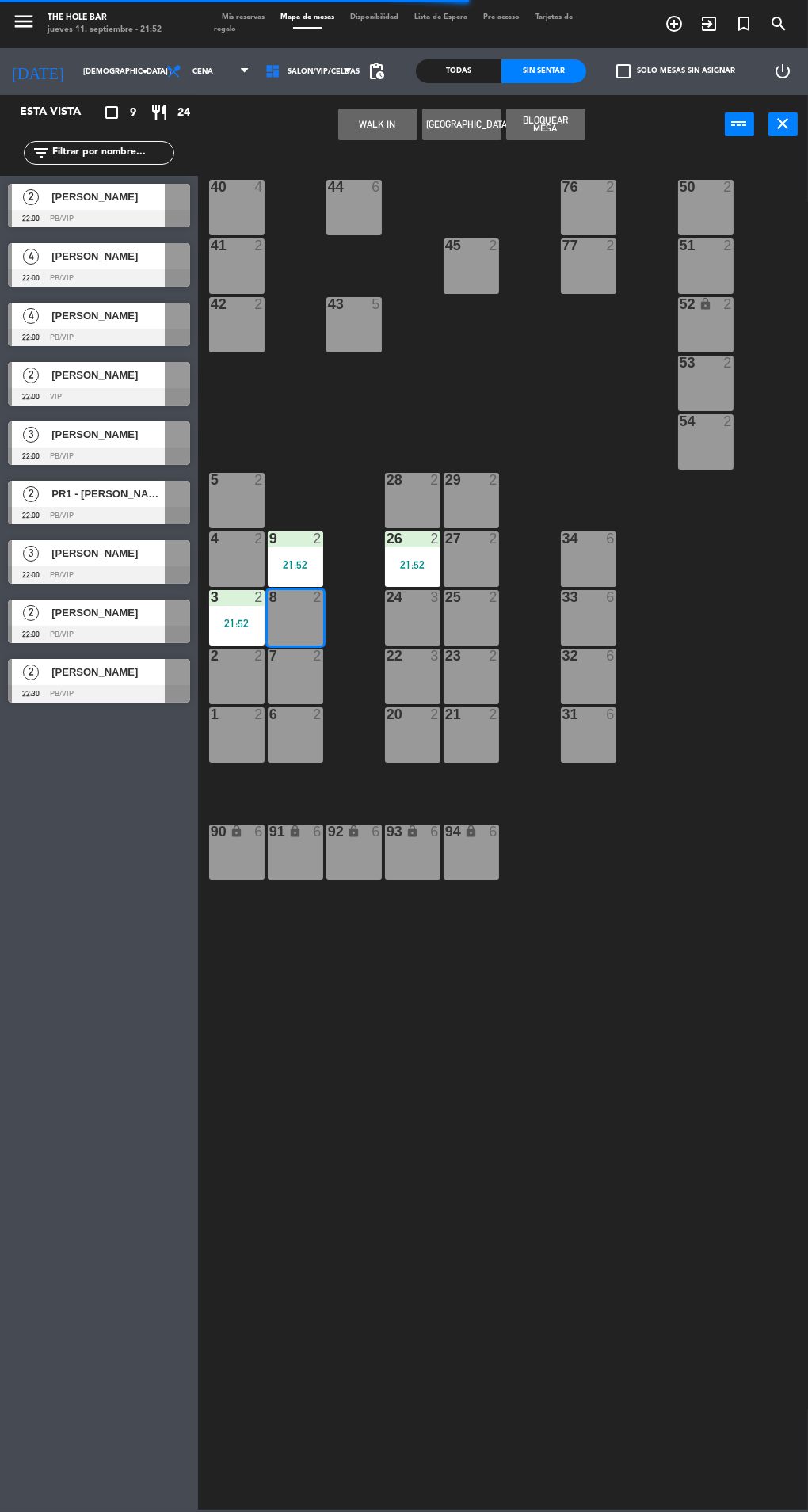
click at [349, 137] on button "WALK IN" at bounding box center [377, 124] width 79 height 32
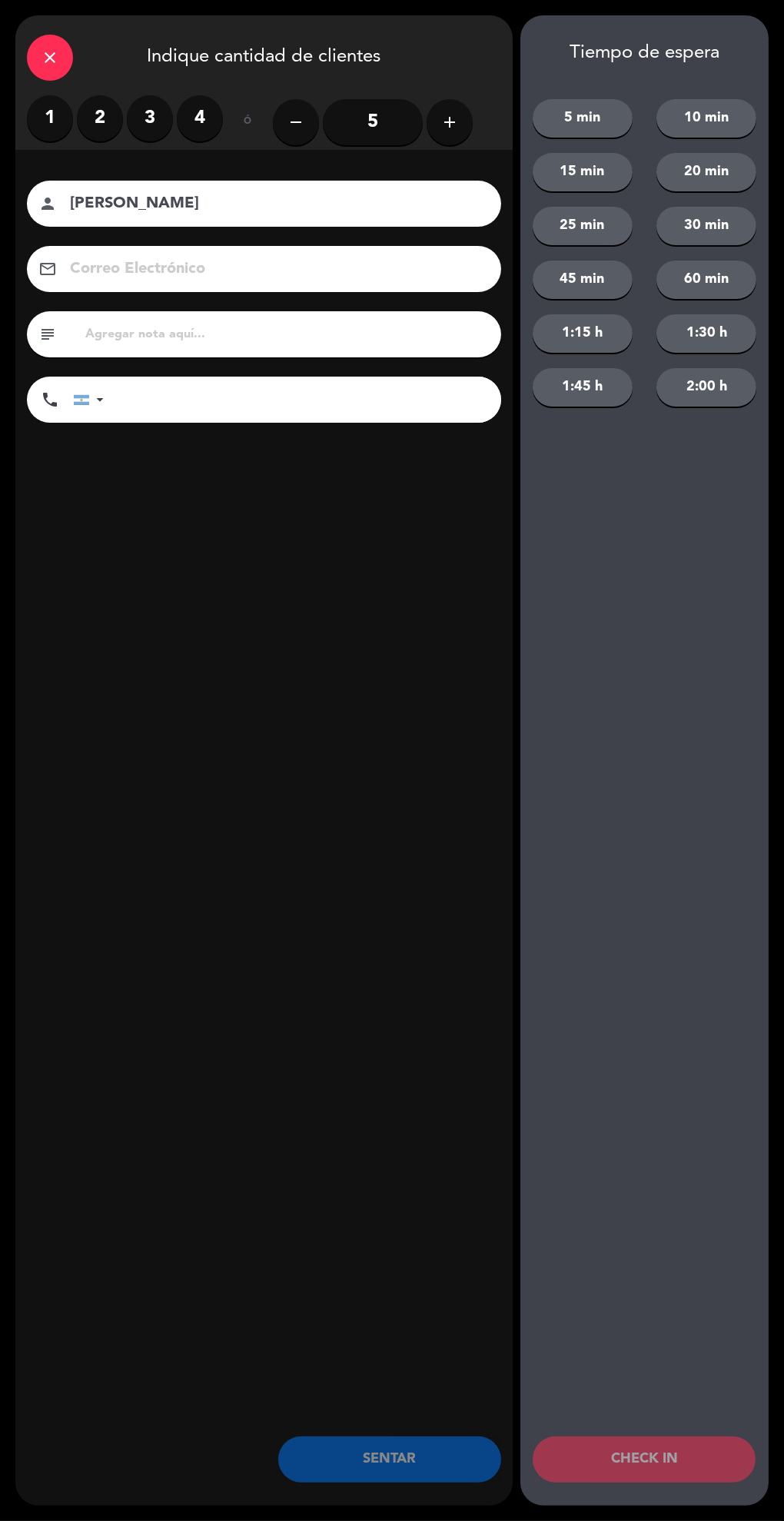
type input "[PERSON_NAME]"
click at [97, 132] on label "2" at bounding box center [100, 118] width 46 height 46
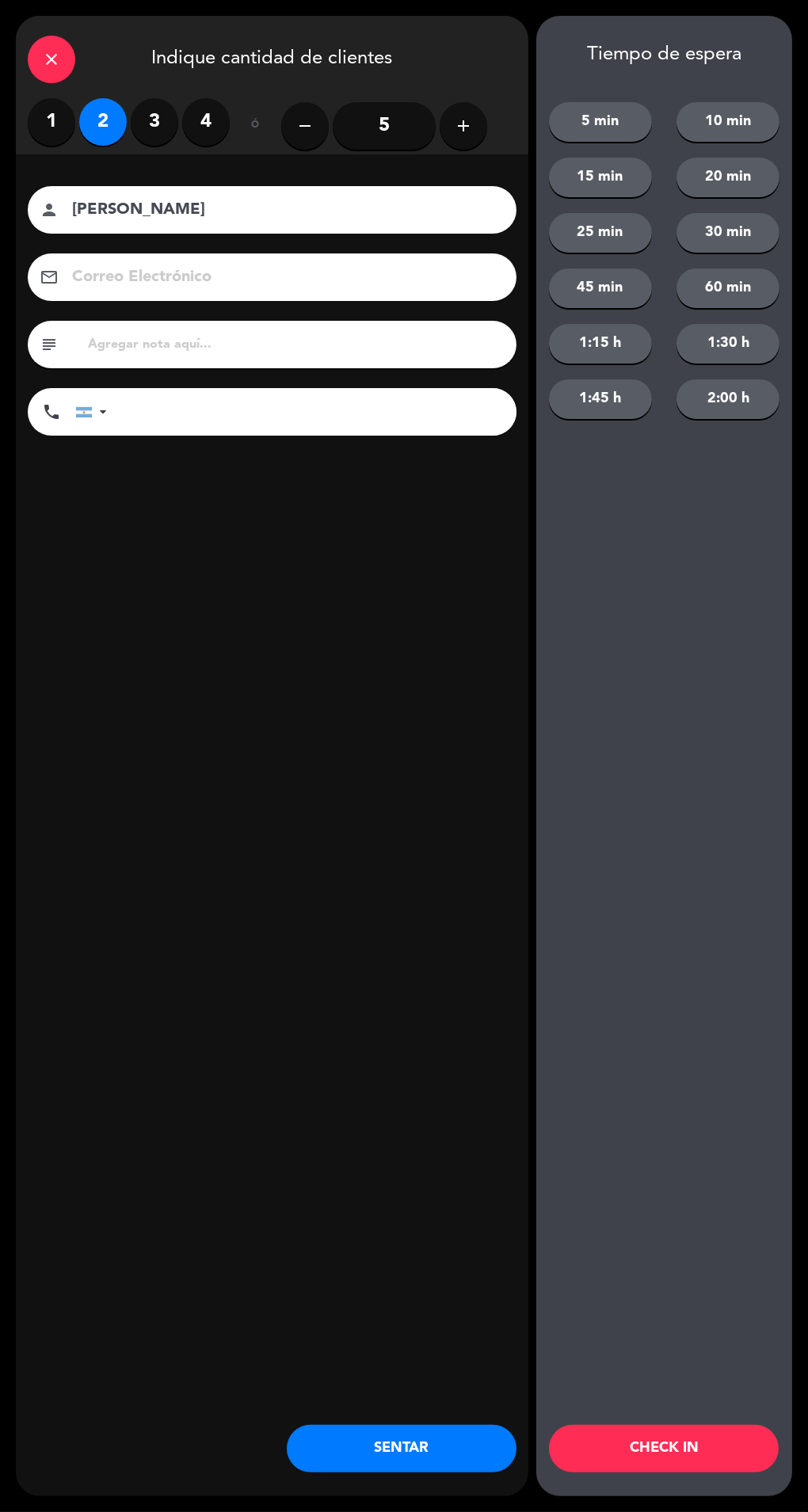
click at [452, 1467] on button "SENTAR" at bounding box center [401, 1449] width 229 height 48
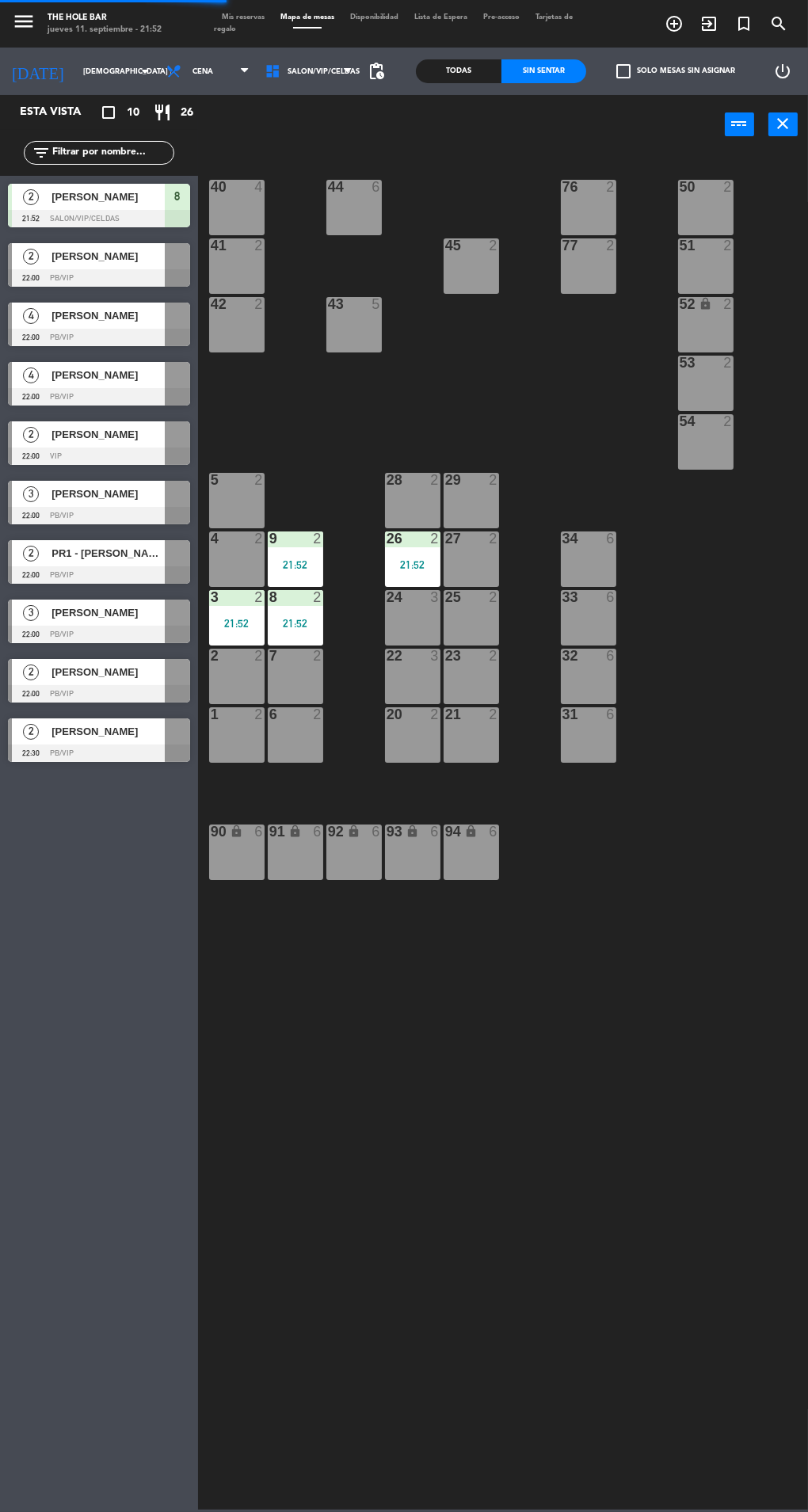
click at [254, 511] on div "5 2" at bounding box center [236, 500] width 55 height 55
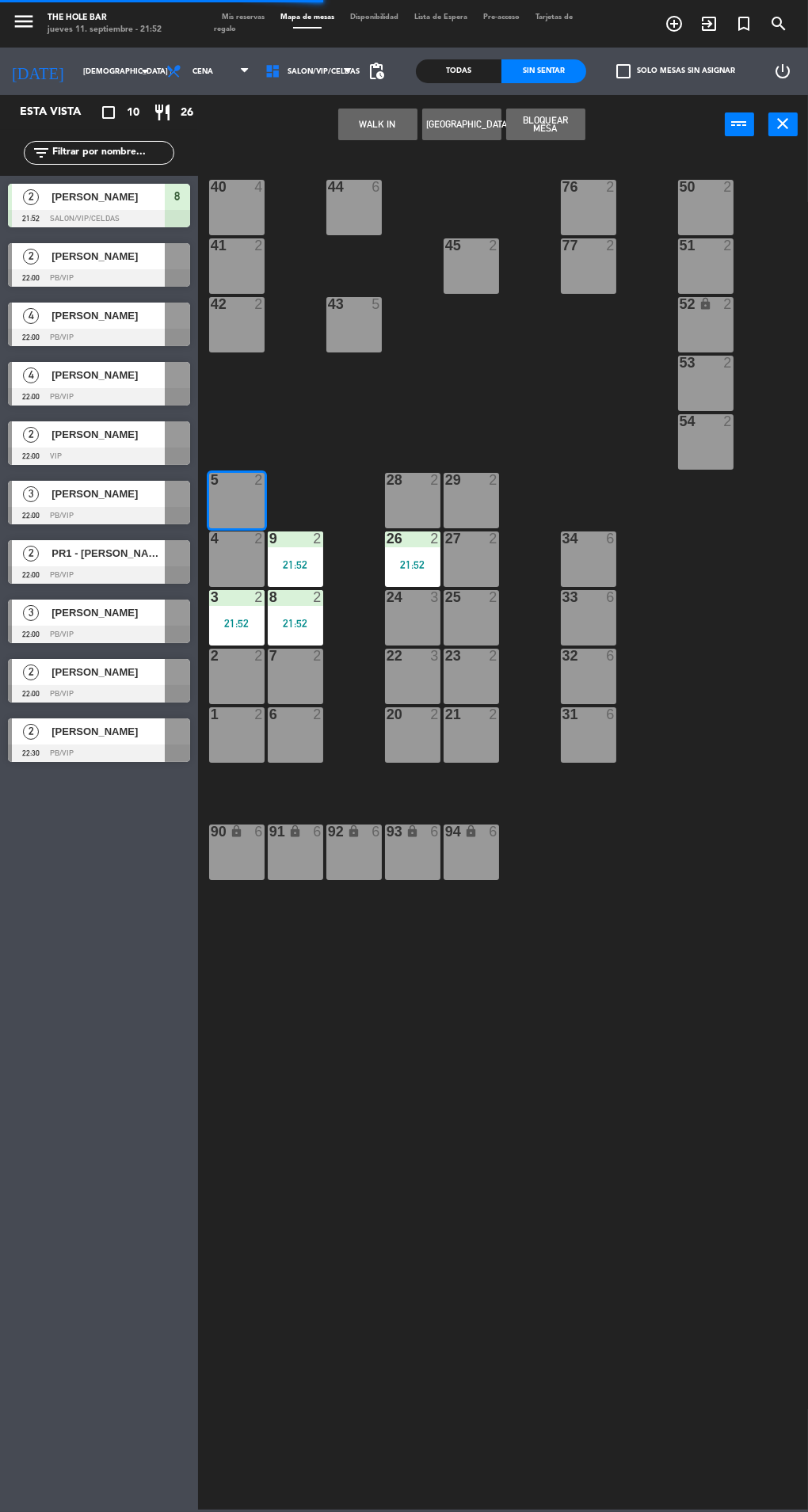
click at [352, 130] on button "WALK IN" at bounding box center [377, 124] width 79 height 32
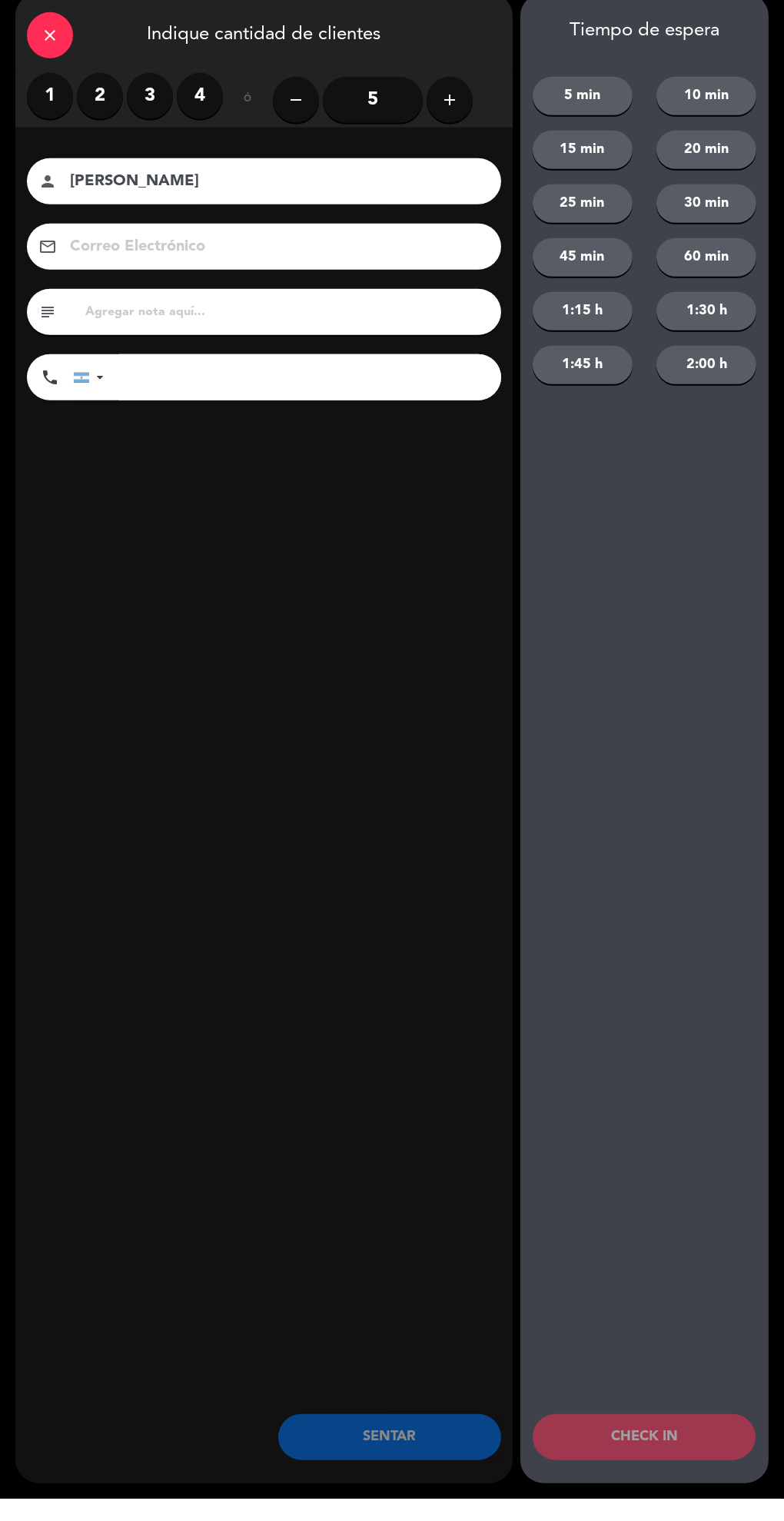
type input "[PERSON_NAME]"
click at [99, 117] on label "2" at bounding box center [100, 118] width 46 height 46
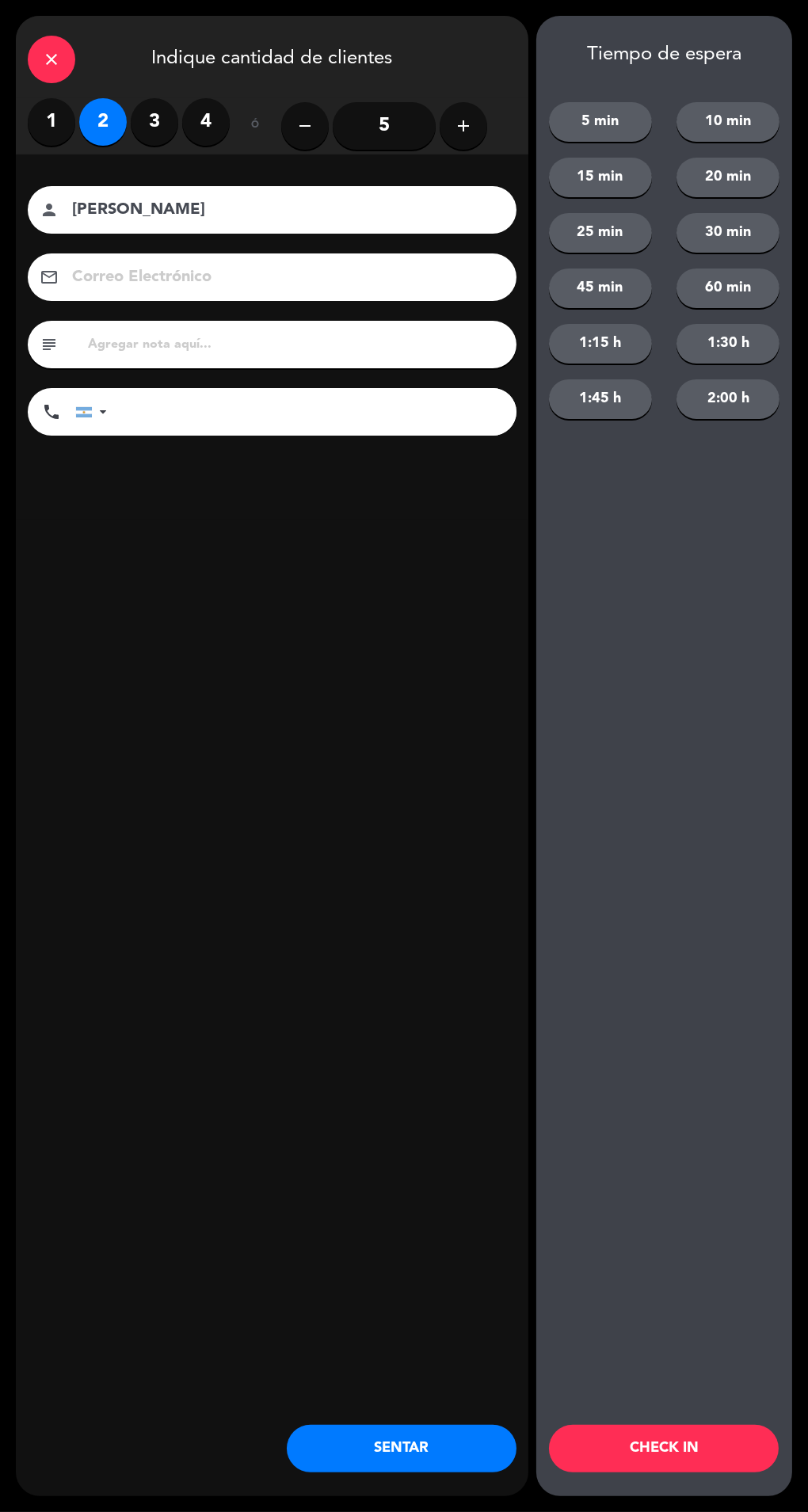
click at [428, 1466] on button "SENTAR" at bounding box center [401, 1449] width 229 height 48
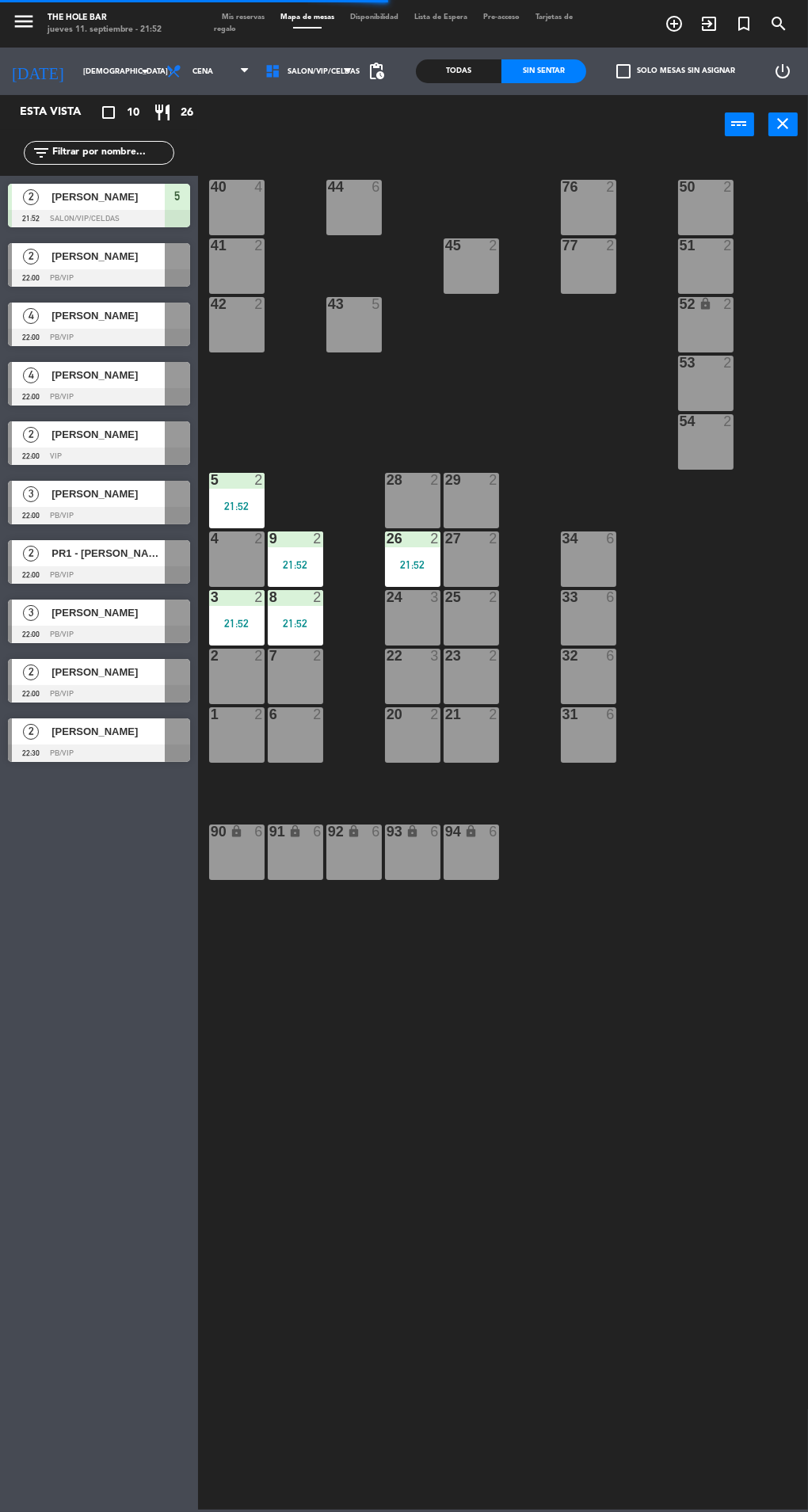
click at [250, 18] on span "Mis reservas" at bounding box center [242, 16] width 58 height 7
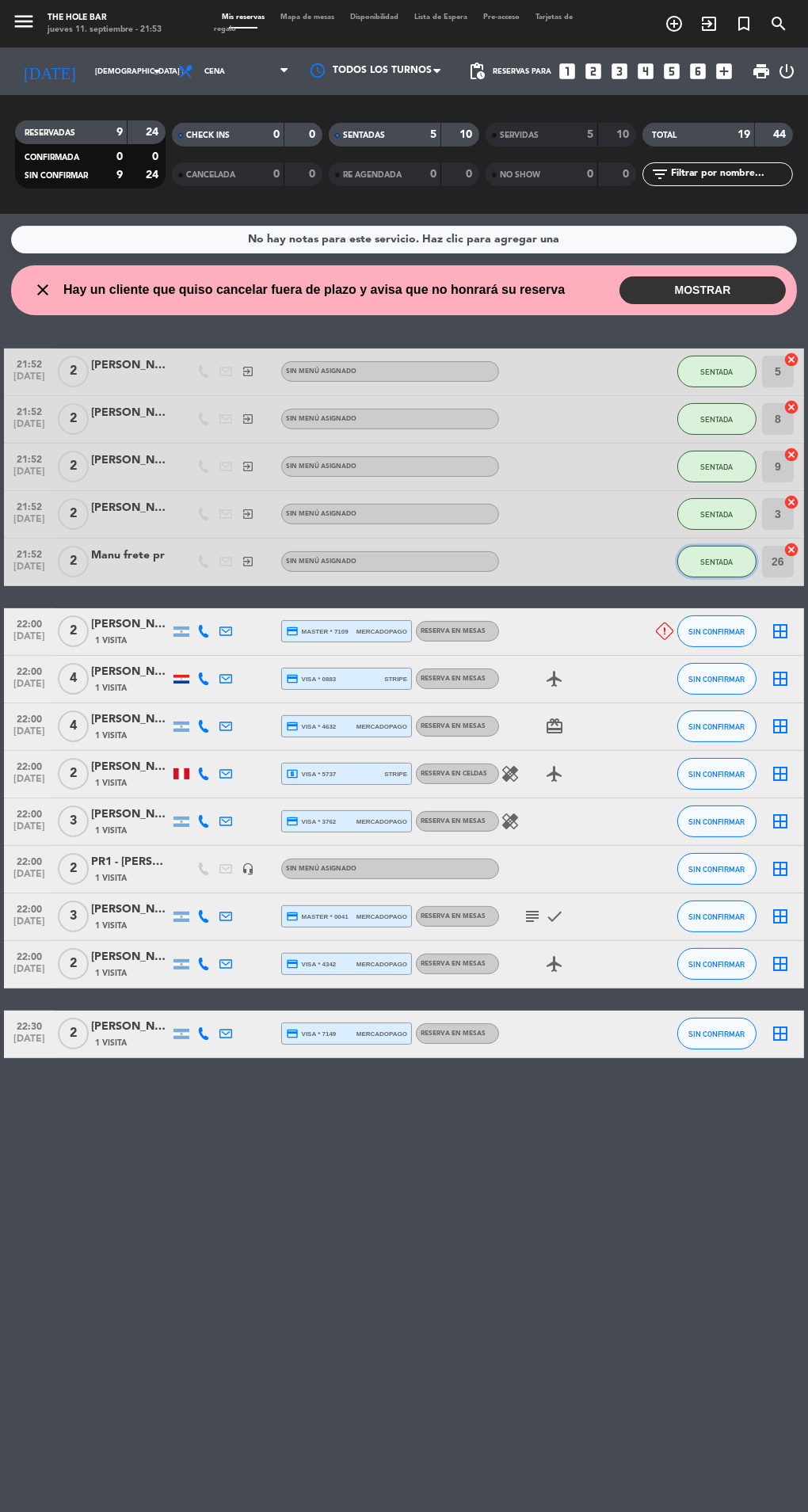
click at [716, 560] on span "SENTADA" at bounding box center [717, 562] width 33 height 9
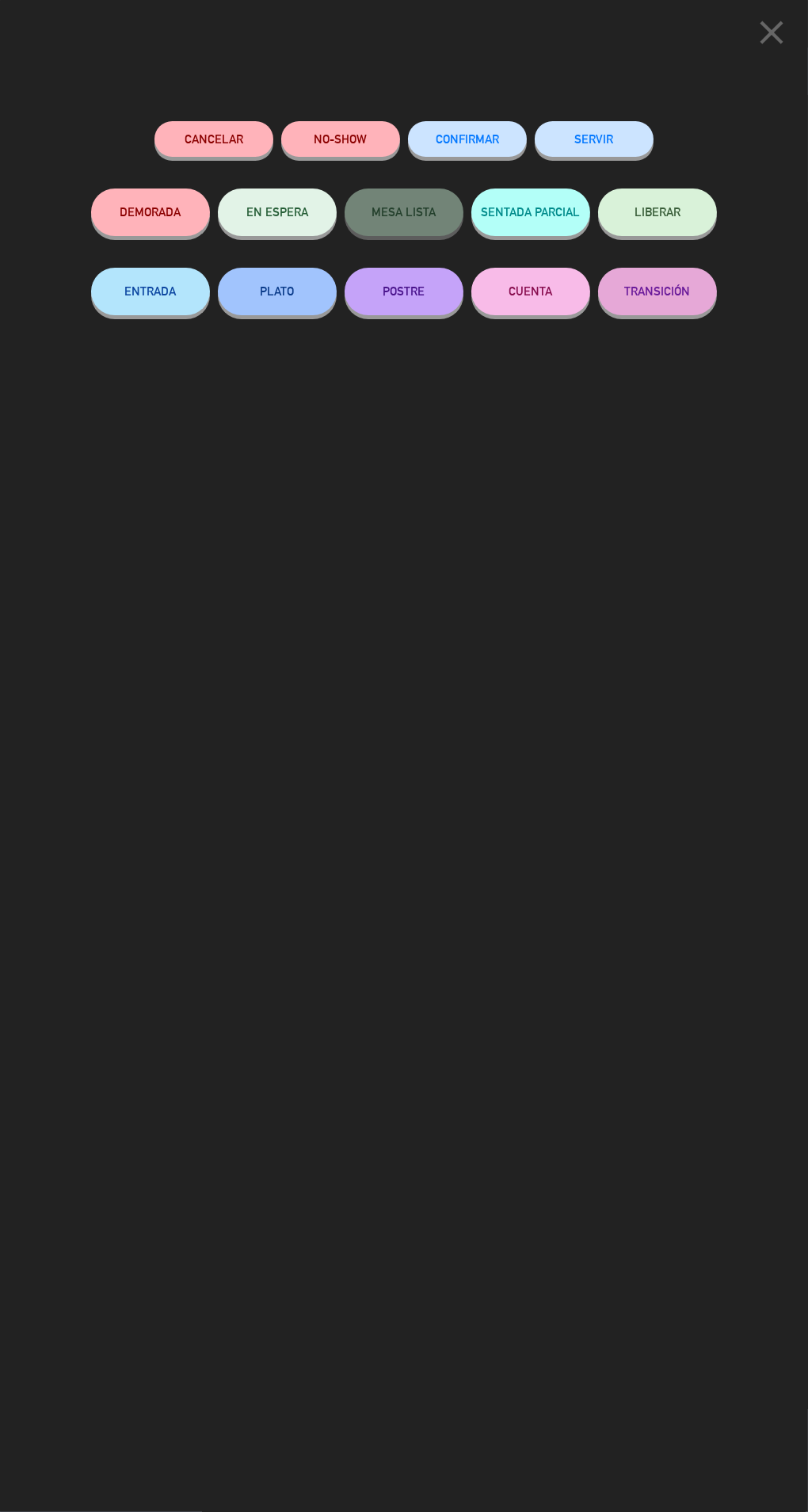
click at [626, 149] on button "SERVIR" at bounding box center [593, 138] width 119 height 35
click at [616, 132] on button "SERVIR" at bounding box center [593, 138] width 119 height 35
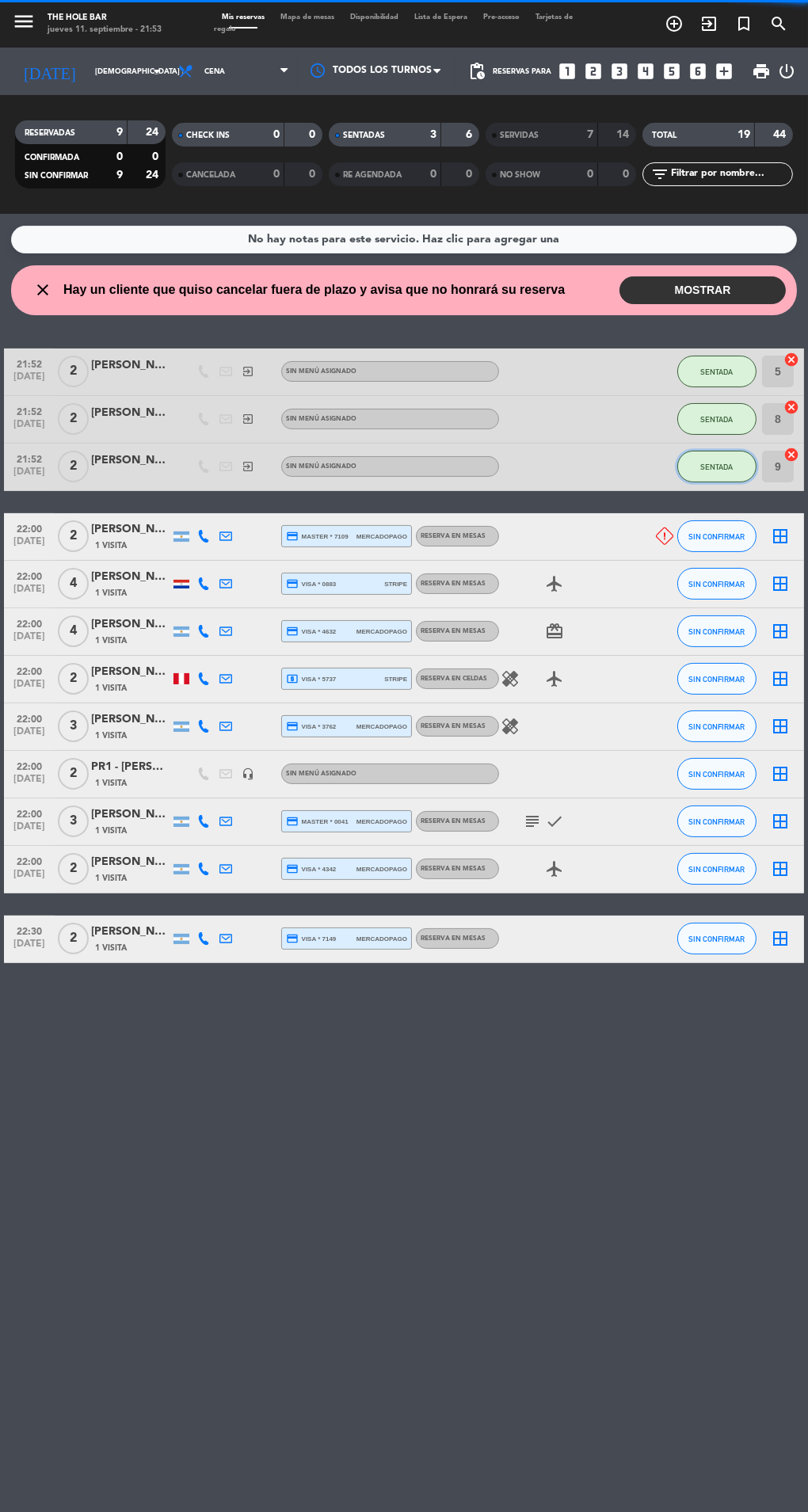
click at [732, 474] on button "SENTADA" at bounding box center [717, 466] width 79 height 32
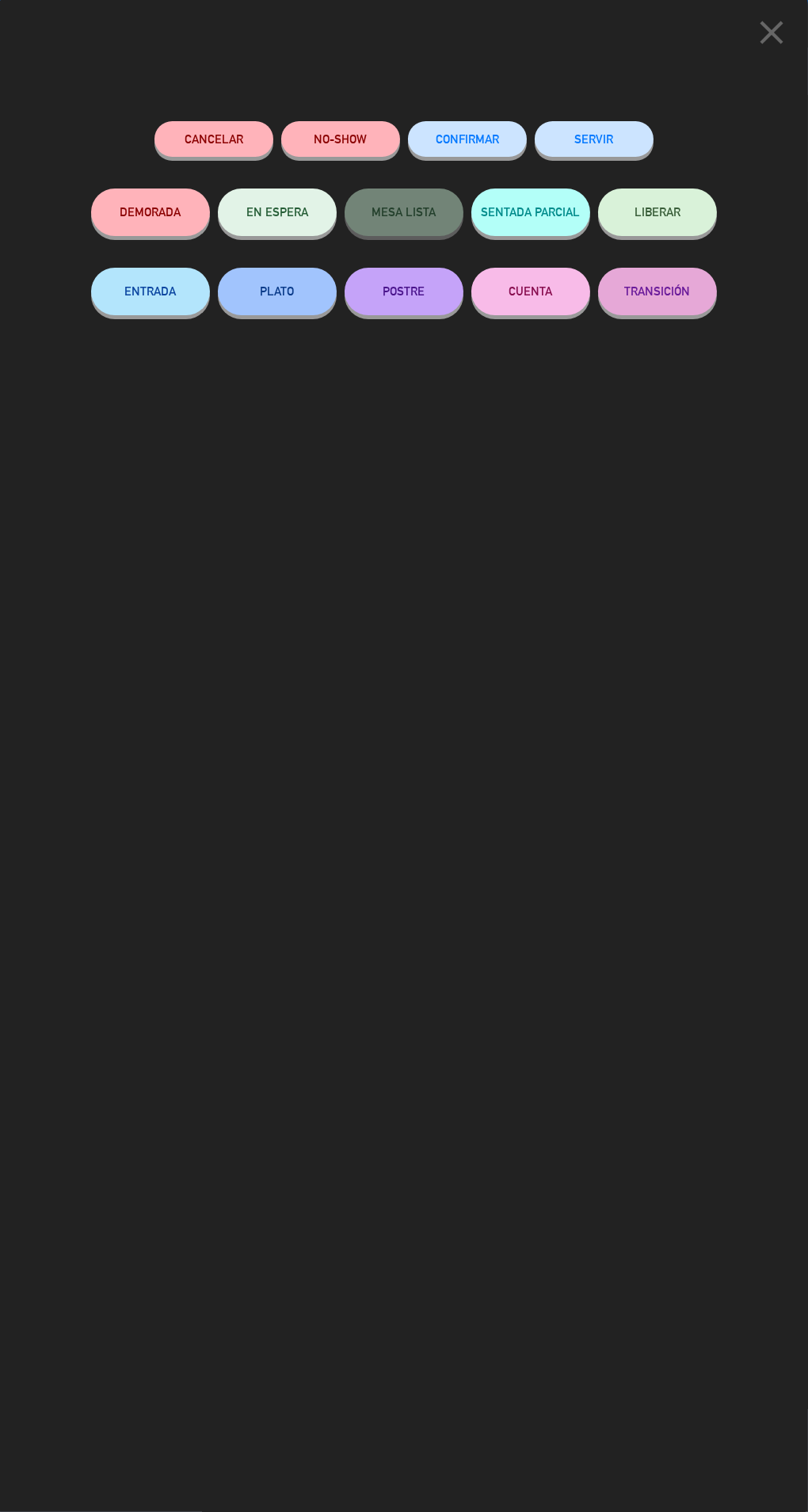
click at [614, 141] on button "SERVIR" at bounding box center [593, 138] width 119 height 35
click at [649, 124] on div "SERVIR" at bounding box center [593, 155] width 119 height 67
click at [609, 153] on button "SERVIR" at bounding box center [593, 138] width 119 height 35
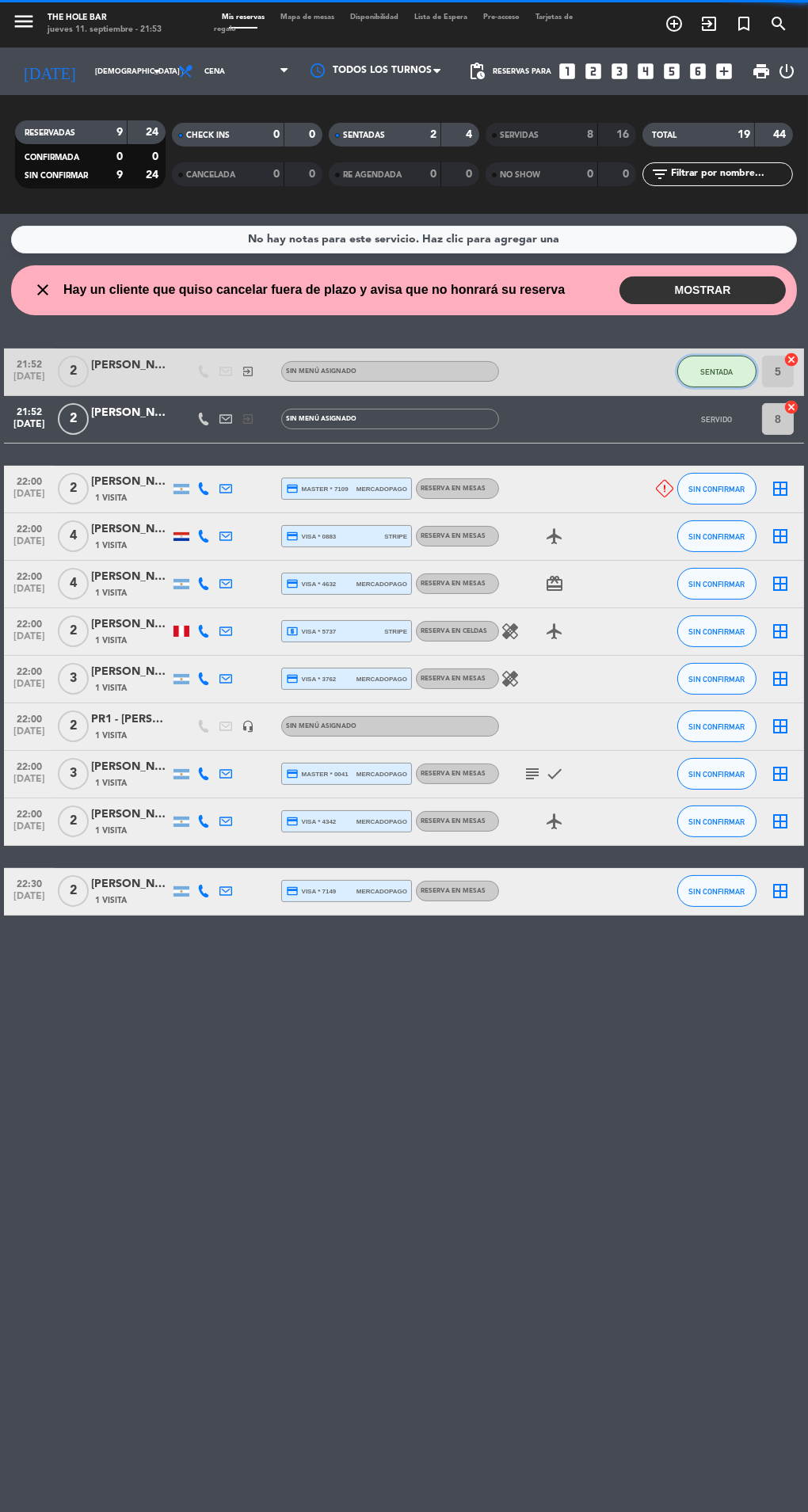
click at [734, 368] on button "SENTADA" at bounding box center [717, 372] width 79 height 32
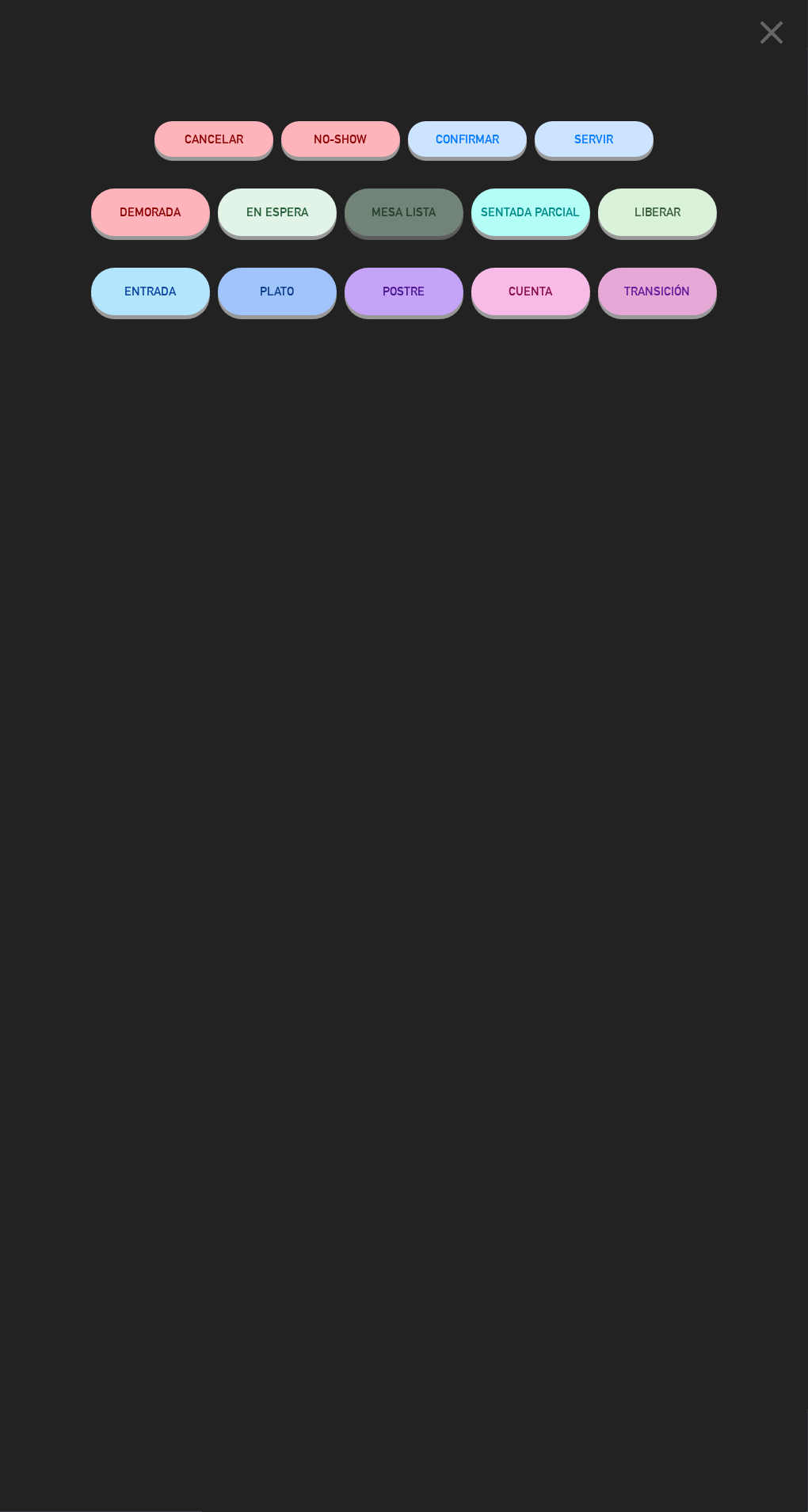
click at [635, 163] on div "SERVIR" at bounding box center [593, 155] width 119 height 67
click at [607, 147] on button "SERVIR" at bounding box center [593, 138] width 119 height 35
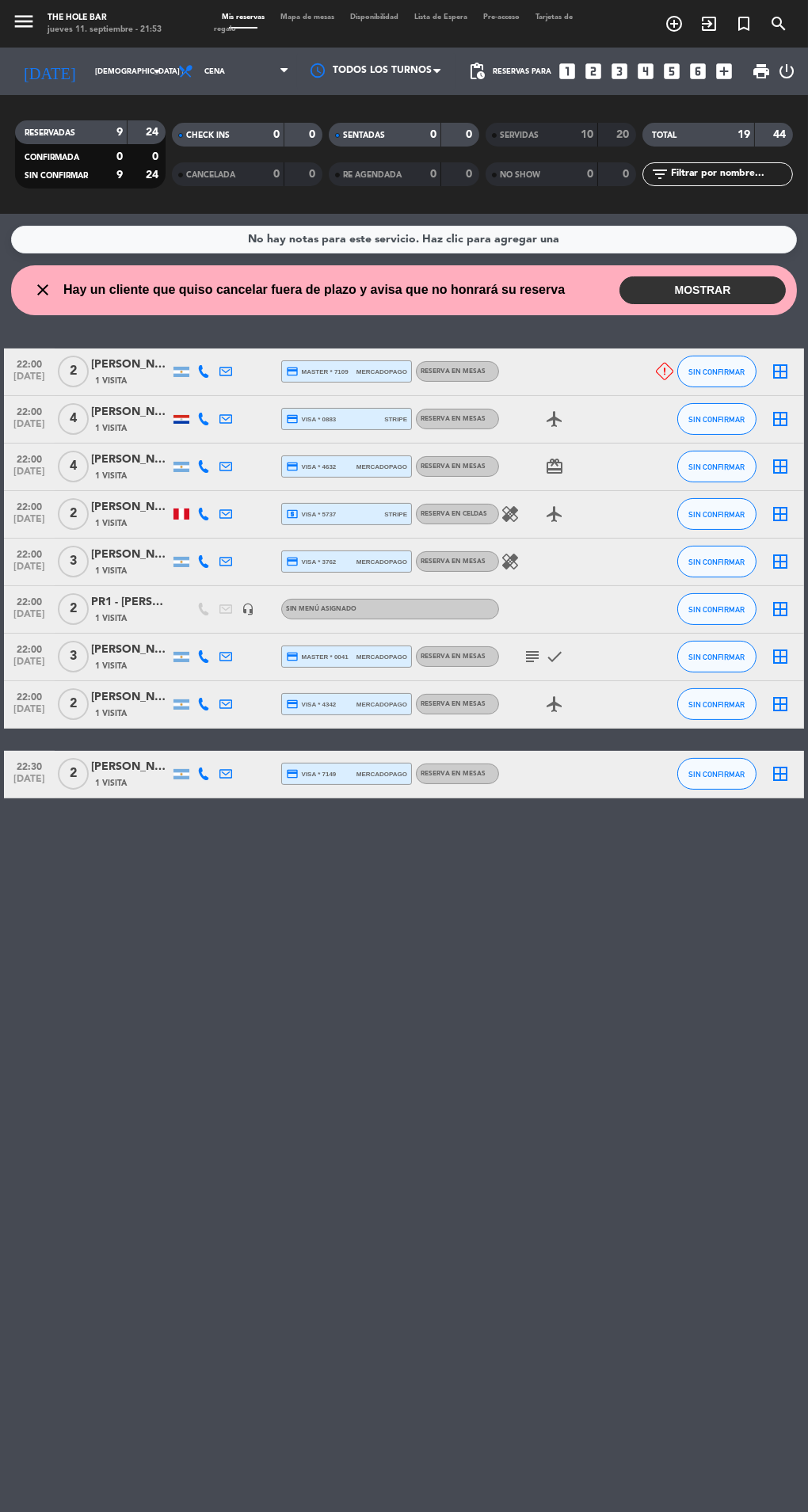
click at [335, 17] on span "Mapa de mesas" at bounding box center [307, 16] width 70 height 7
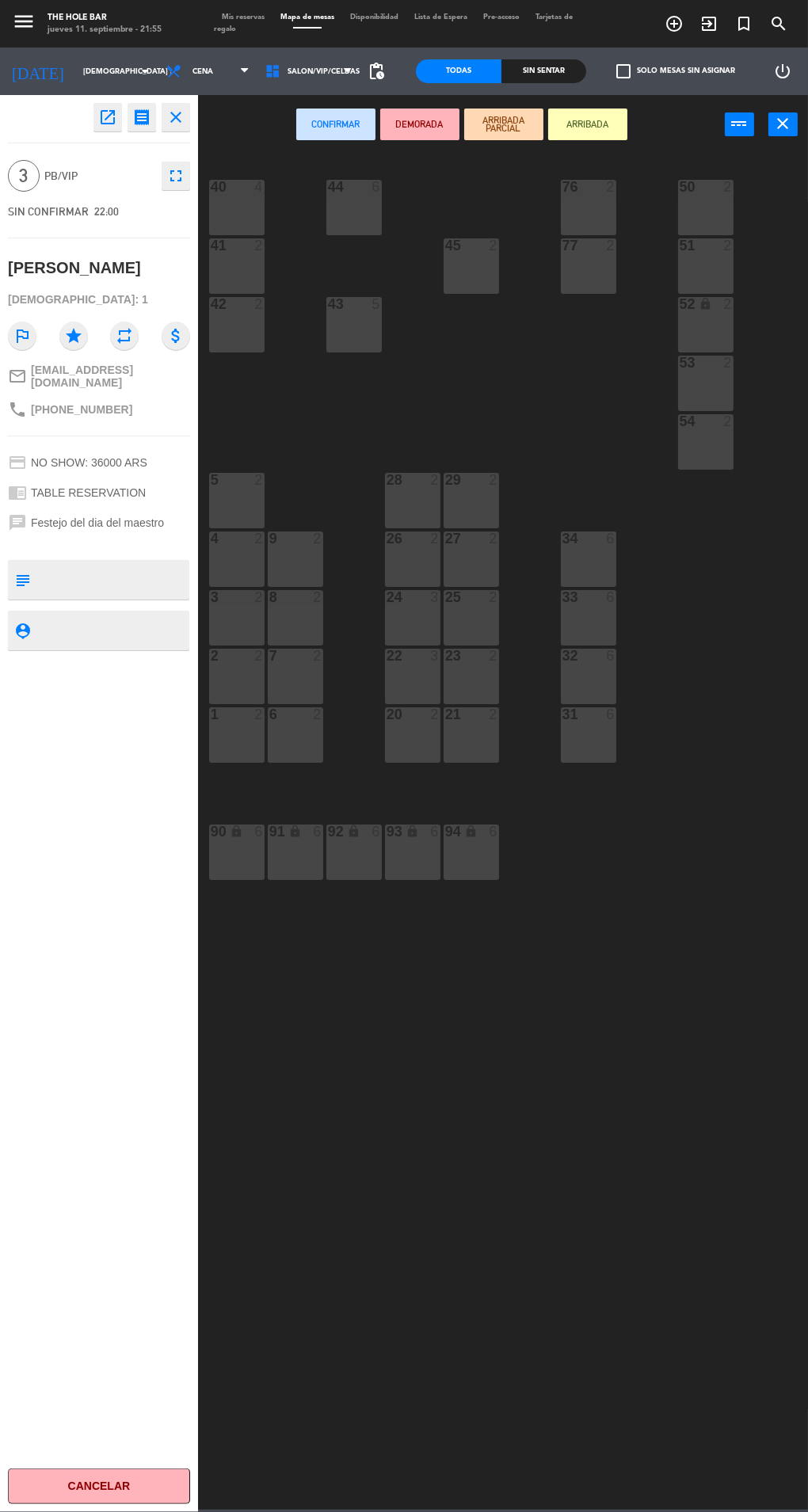
click at [405, 505] on div "28 2" at bounding box center [412, 500] width 55 height 55
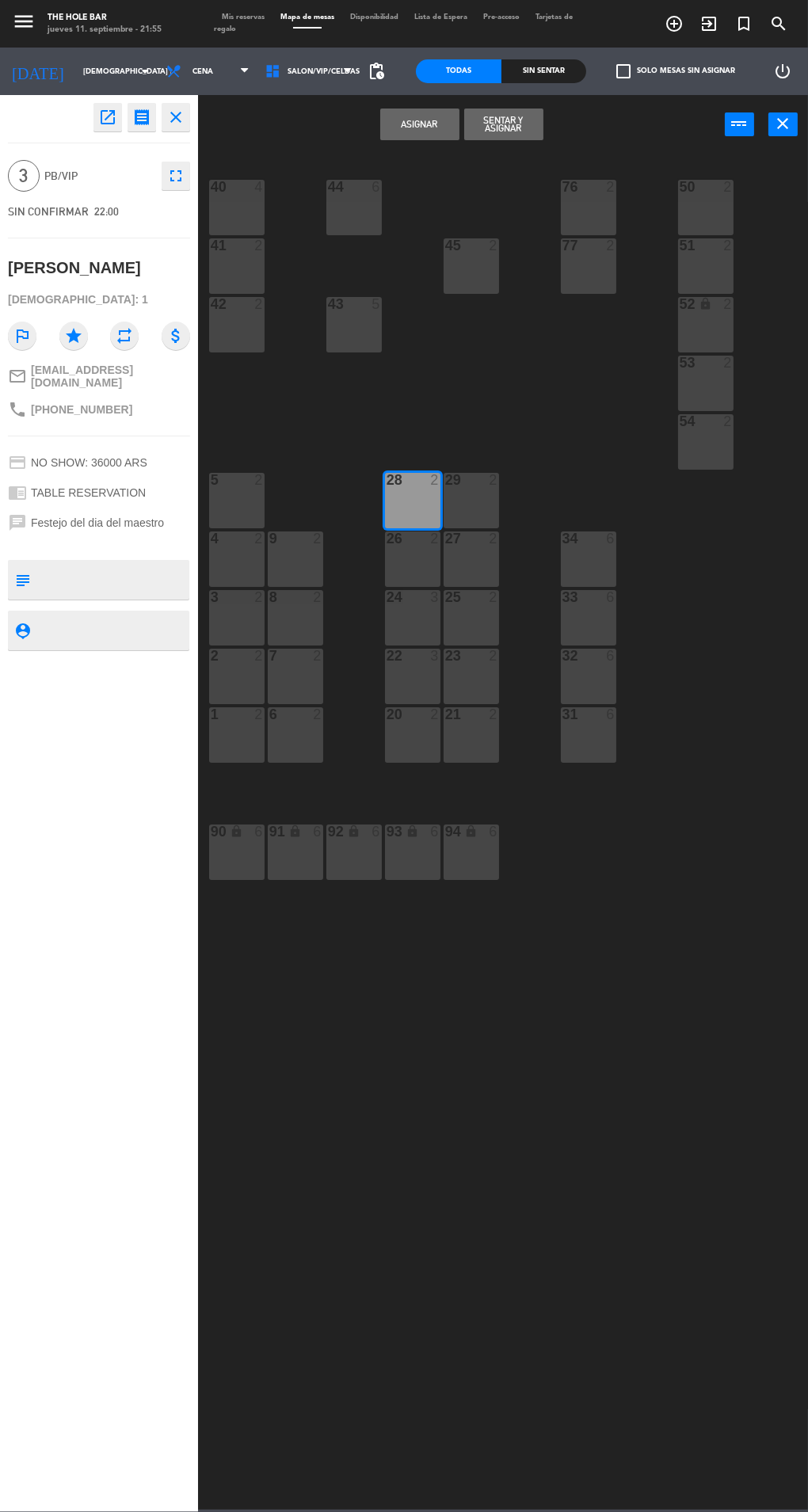
click at [487, 118] on button "Sentar y Asignar" at bounding box center [504, 124] width 79 height 32
